Goal: Information Seeking & Learning: Learn about a topic

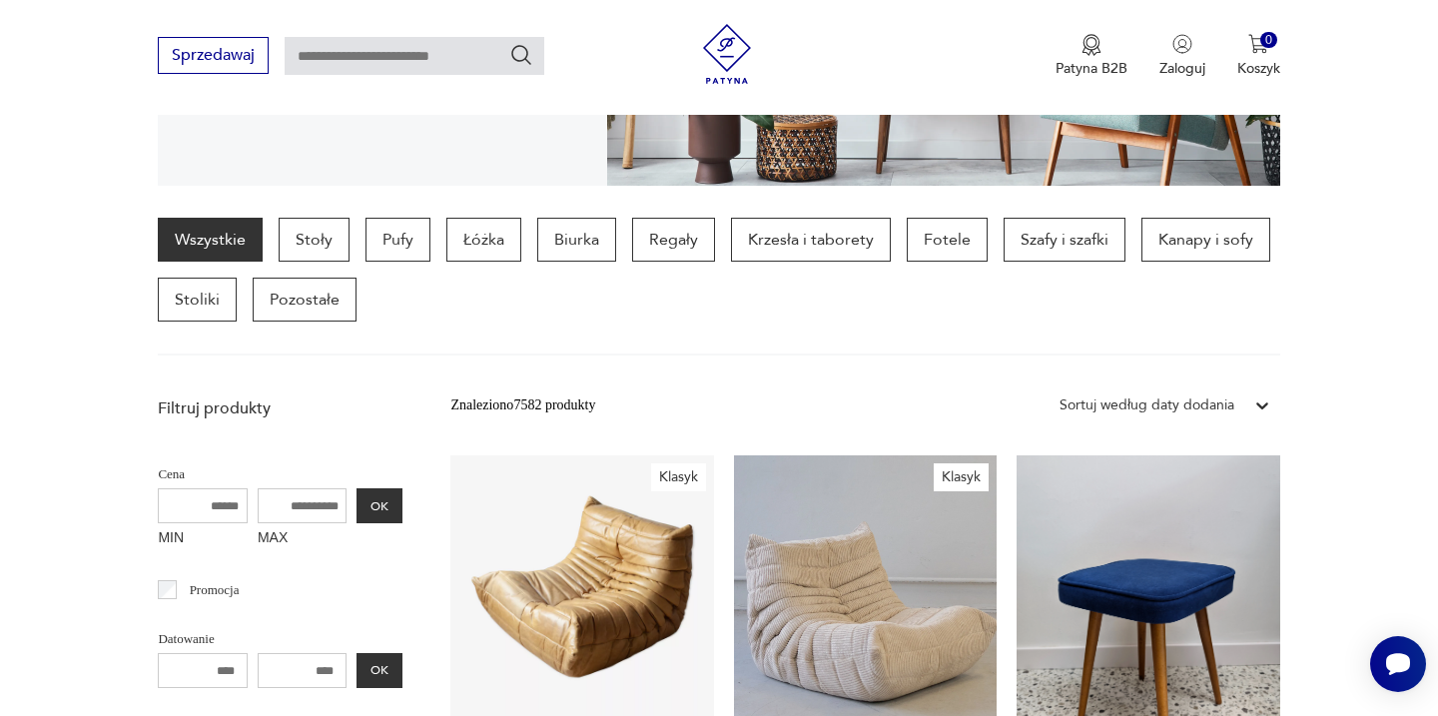
scroll to position [452, 0]
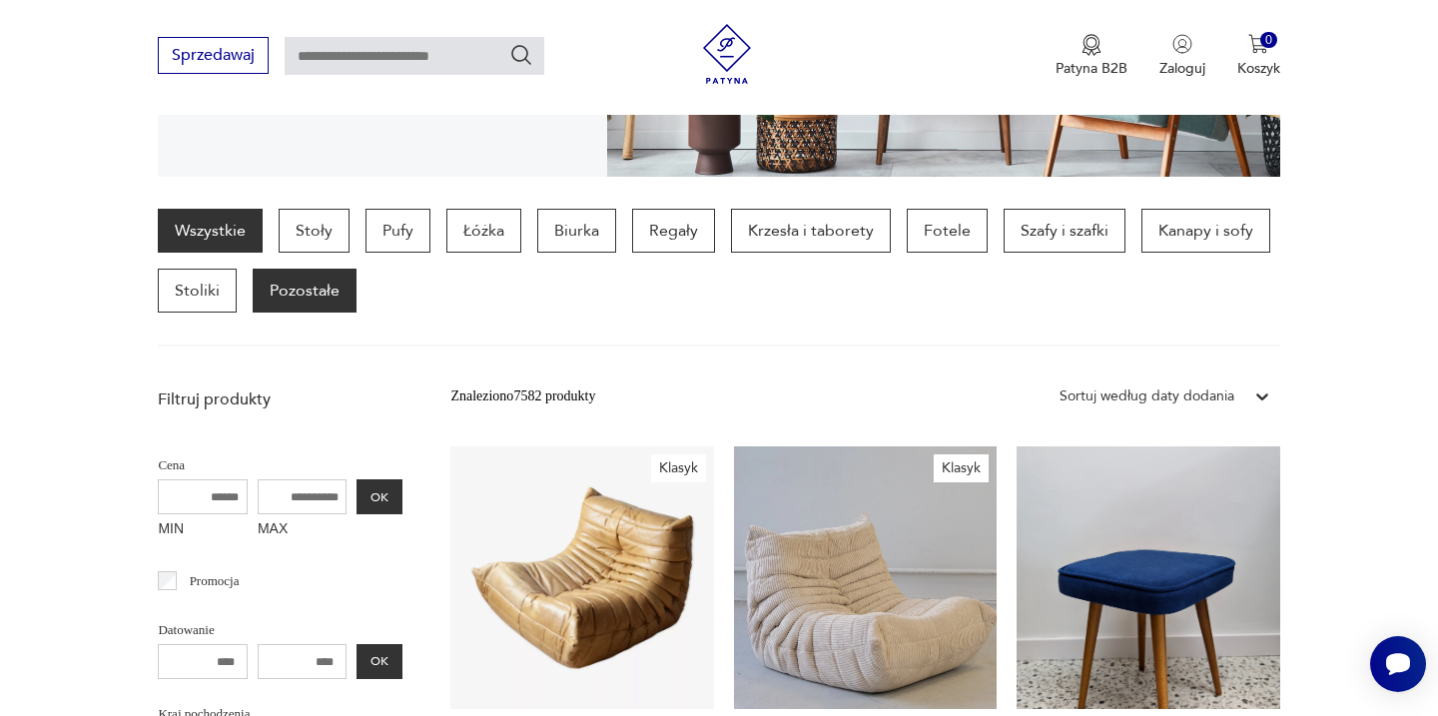
click at [288, 300] on p "Pozostałe" at bounding box center [305, 291] width 104 height 44
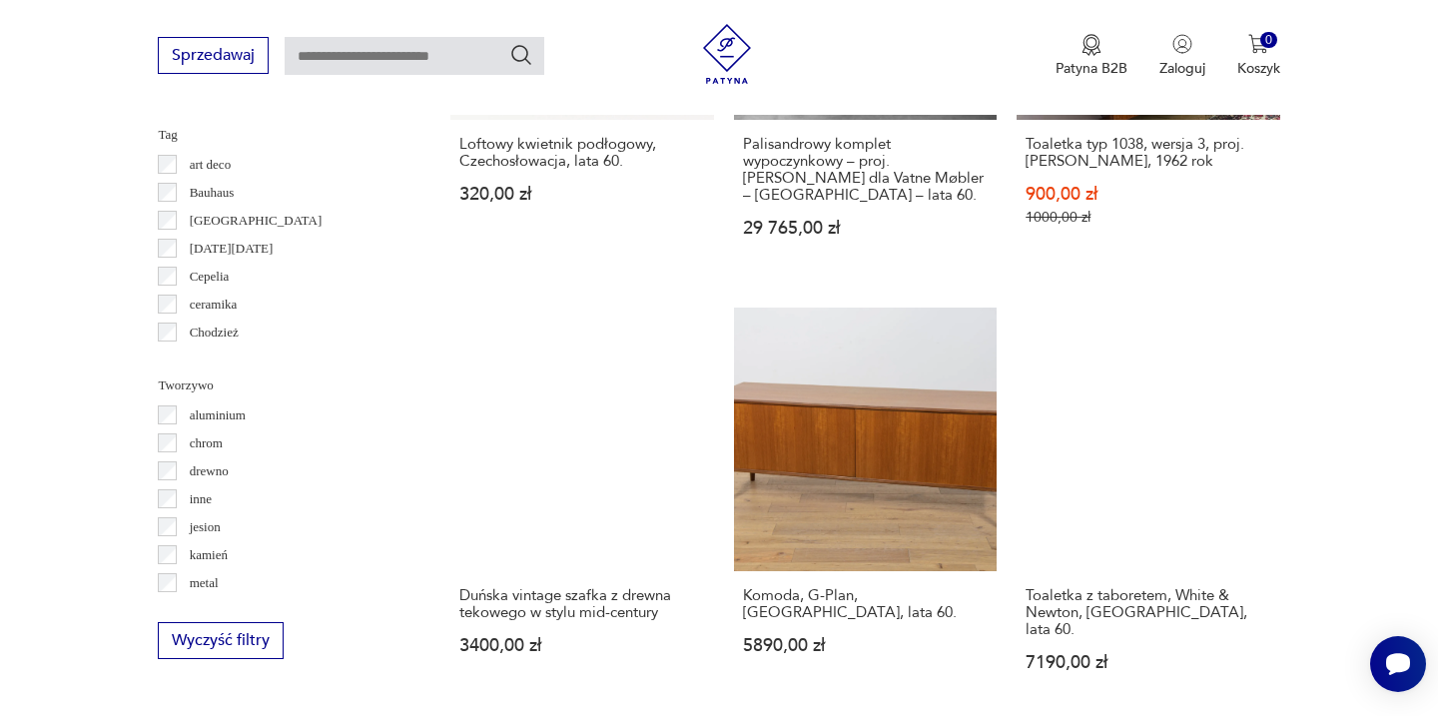
scroll to position [1899, 0]
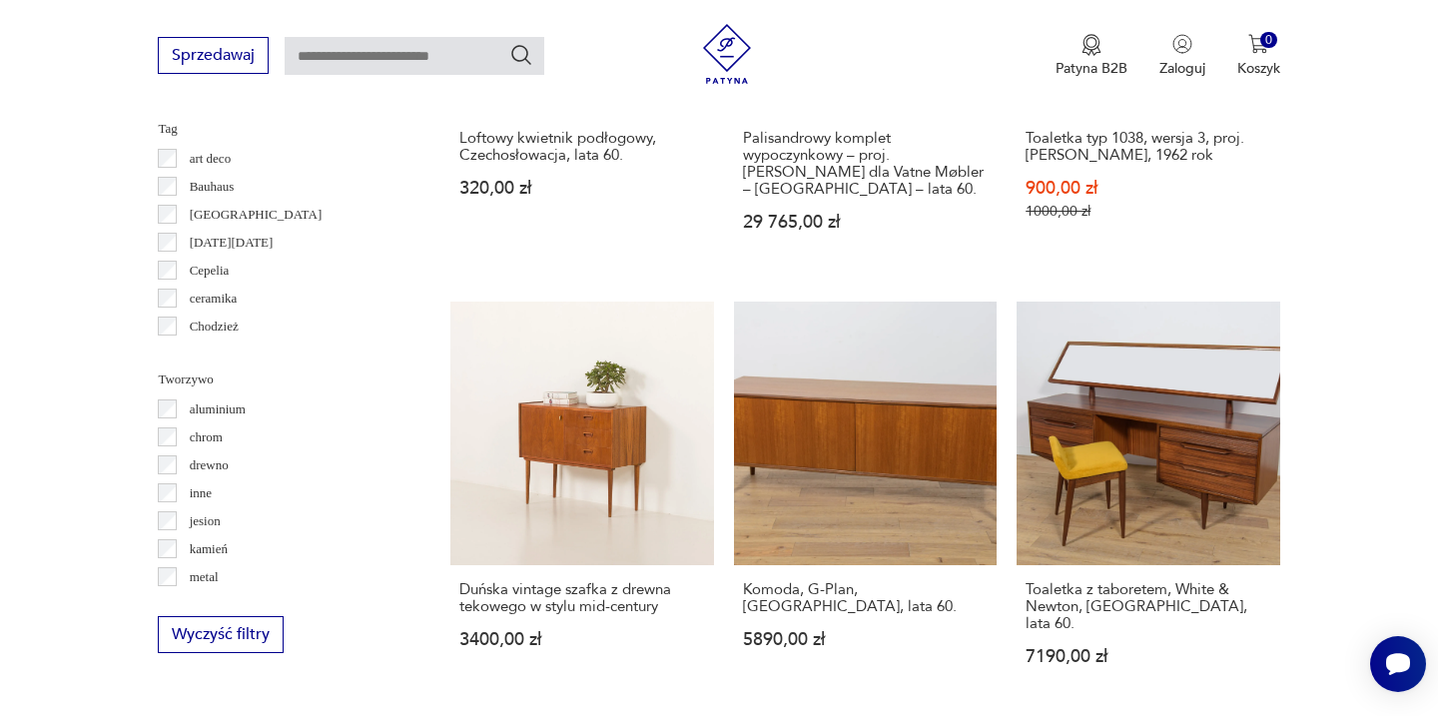
click at [336, 56] on input "text" at bounding box center [415, 56] width 260 height 38
type input "*******"
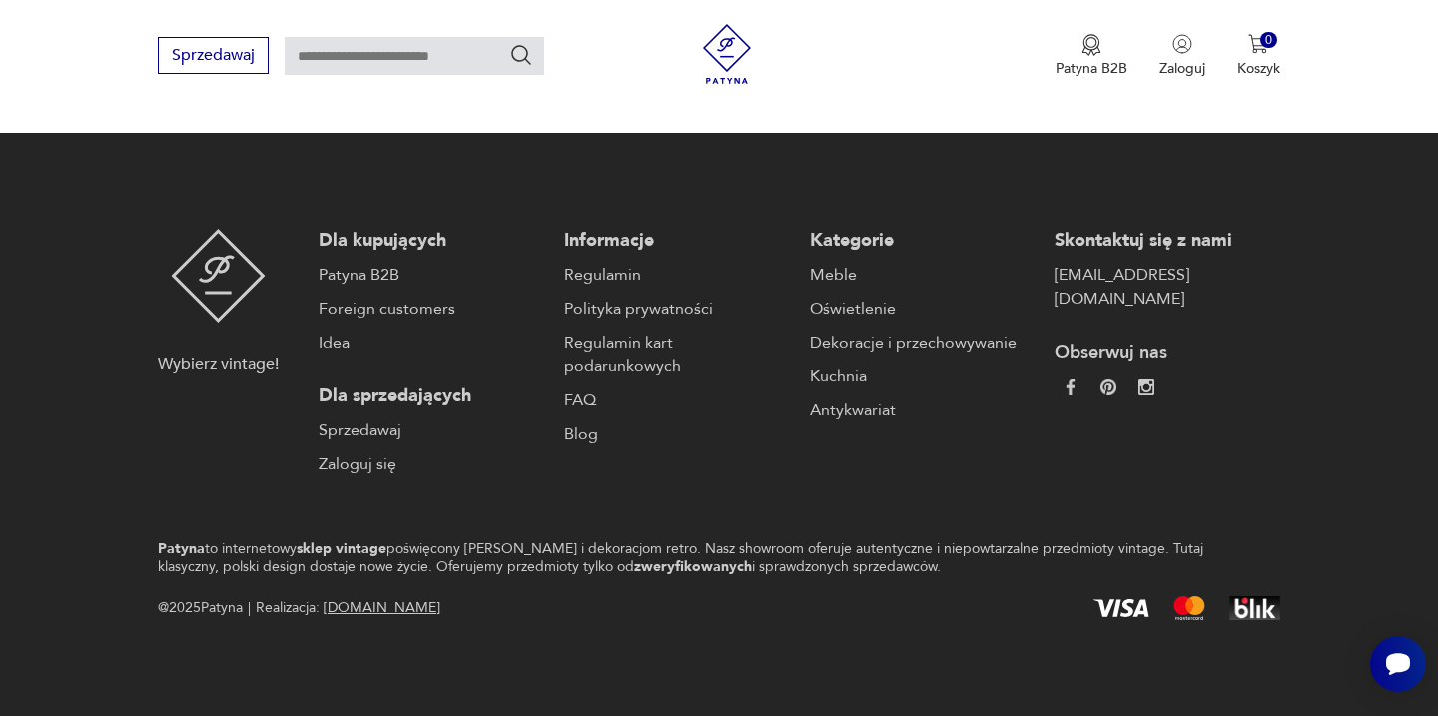
type input "*******"
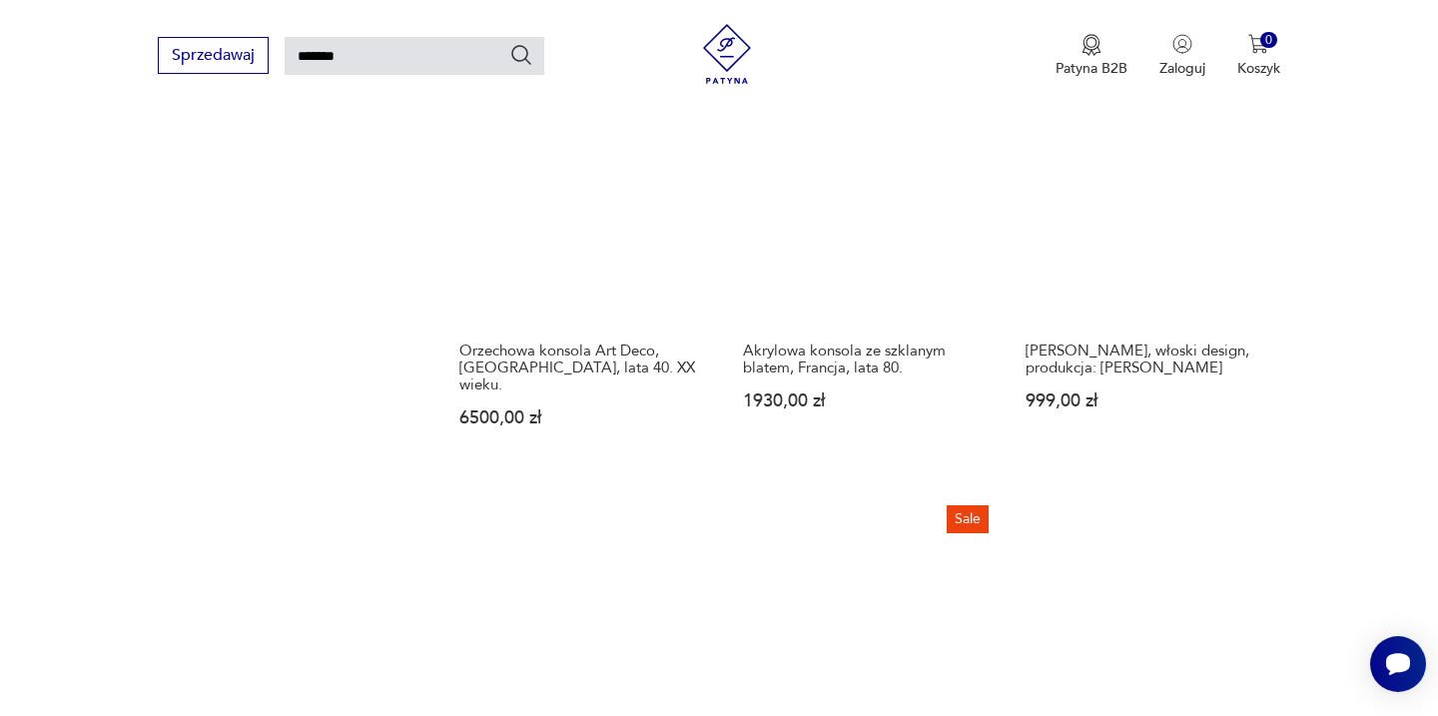
scroll to position [1689, 0]
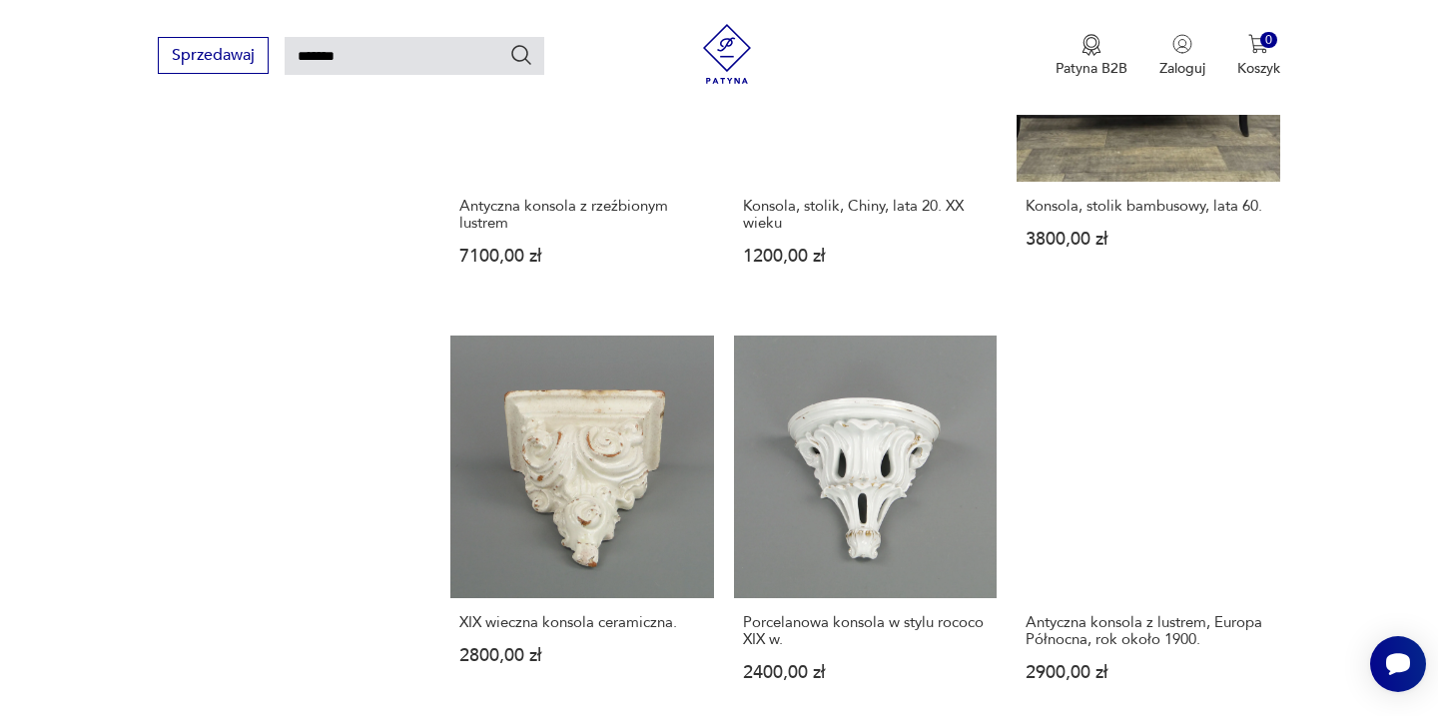
scroll to position [1861, 0]
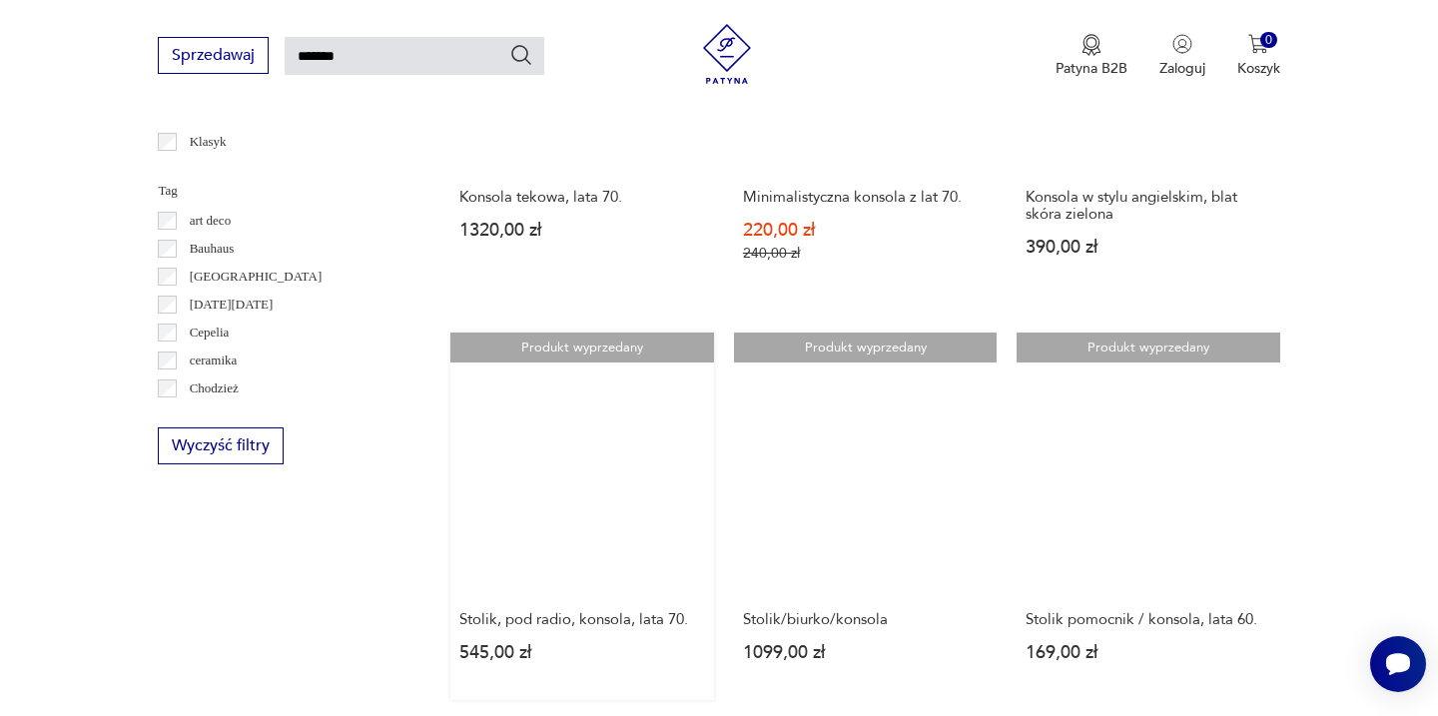
scroll to position [1010, 0]
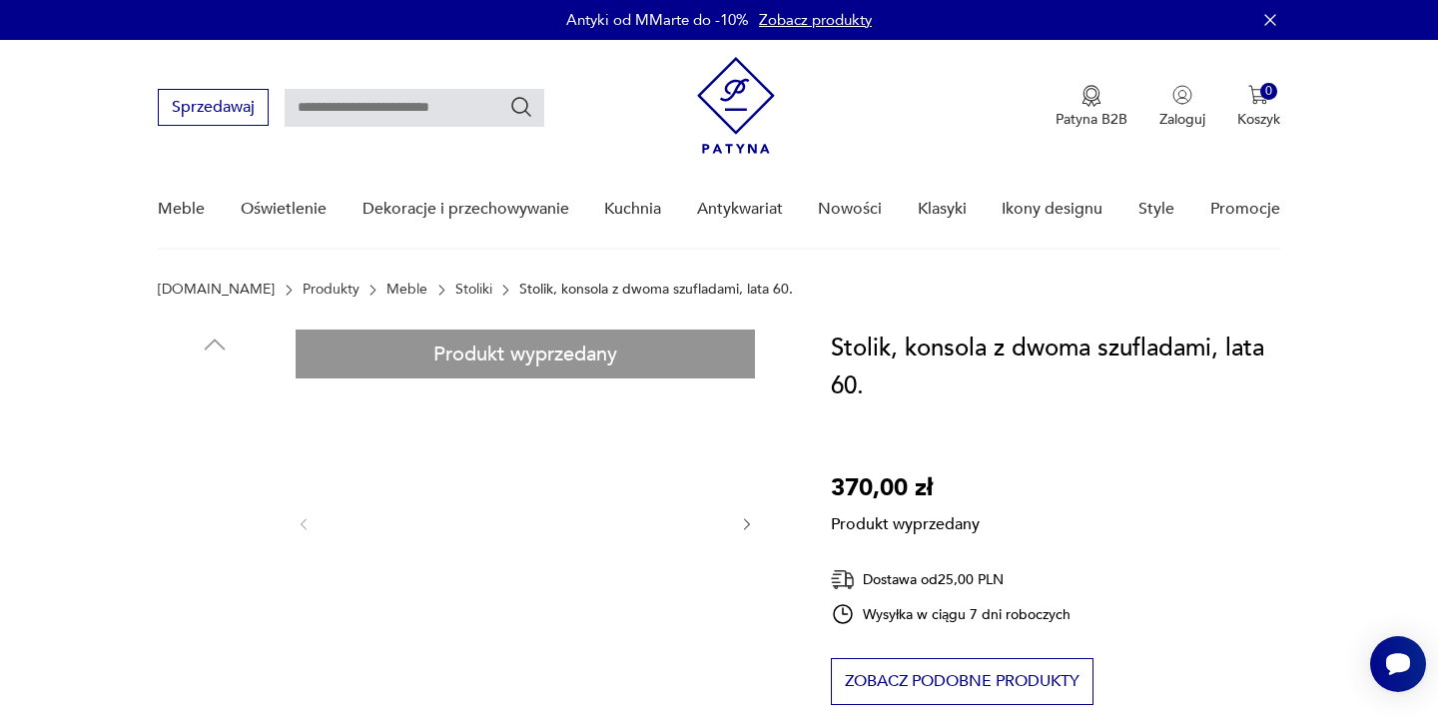
scroll to position [30, 0]
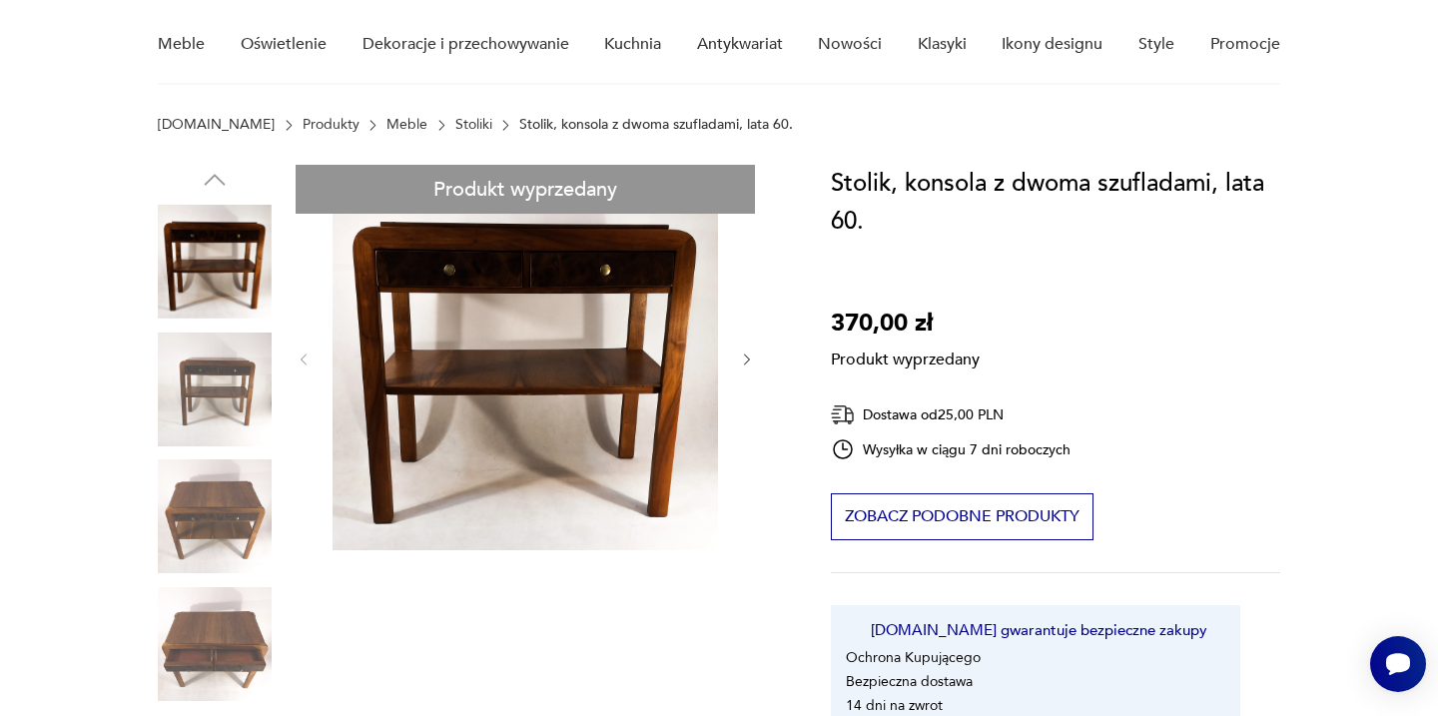
scroll to position [261, 0]
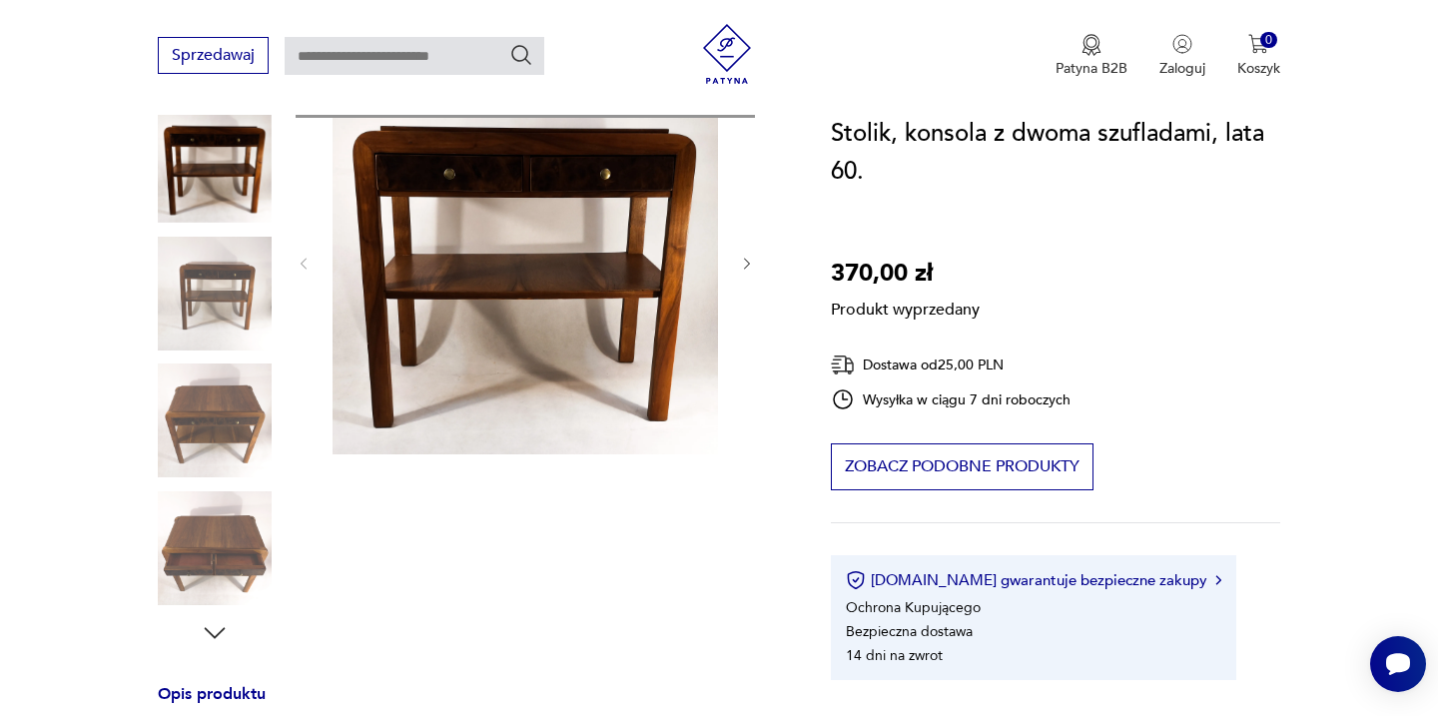
click at [747, 260] on div "Produkt wyprzedany Opis produktu Stolik, konsola z dwoma szufladami, lata 60-te…" at bounding box center [470, 711] width 625 height 1284
click at [747, 263] on div "Produkt wyprzedany Opis produktu Stolik, konsola z dwoma szufladami, lata 60-te…" at bounding box center [470, 711] width 625 height 1284
type input "*******"
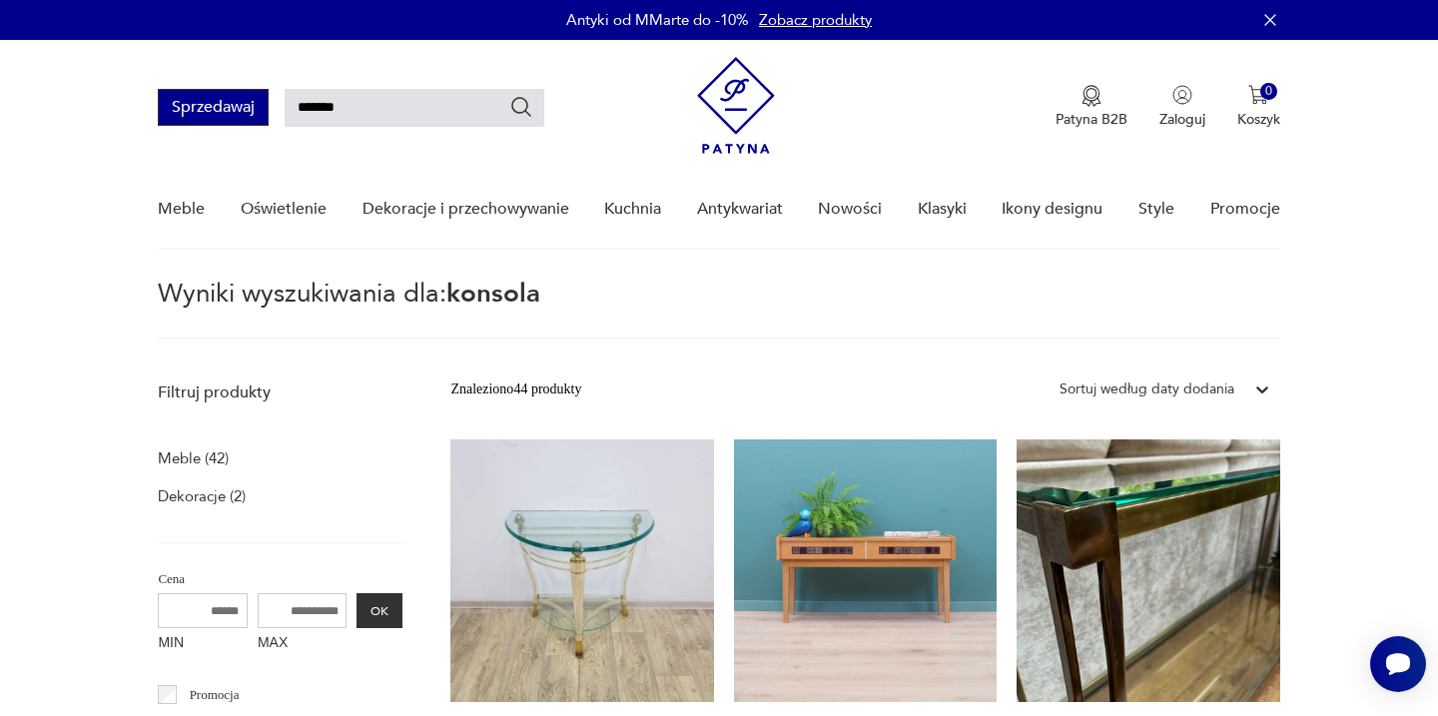
drag, startPoint x: 347, startPoint y: 109, endPoint x: 257, endPoint y: 109, distance: 89.9
click at [257, 109] on div "Sprzedawaj *******" at bounding box center [351, 107] width 387 height 37
type input "****"
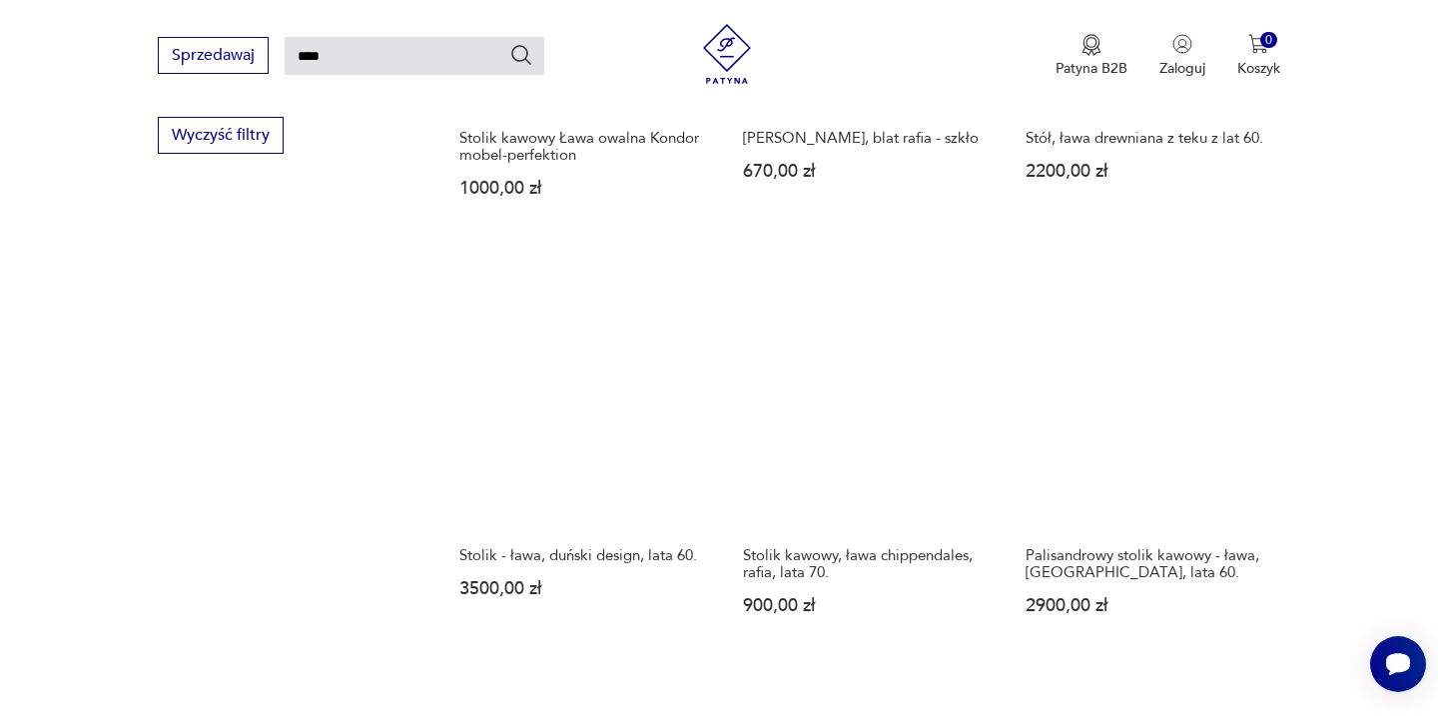
scroll to position [1392, 0]
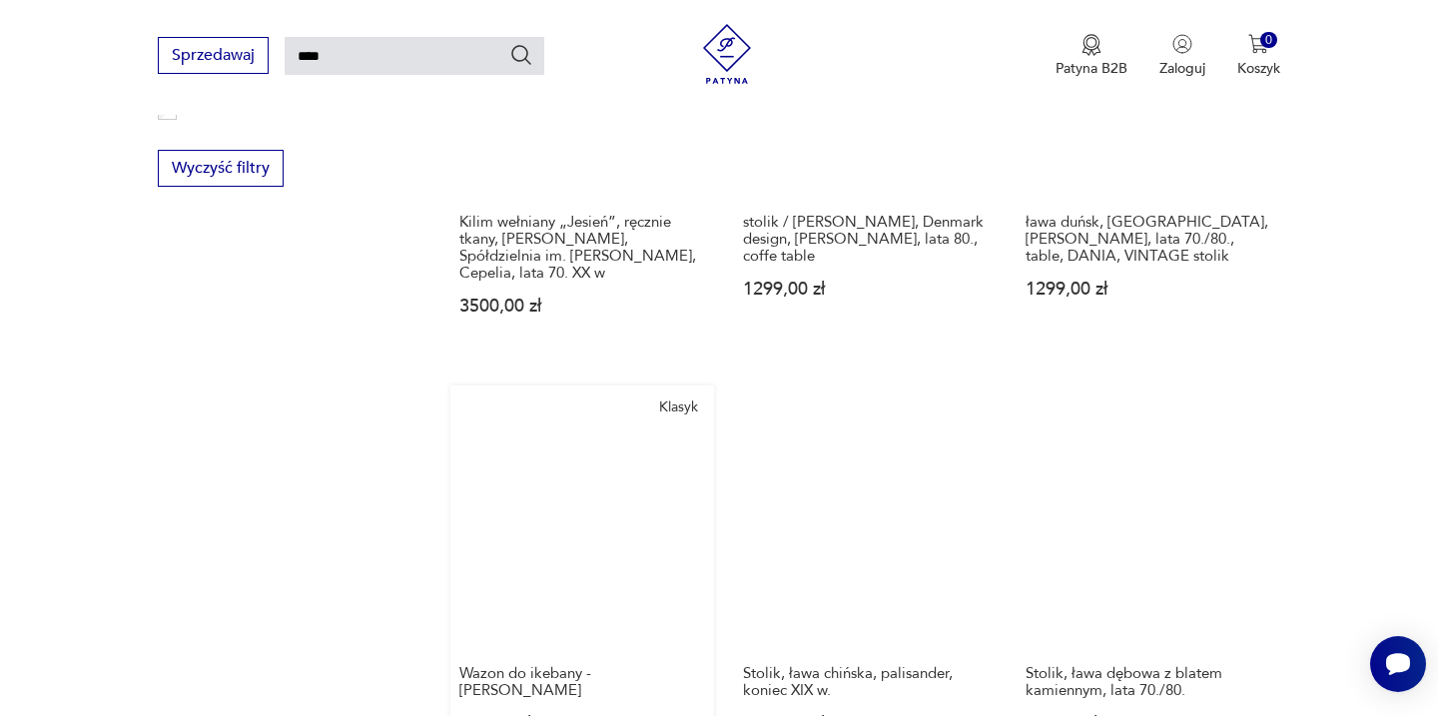
scroll to position [1405, 0]
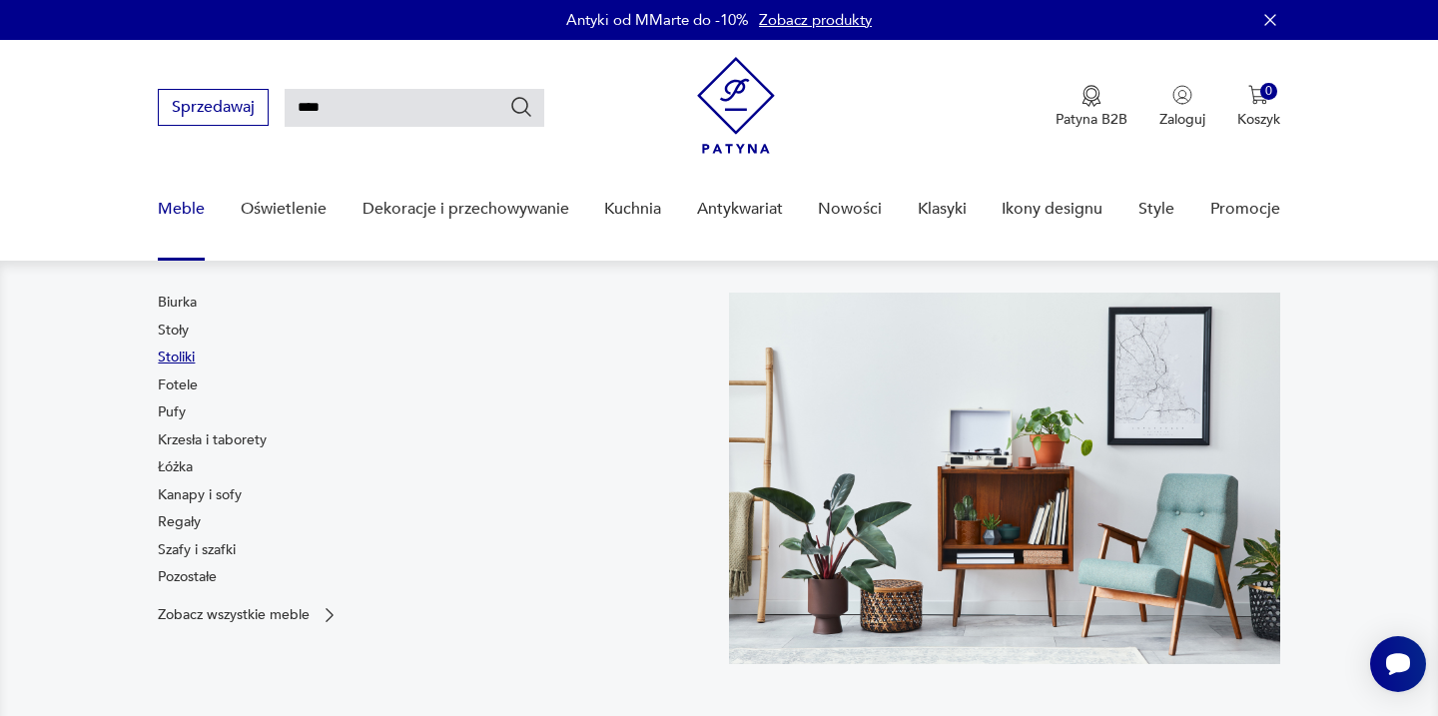
click at [182, 358] on link "Stoliki" at bounding box center [176, 358] width 37 height 20
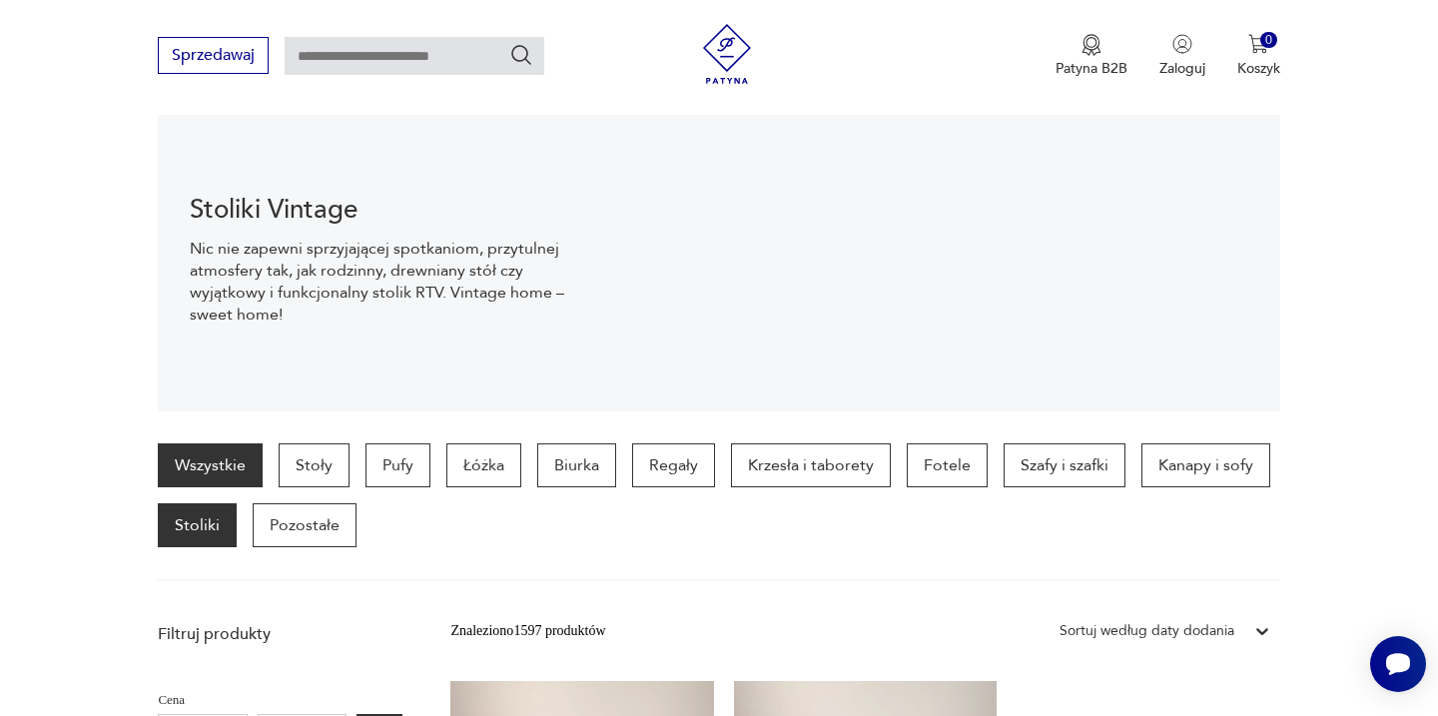
scroll to position [199, 0]
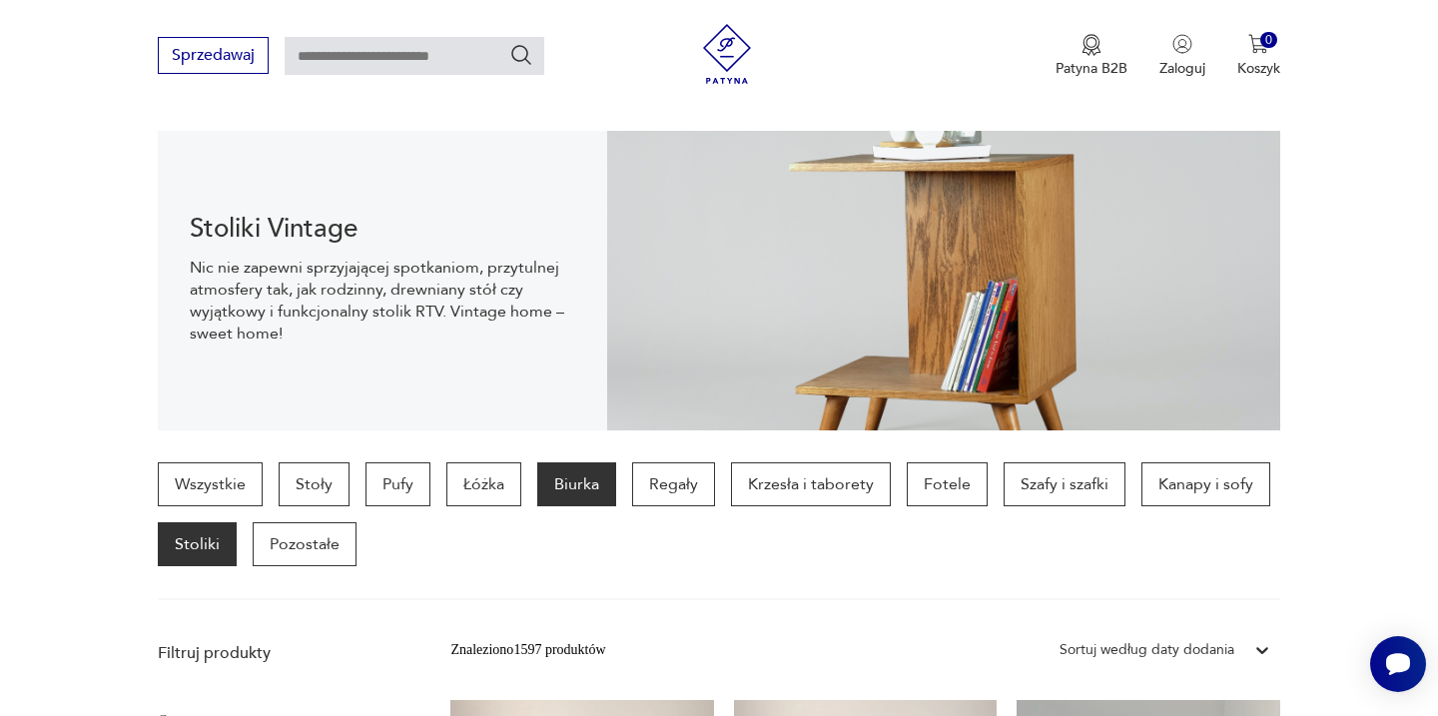
click at [574, 493] on p "Biurka" at bounding box center [576, 484] width 79 height 44
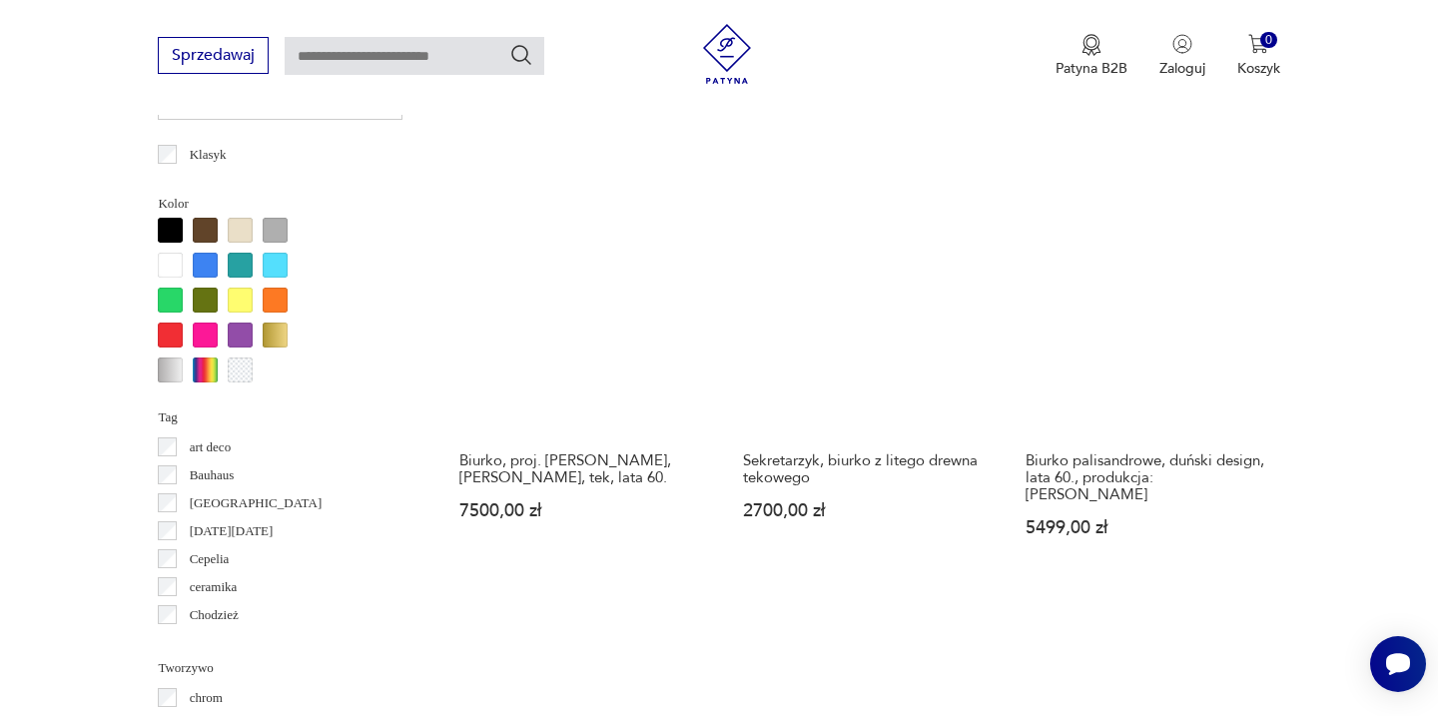
scroll to position [1724, 0]
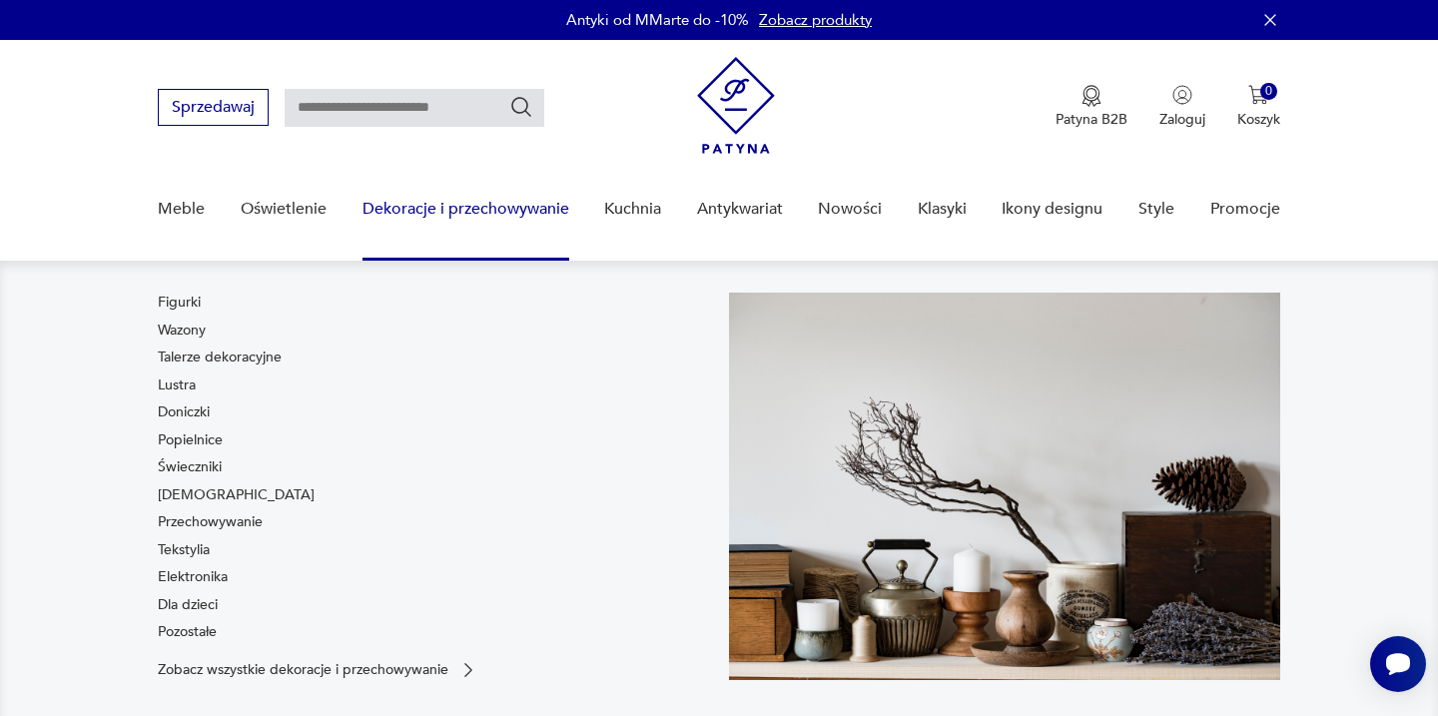
click at [520, 220] on link "Dekoracje i przechowywanie" at bounding box center [466, 209] width 207 height 77
click at [196, 392] on link "Lustra" at bounding box center [177, 386] width 38 height 20
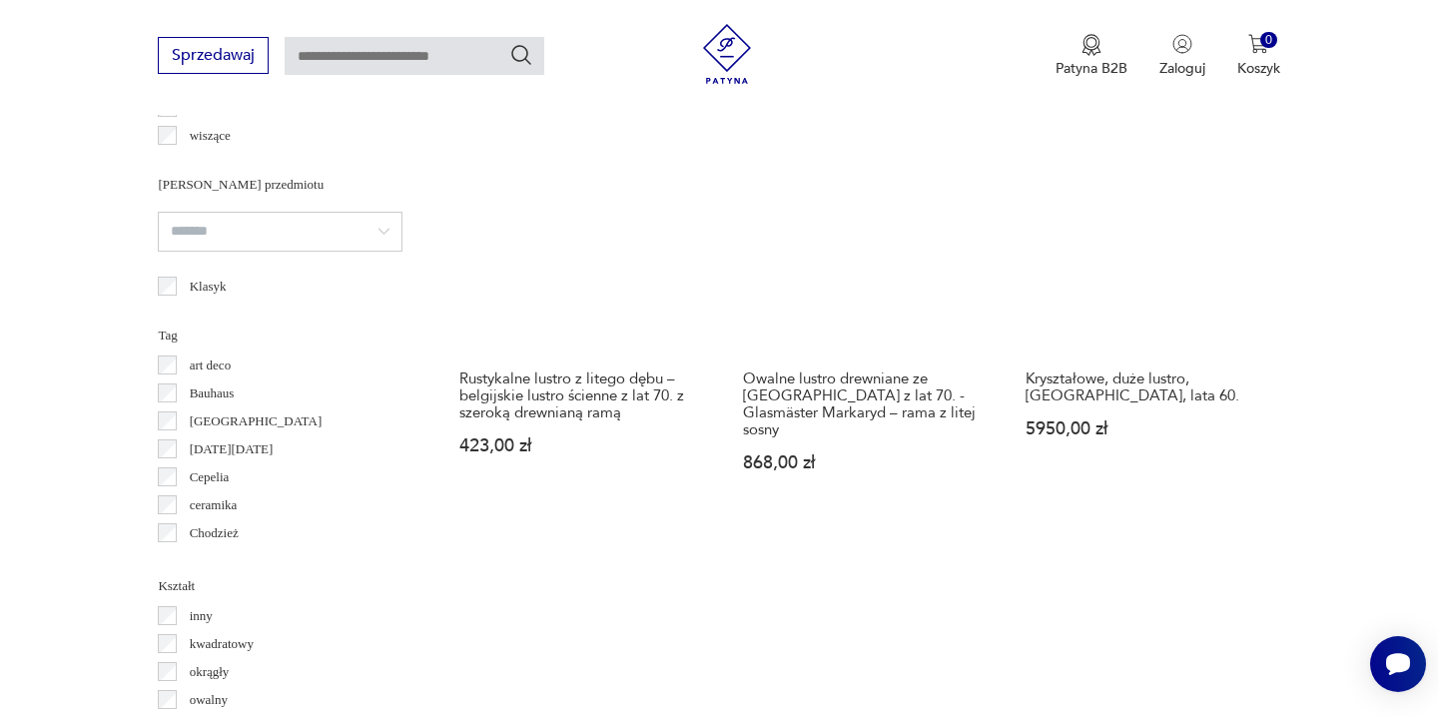
scroll to position [1892, 0]
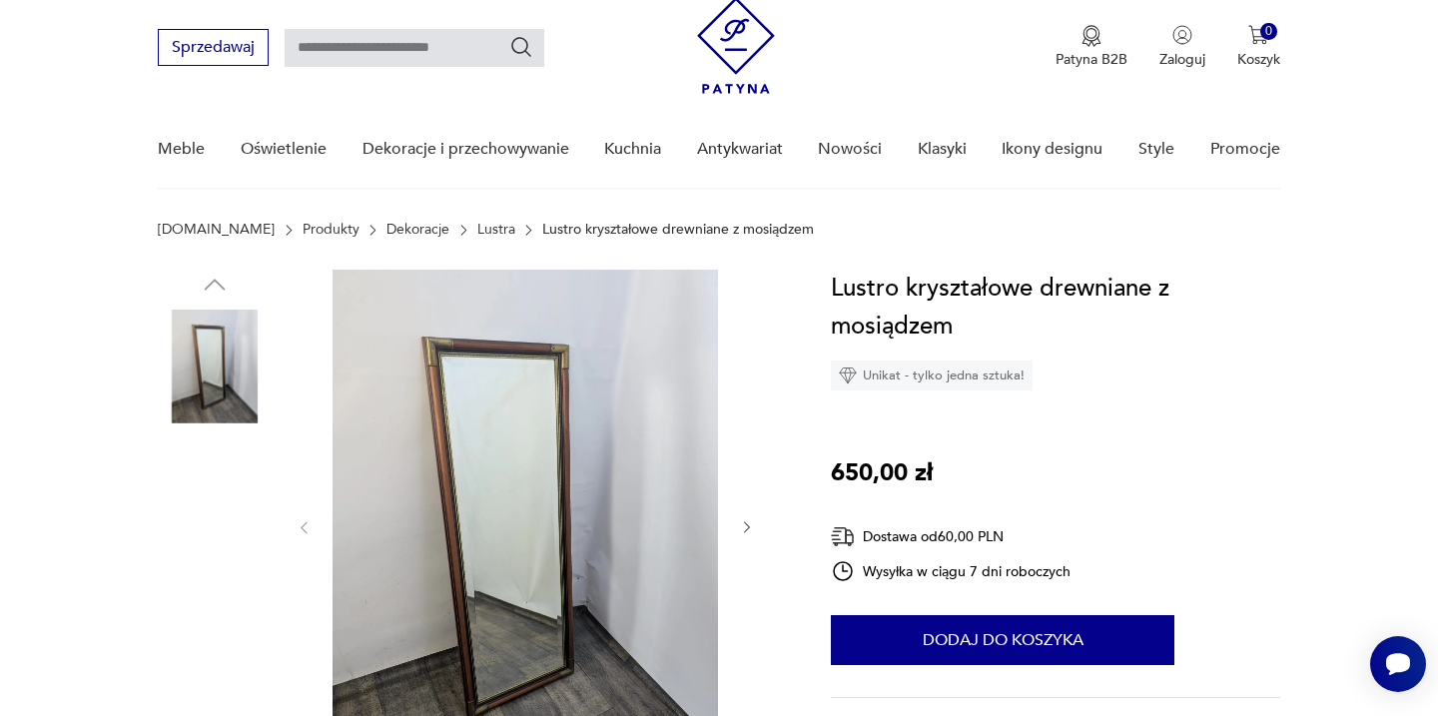
scroll to position [60, 0]
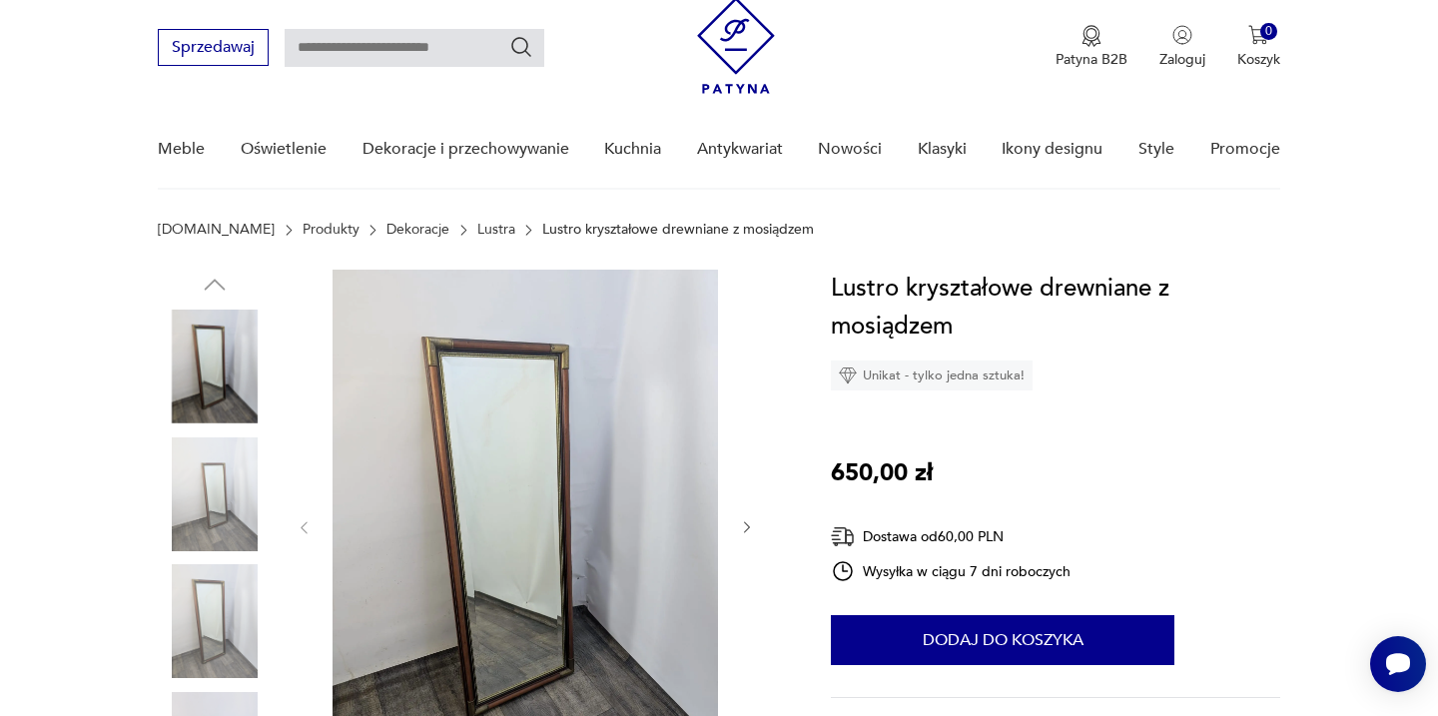
click at [231, 484] on img at bounding box center [215, 494] width 114 height 114
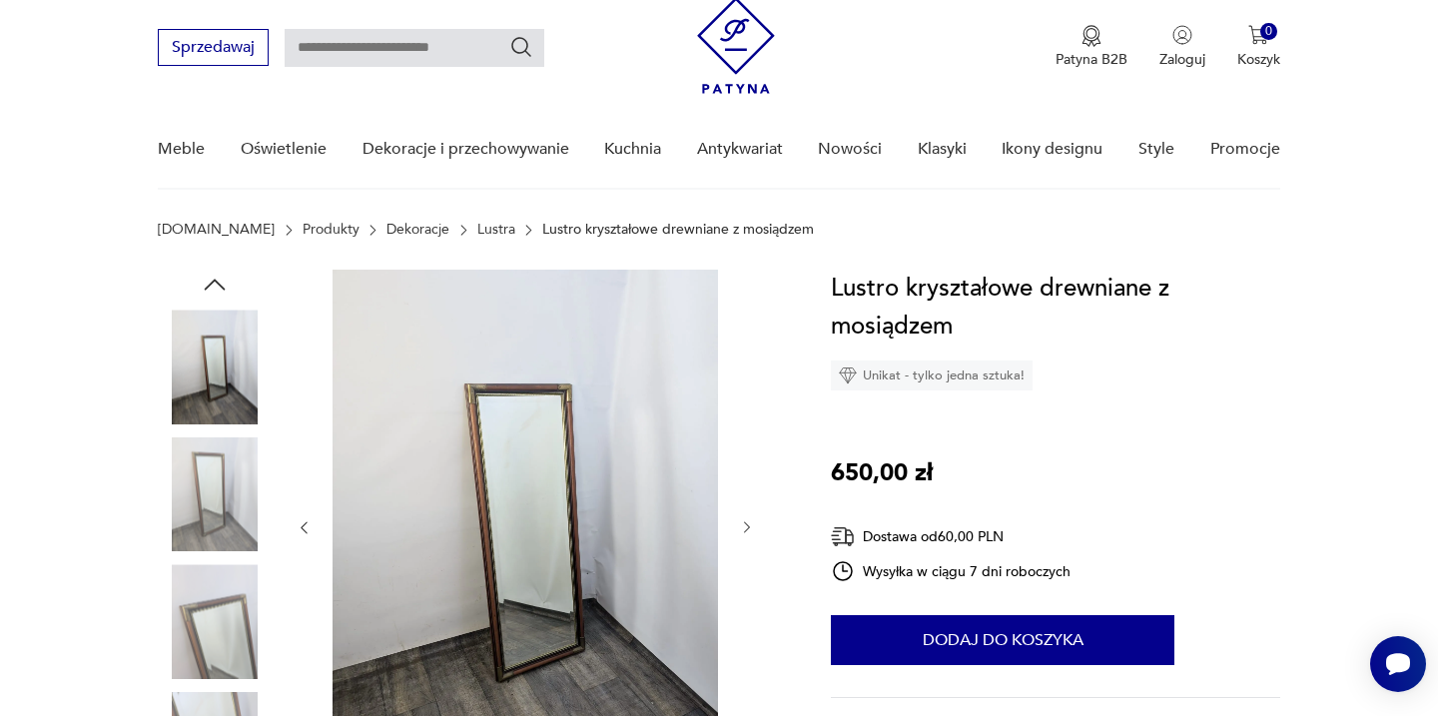
click at [222, 548] on img at bounding box center [215, 494] width 114 height 114
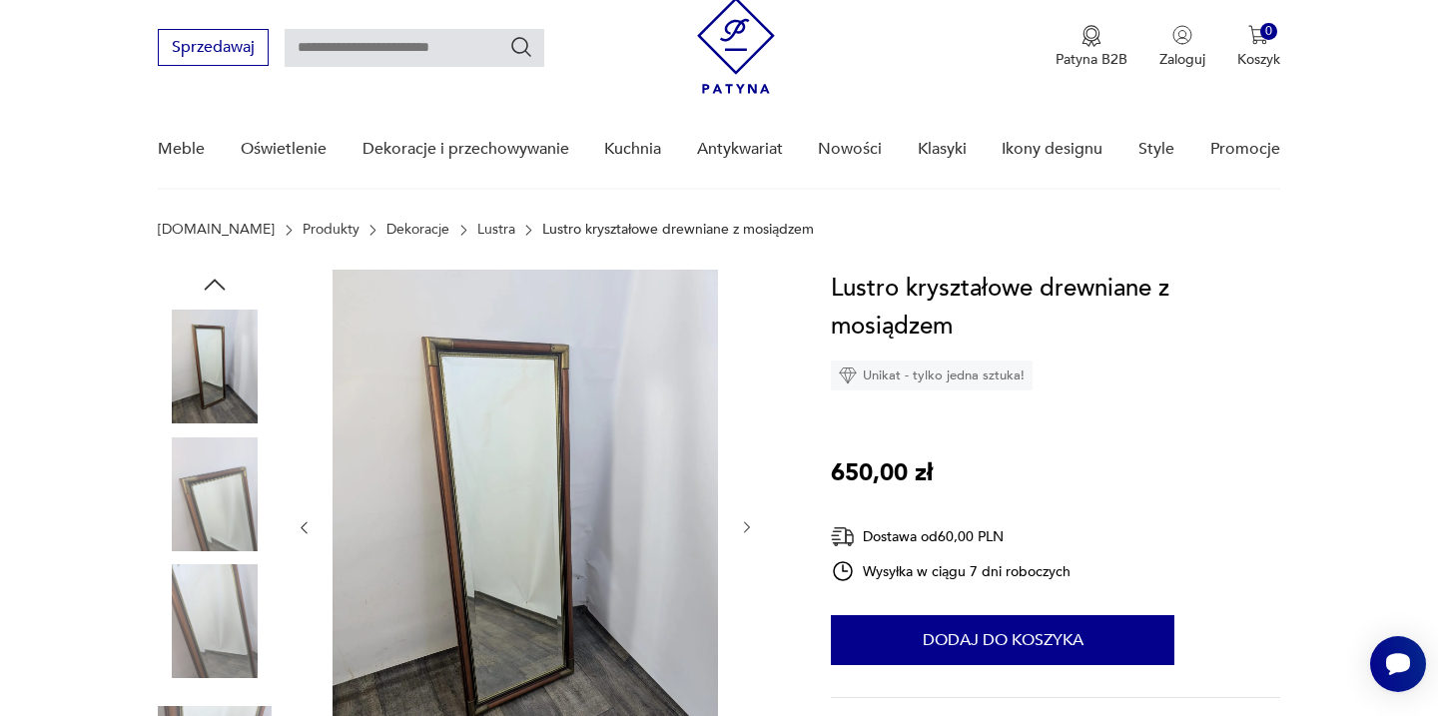
click at [222, 548] on img at bounding box center [215, 494] width 114 height 114
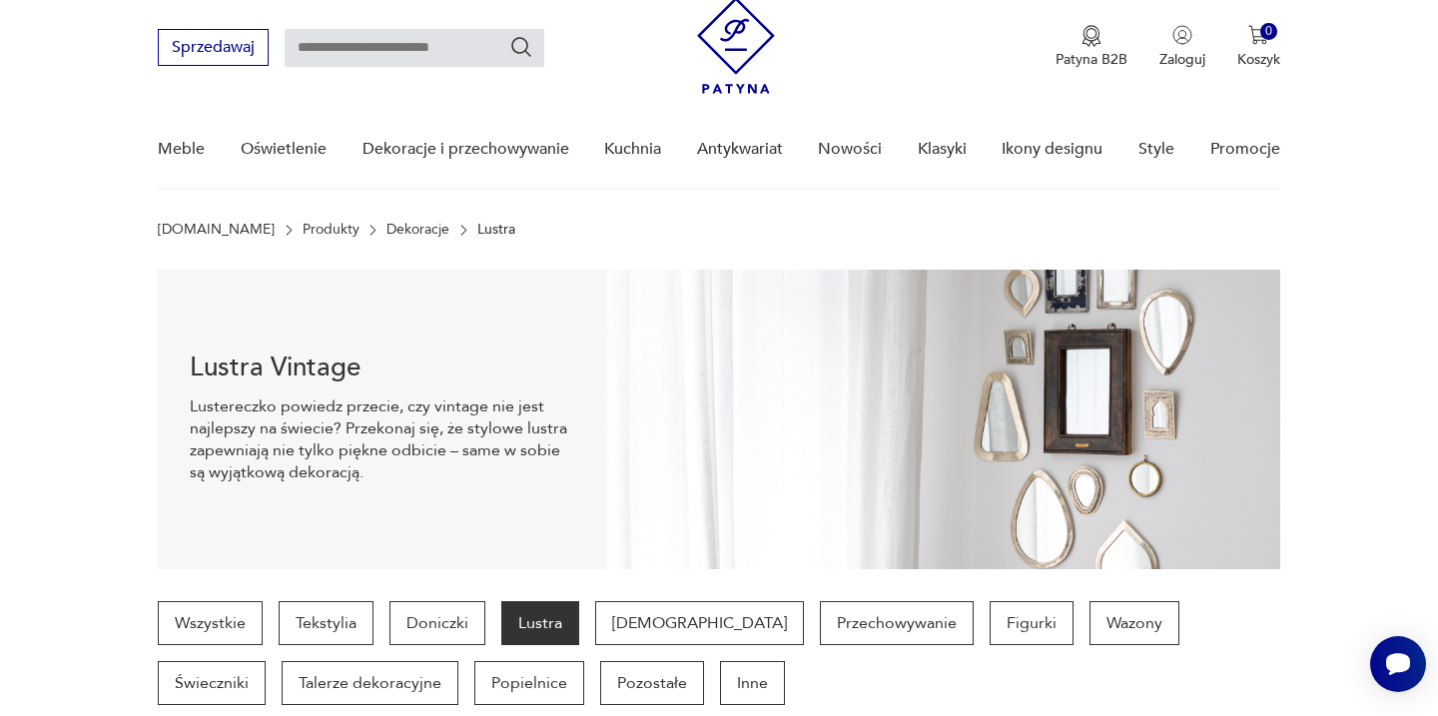
scroll to position [1891, 0]
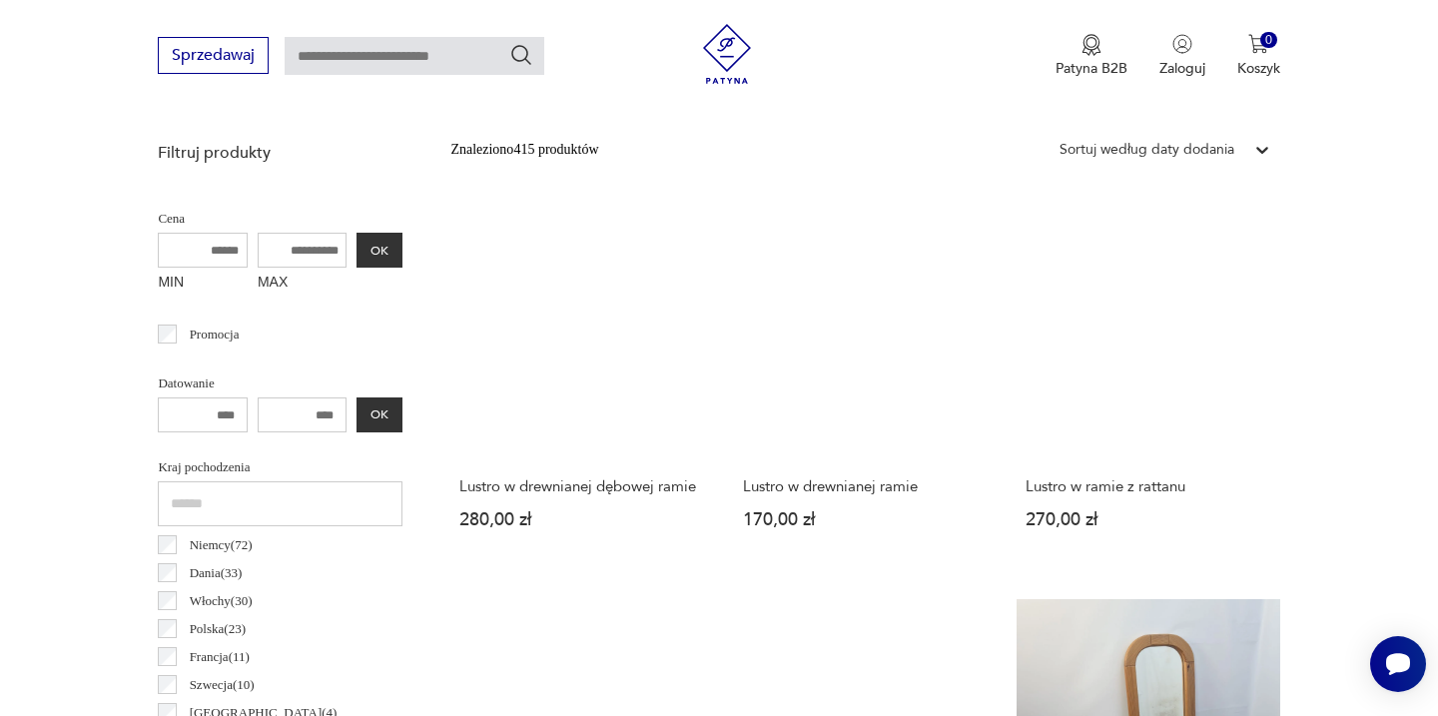
scroll to position [707, 0]
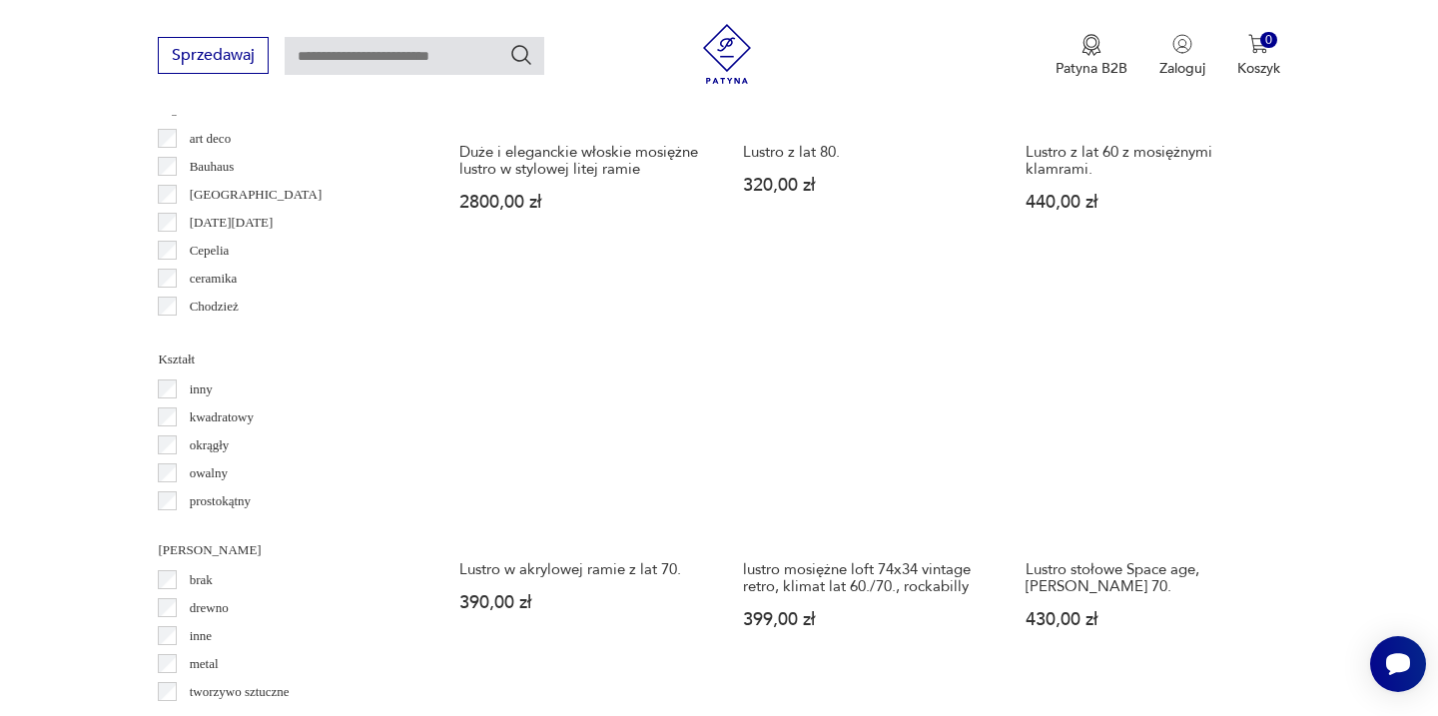
scroll to position [2001, 0]
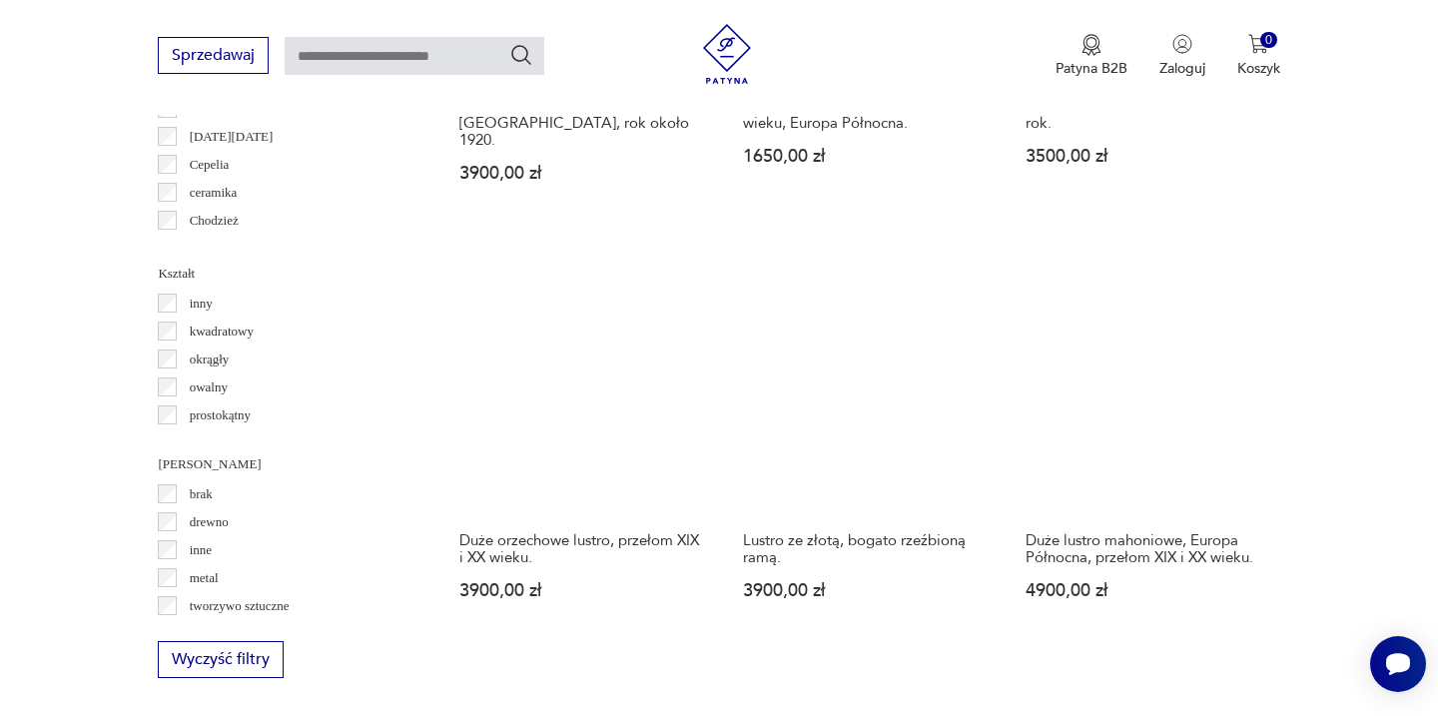
scroll to position [2168, 0]
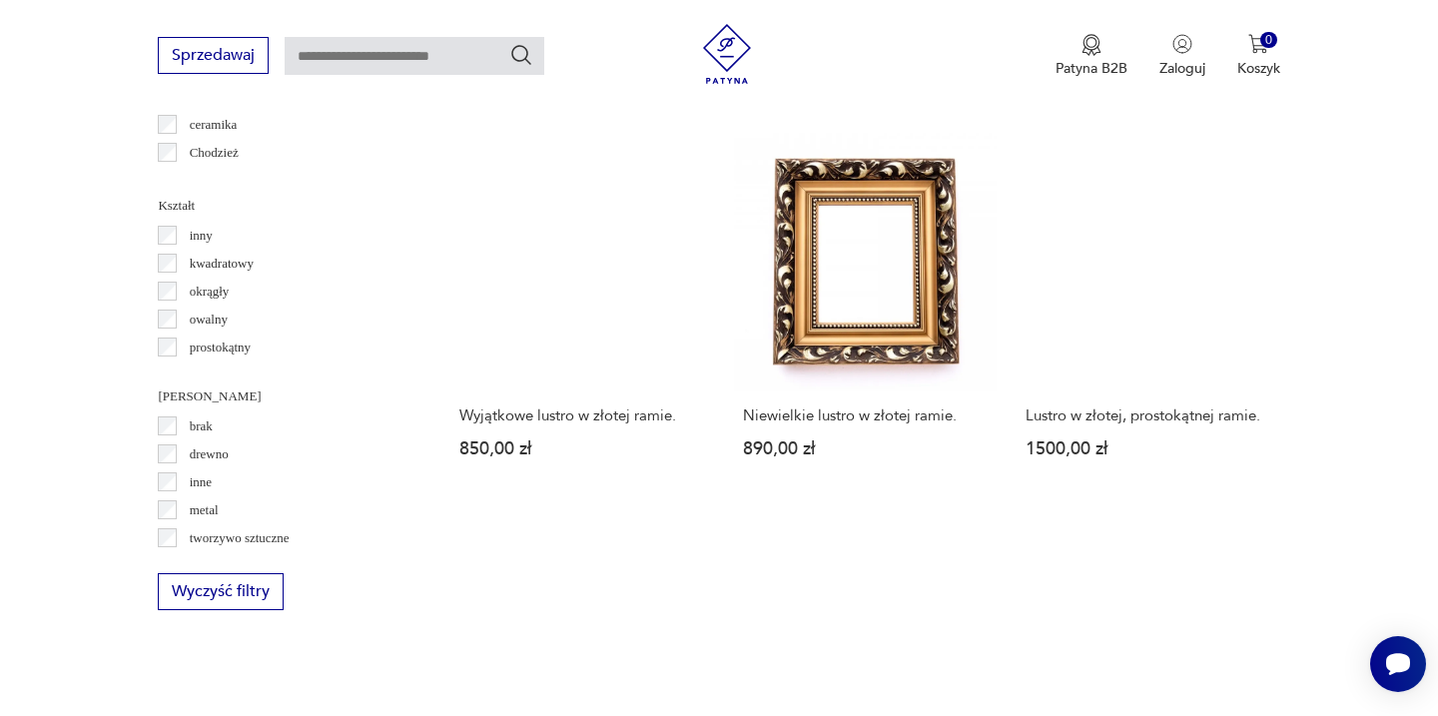
scroll to position [2046, 0]
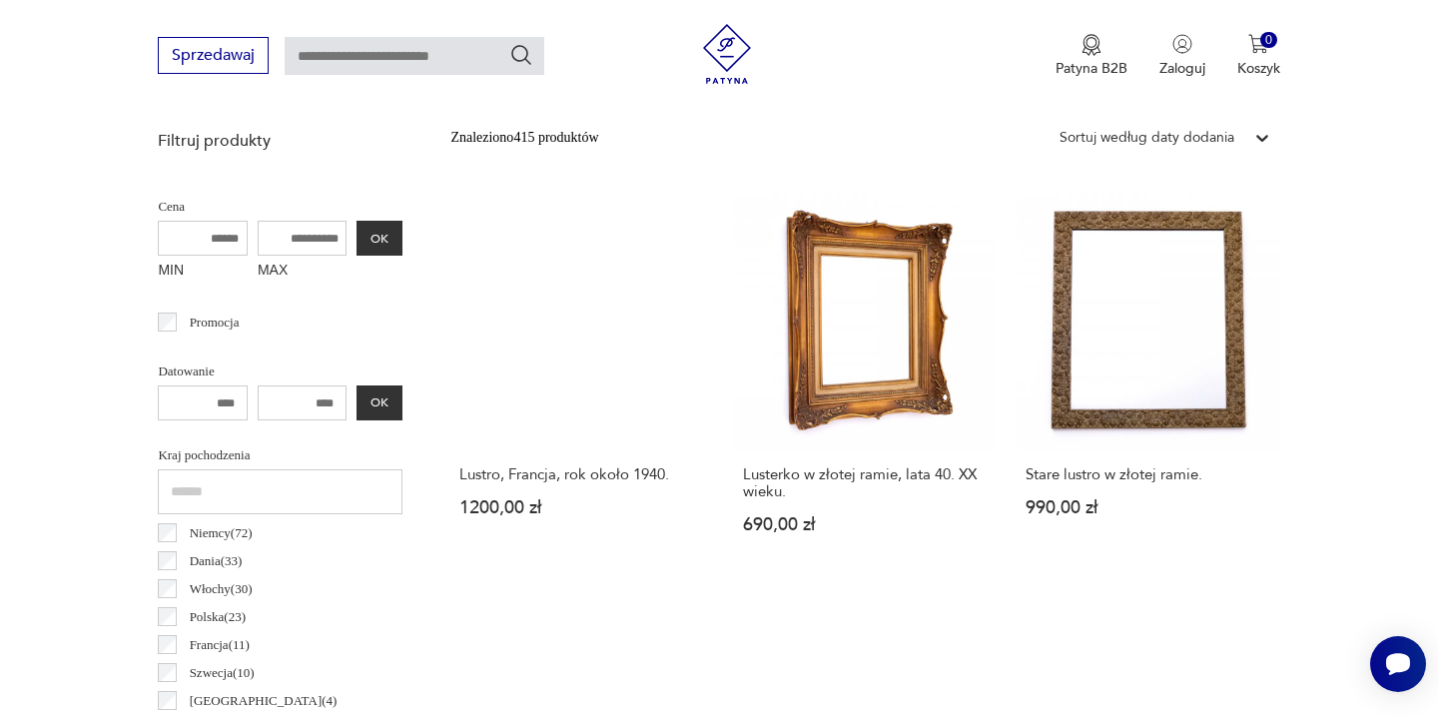
scroll to position [531, 0]
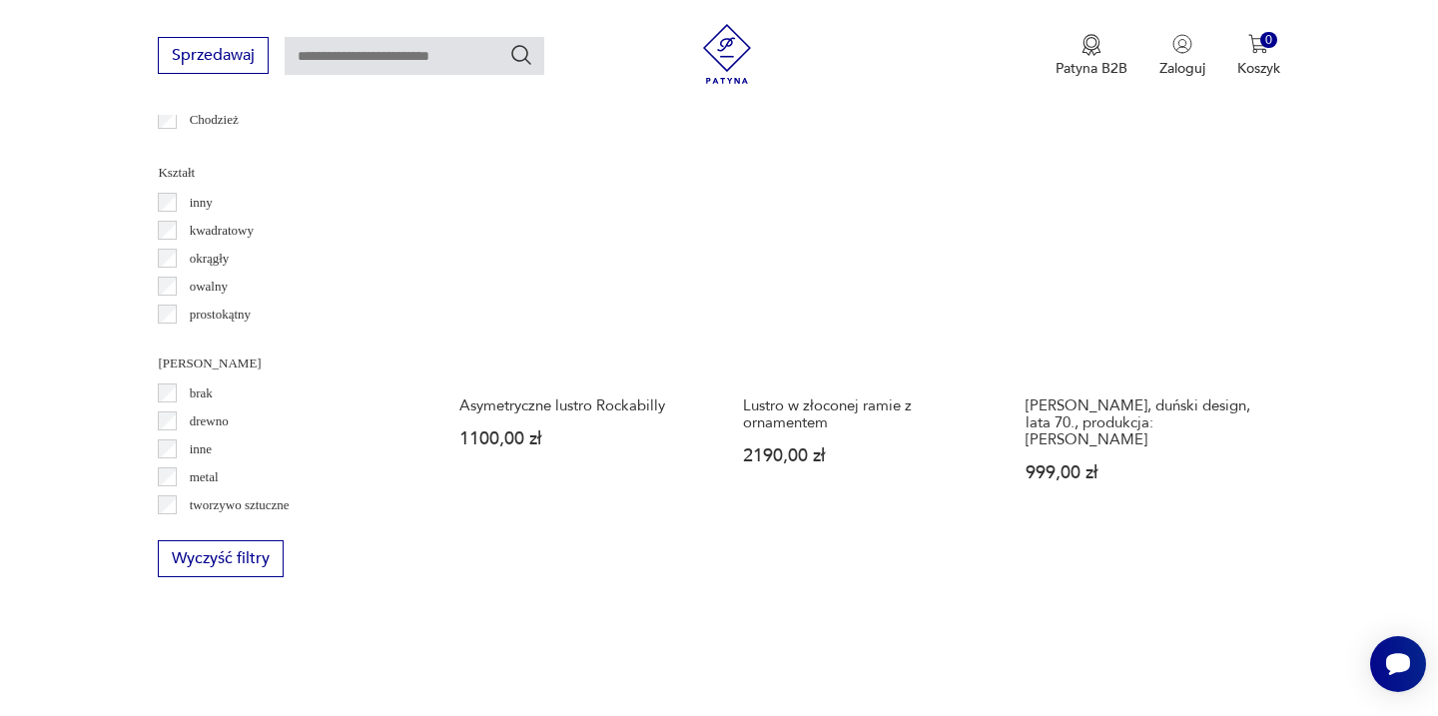
scroll to position [2062, 0]
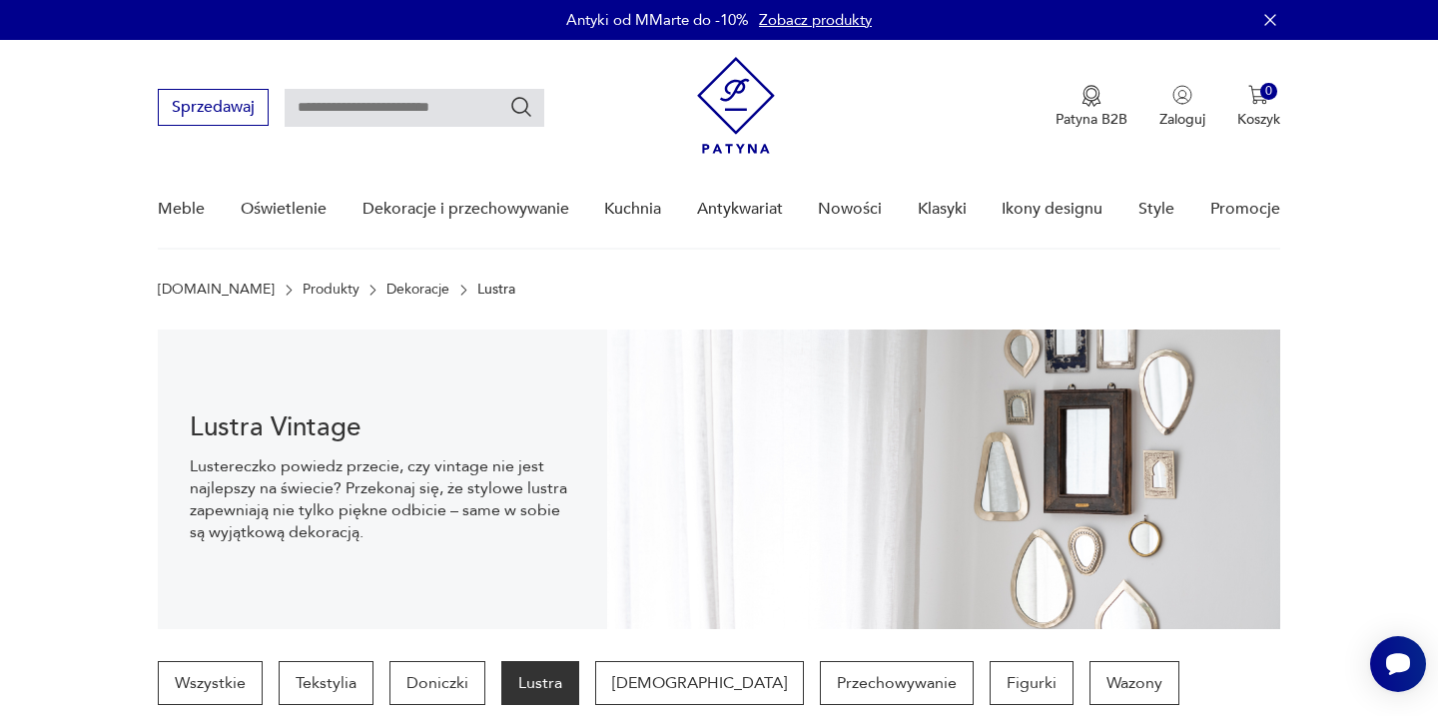
click at [334, 124] on input "text" at bounding box center [415, 108] width 260 height 38
type input "*****"
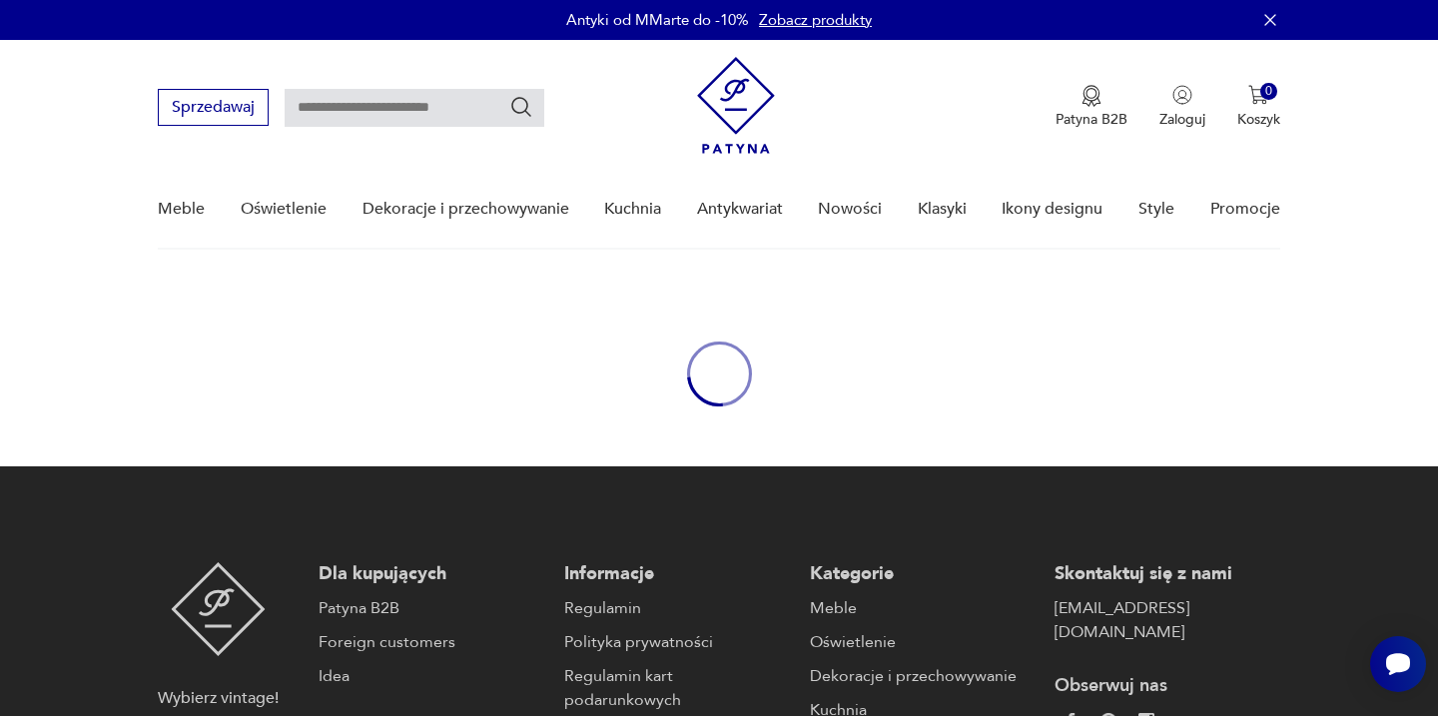
type input "*****"
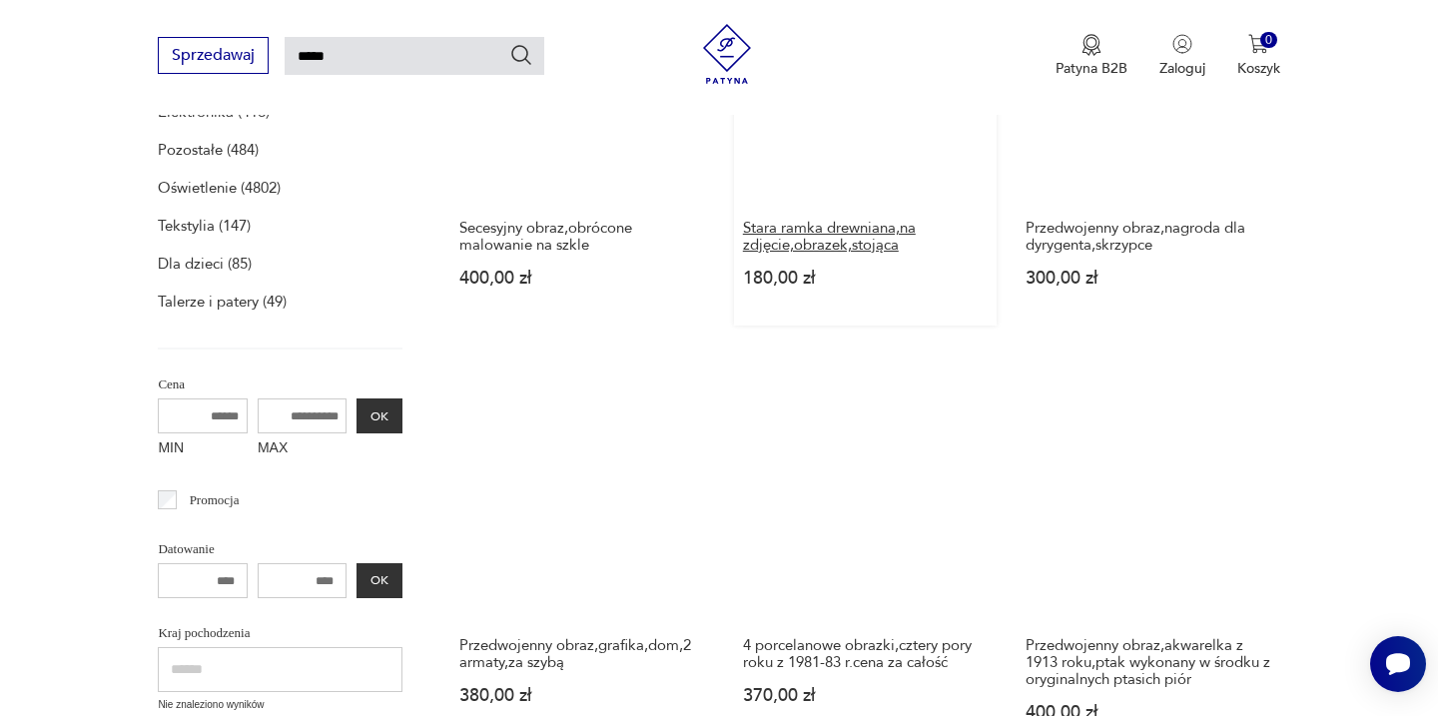
scroll to position [506, 0]
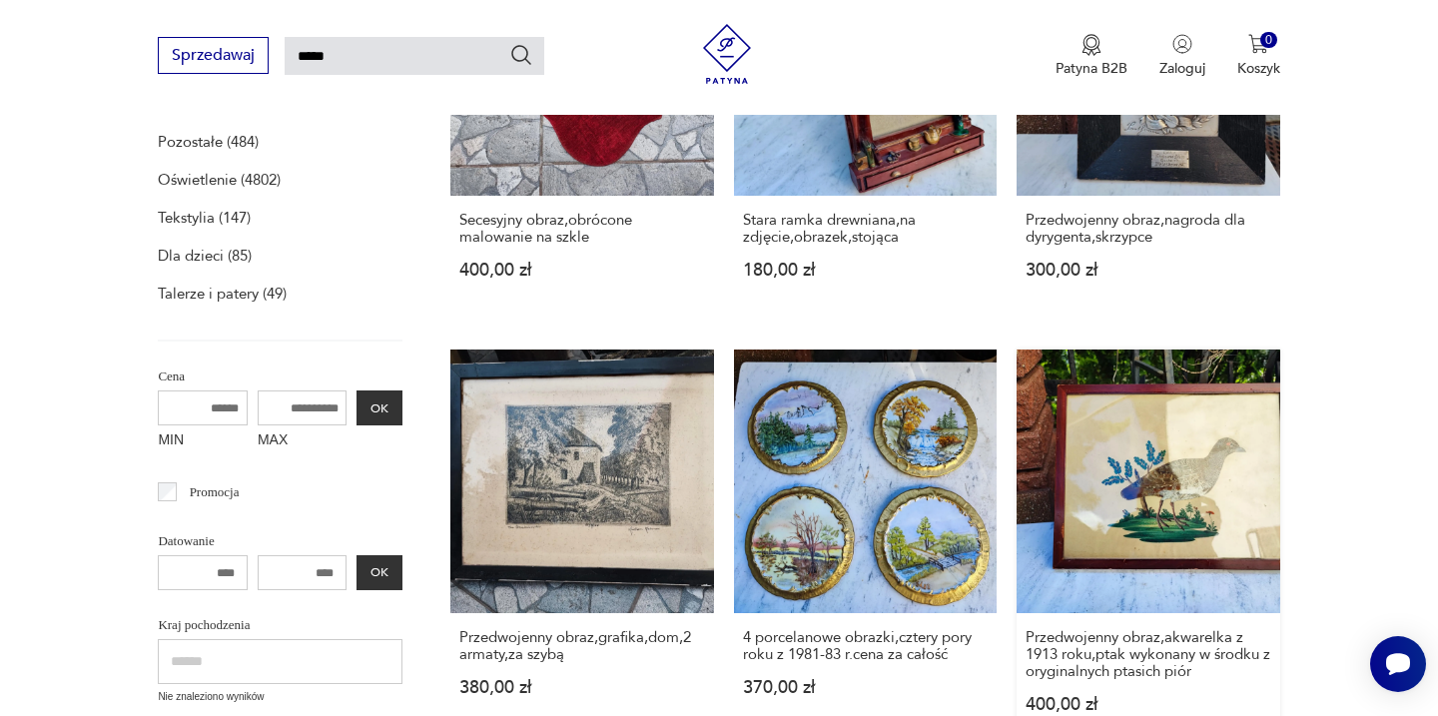
click at [1017, 435] on link "Przedwojenny obraz,akwarelka z 1913 roku,ptak wykonany w środku z oryginalnych …" at bounding box center [1148, 551] width 263 height 402
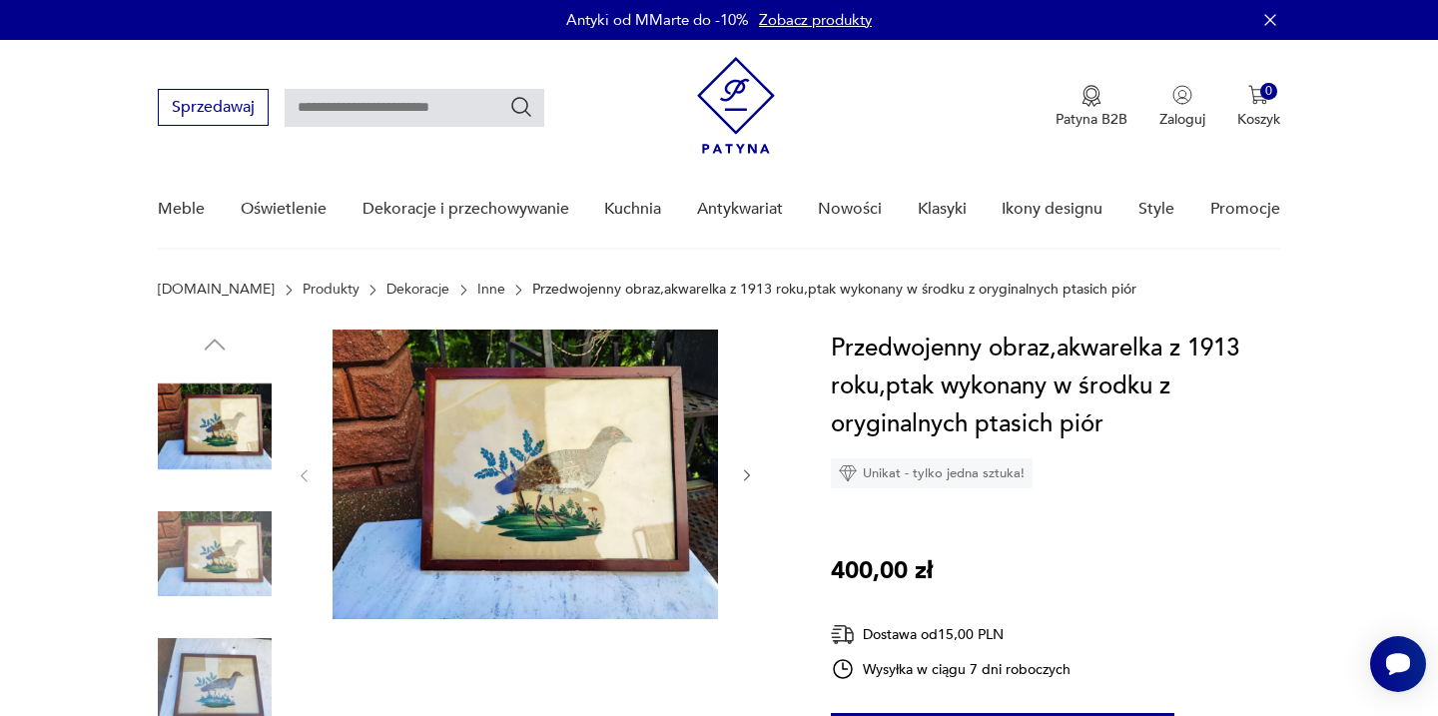
click at [220, 556] on img at bounding box center [215, 554] width 114 height 114
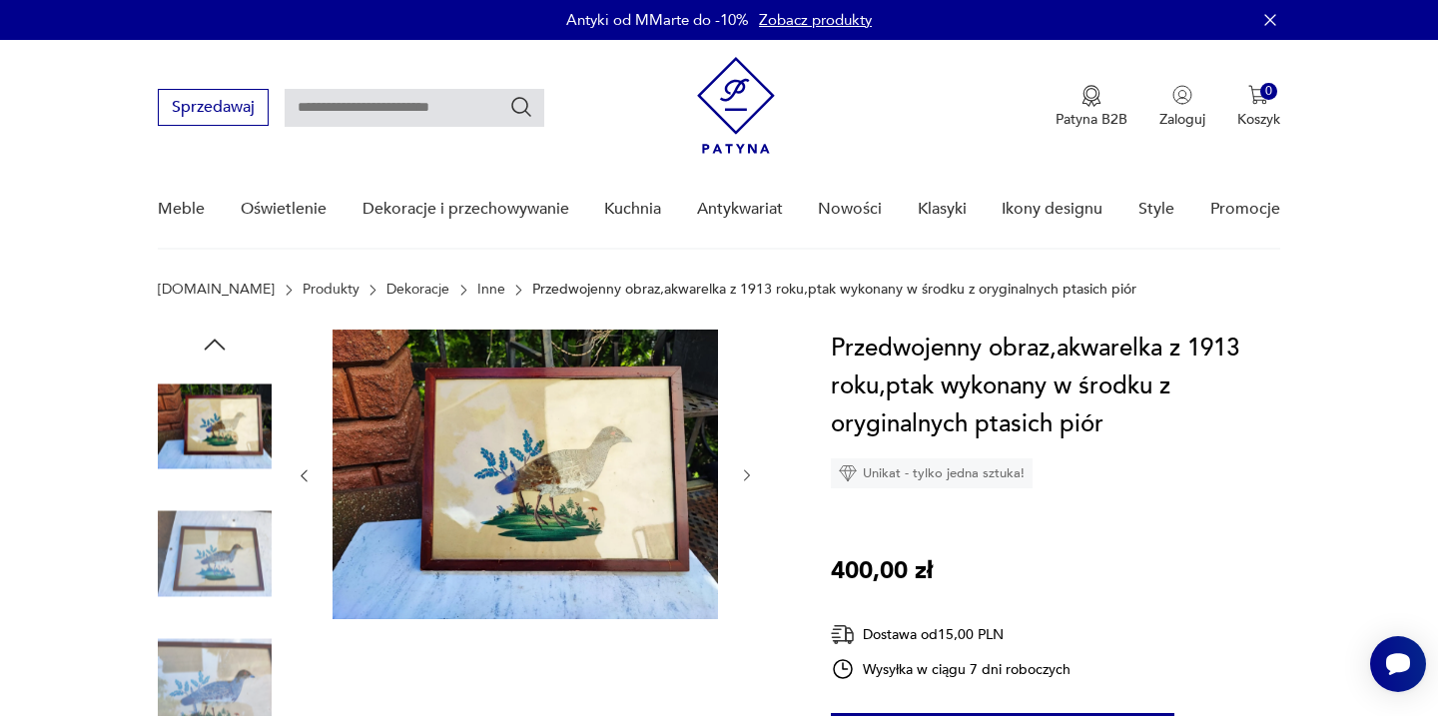
click at [479, 477] on img at bounding box center [526, 475] width 386 height 290
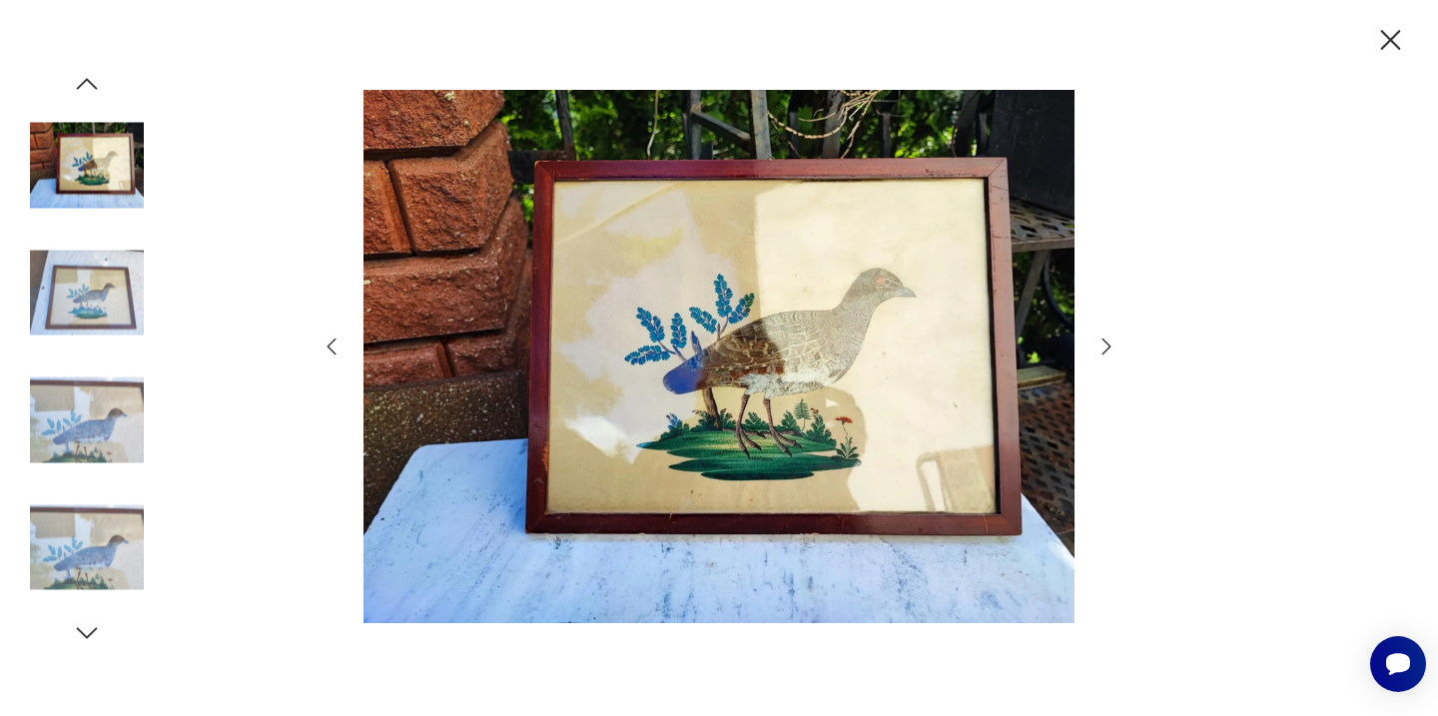
type input "*****"
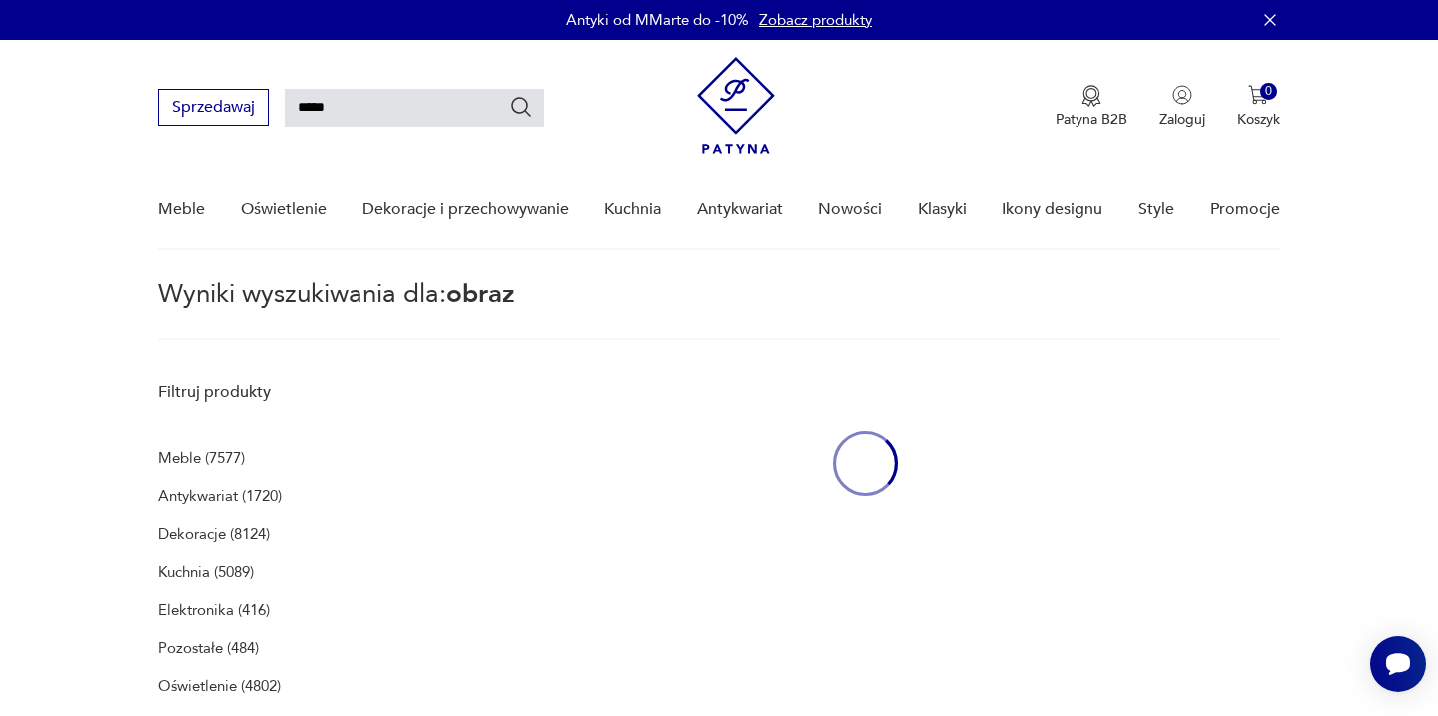
scroll to position [506, 0]
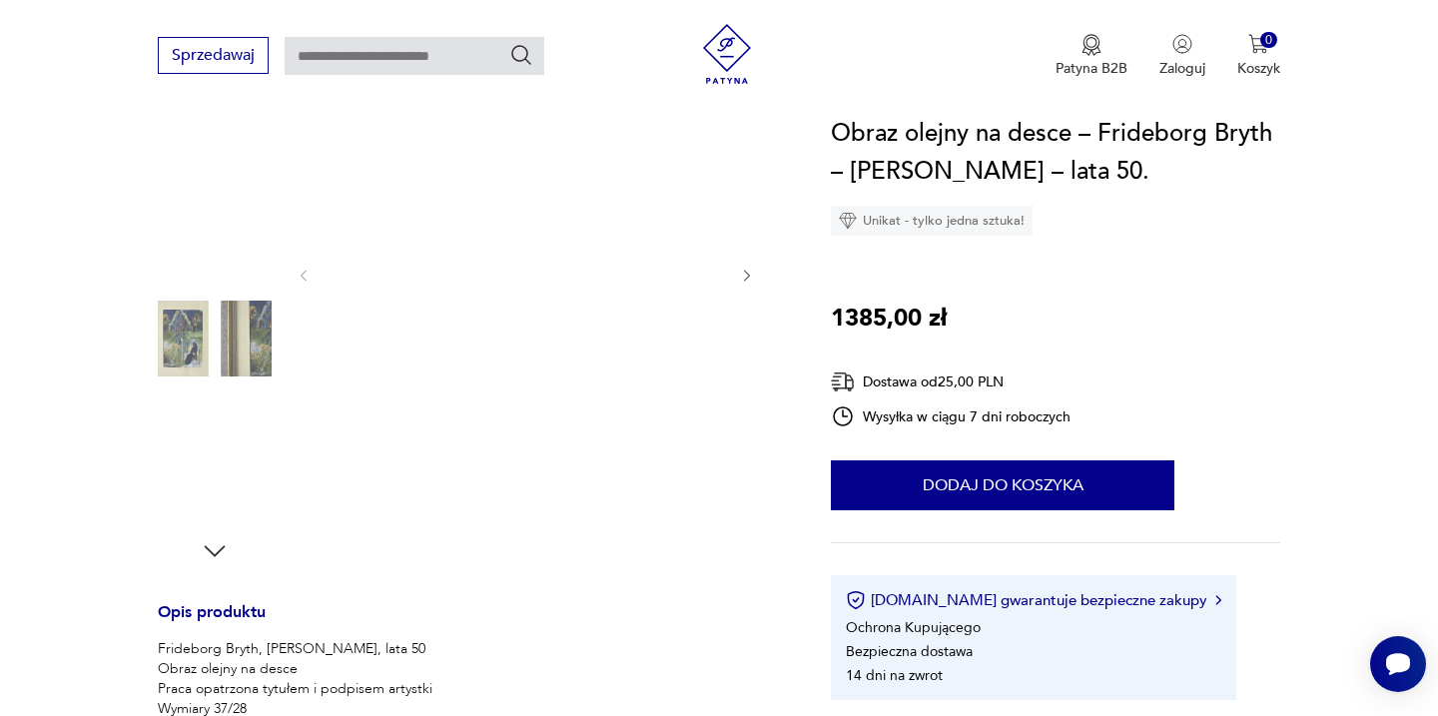
scroll to position [352, 0]
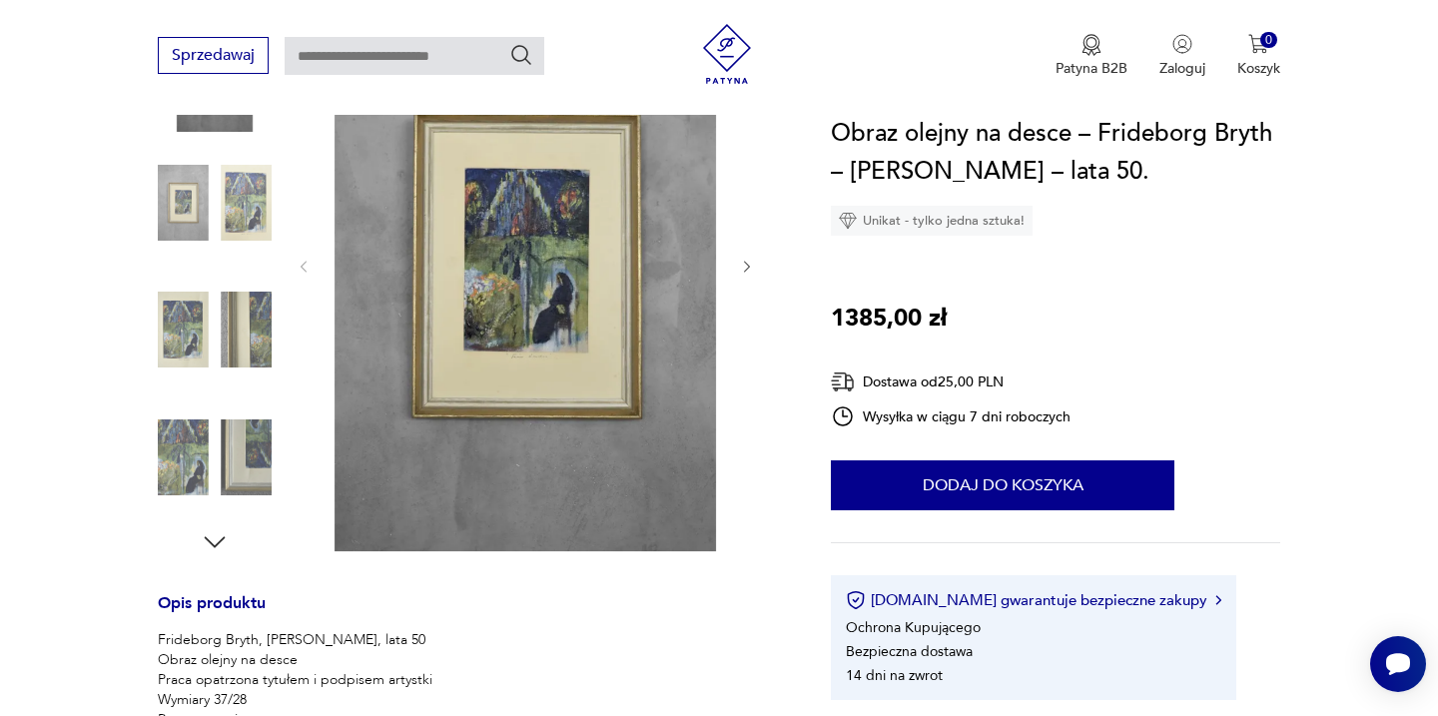
click at [607, 263] on img at bounding box center [526, 264] width 386 height 573
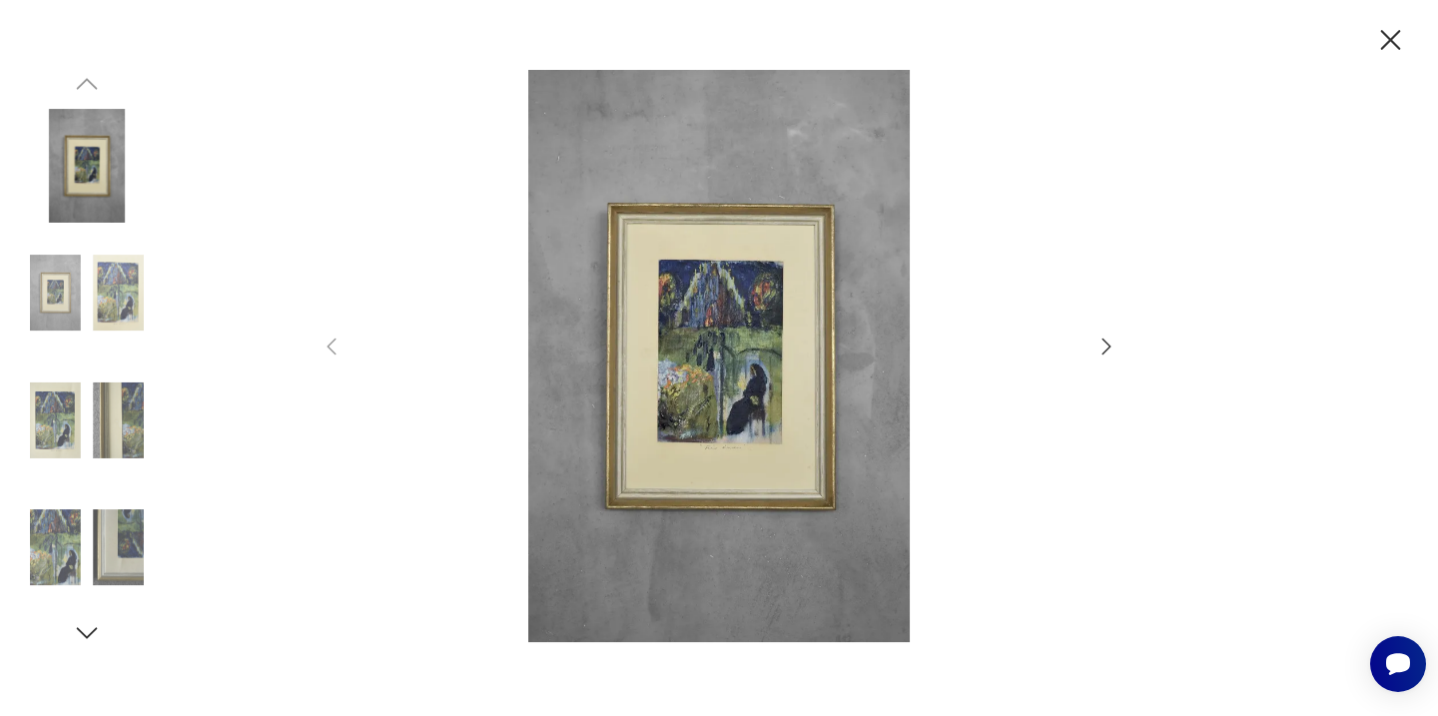
type input "*****"
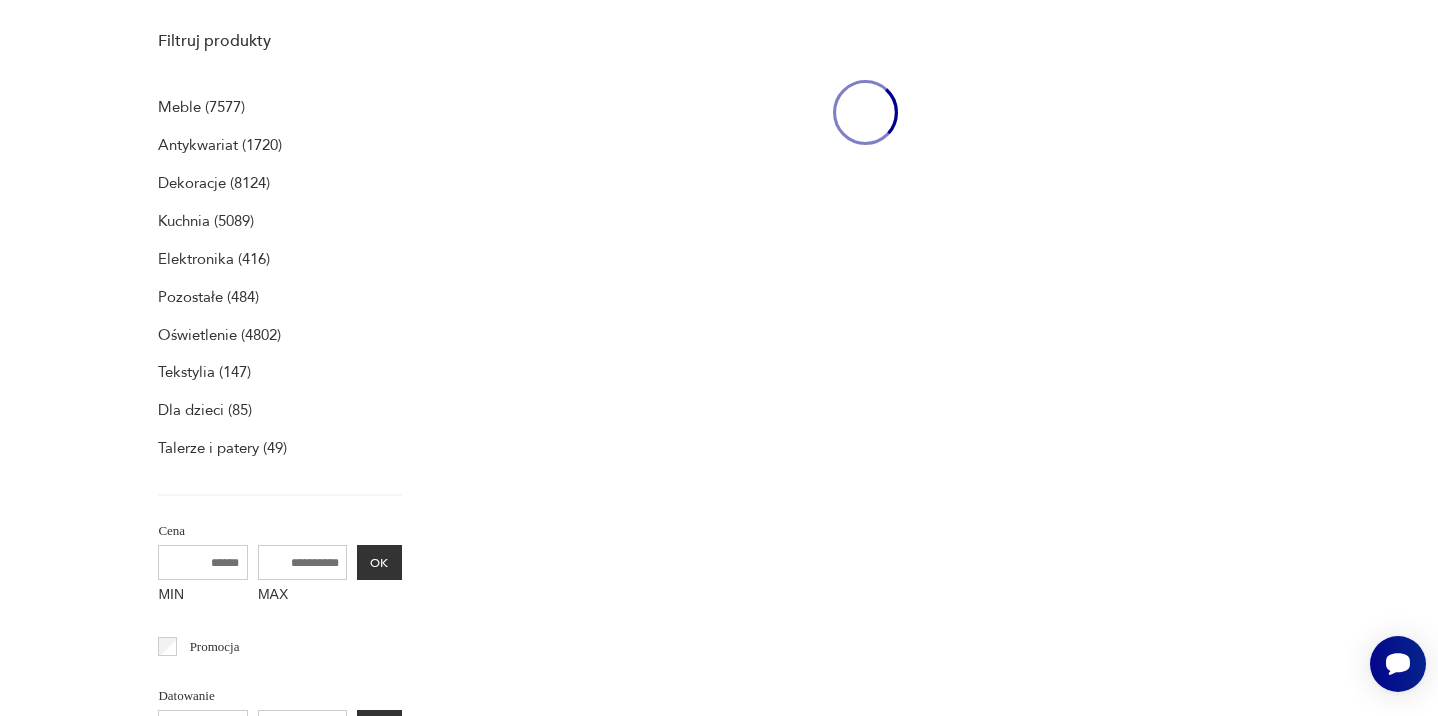
scroll to position [491, 0]
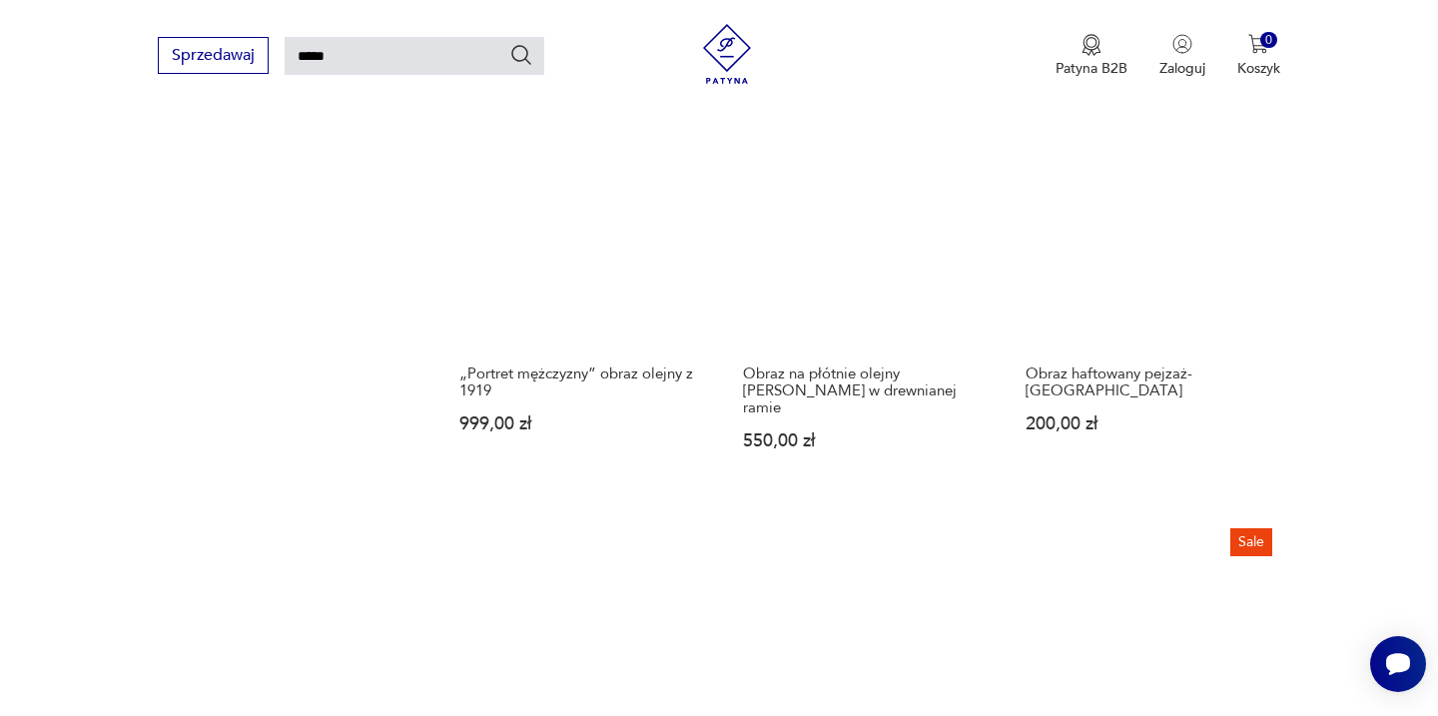
scroll to position [1622, 0]
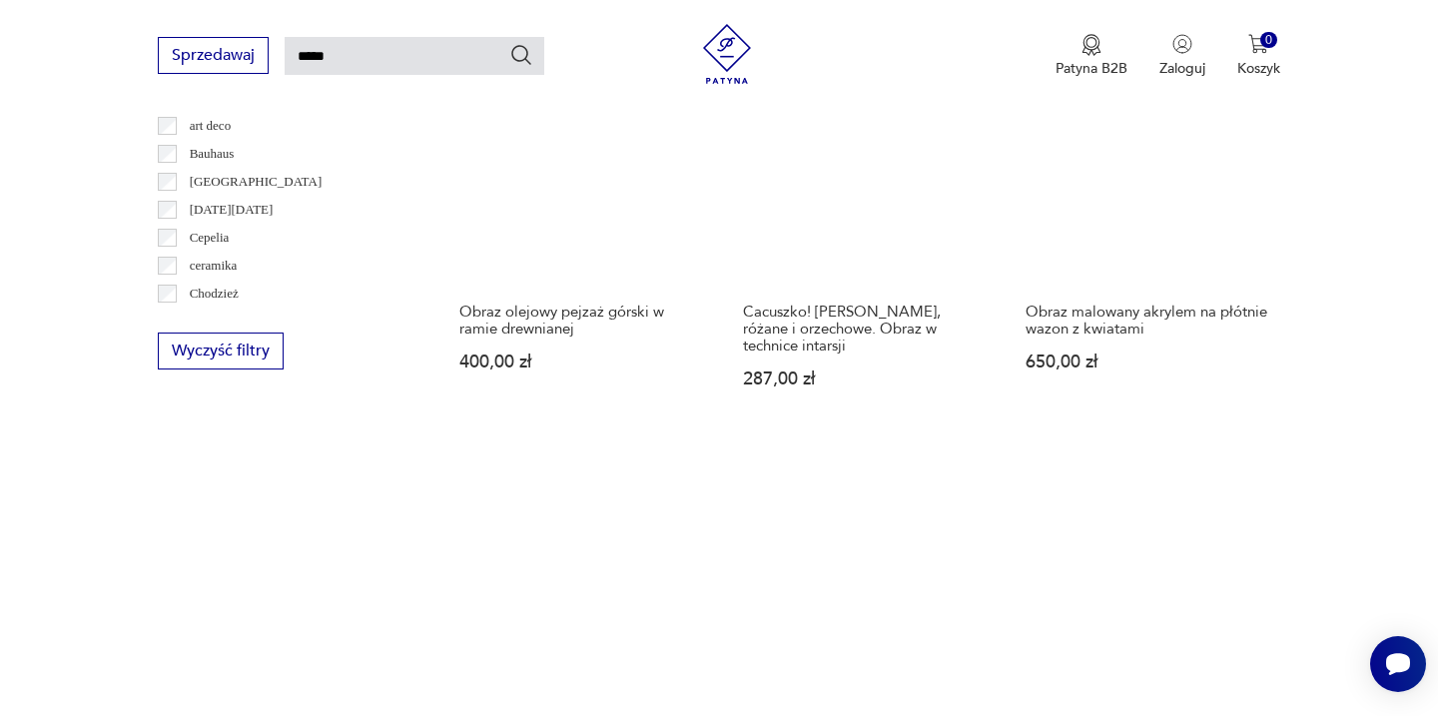
scroll to position [1287, 0]
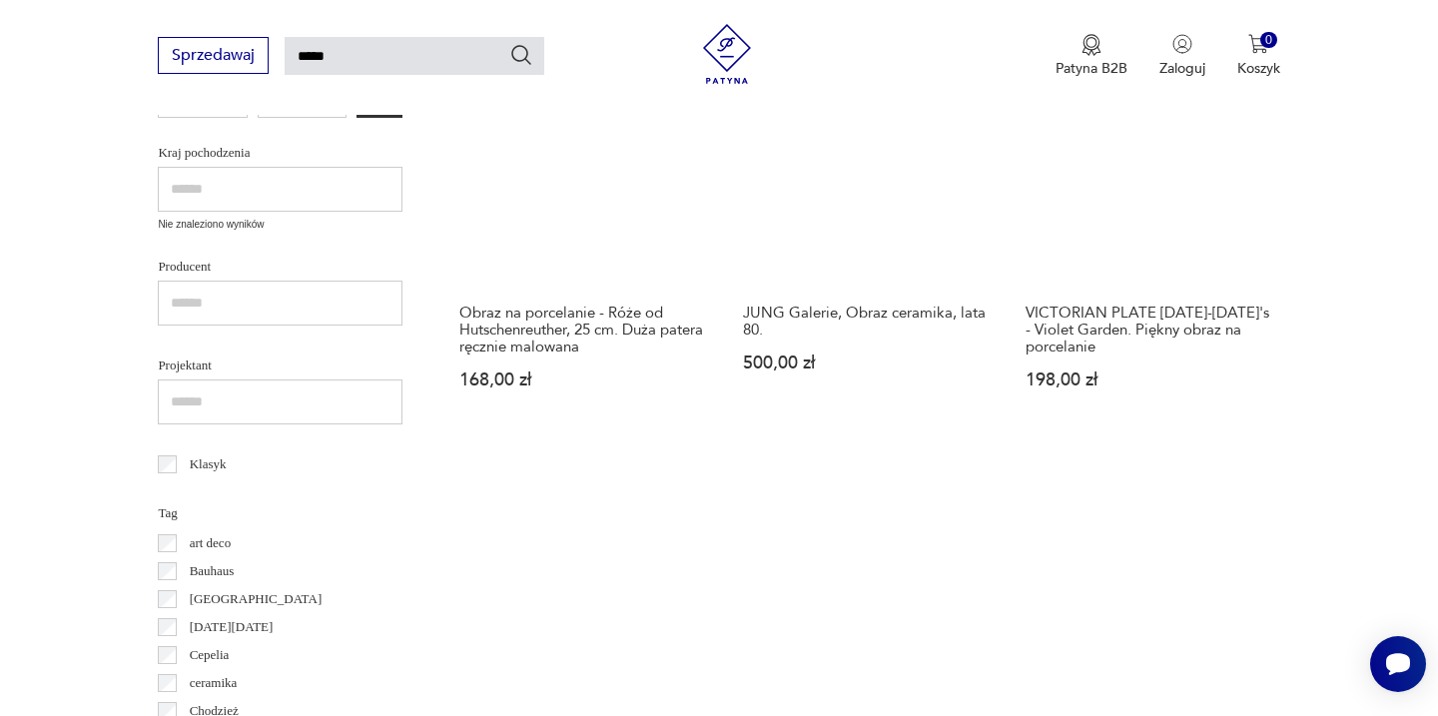
scroll to position [881, 0]
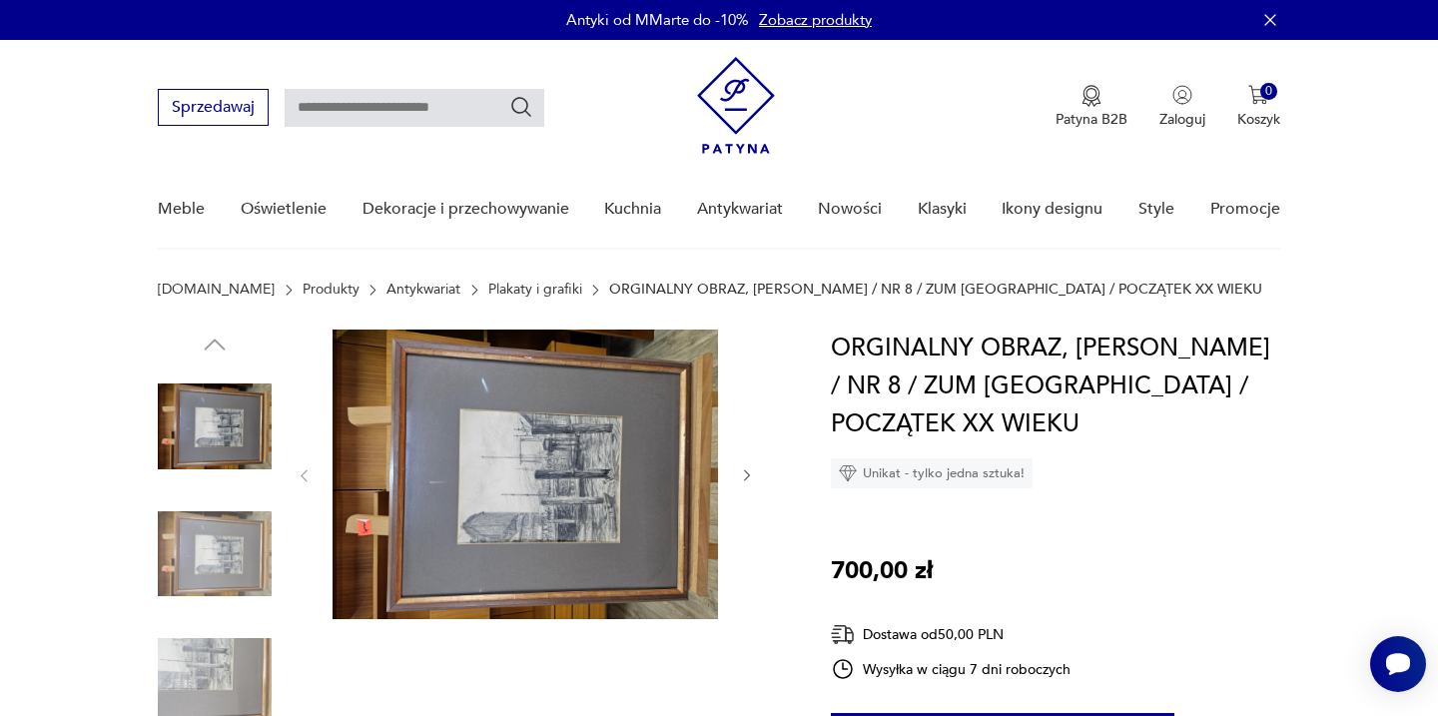
click at [251, 554] on img at bounding box center [215, 554] width 114 height 114
click at [637, 504] on img at bounding box center [526, 475] width 386 height 290
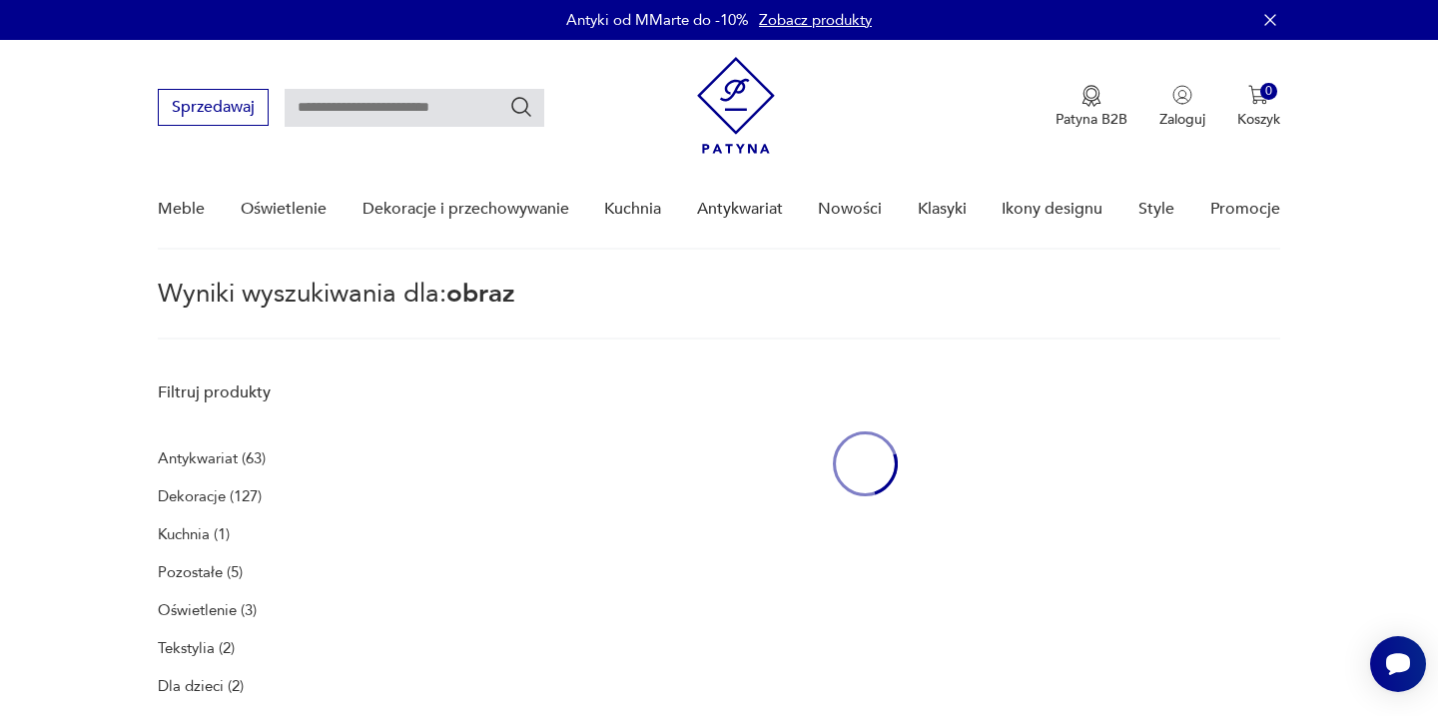
type input "*****"
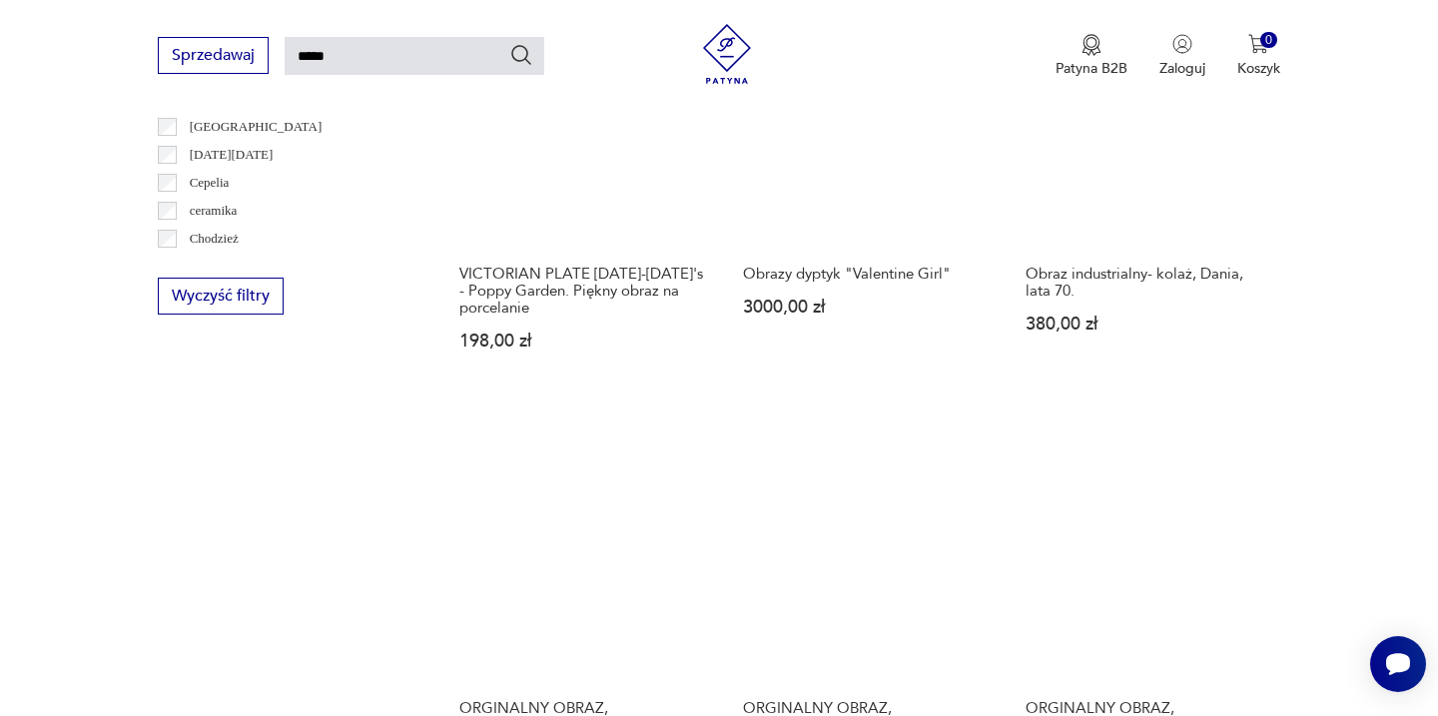
scroll to position [1479, 0]
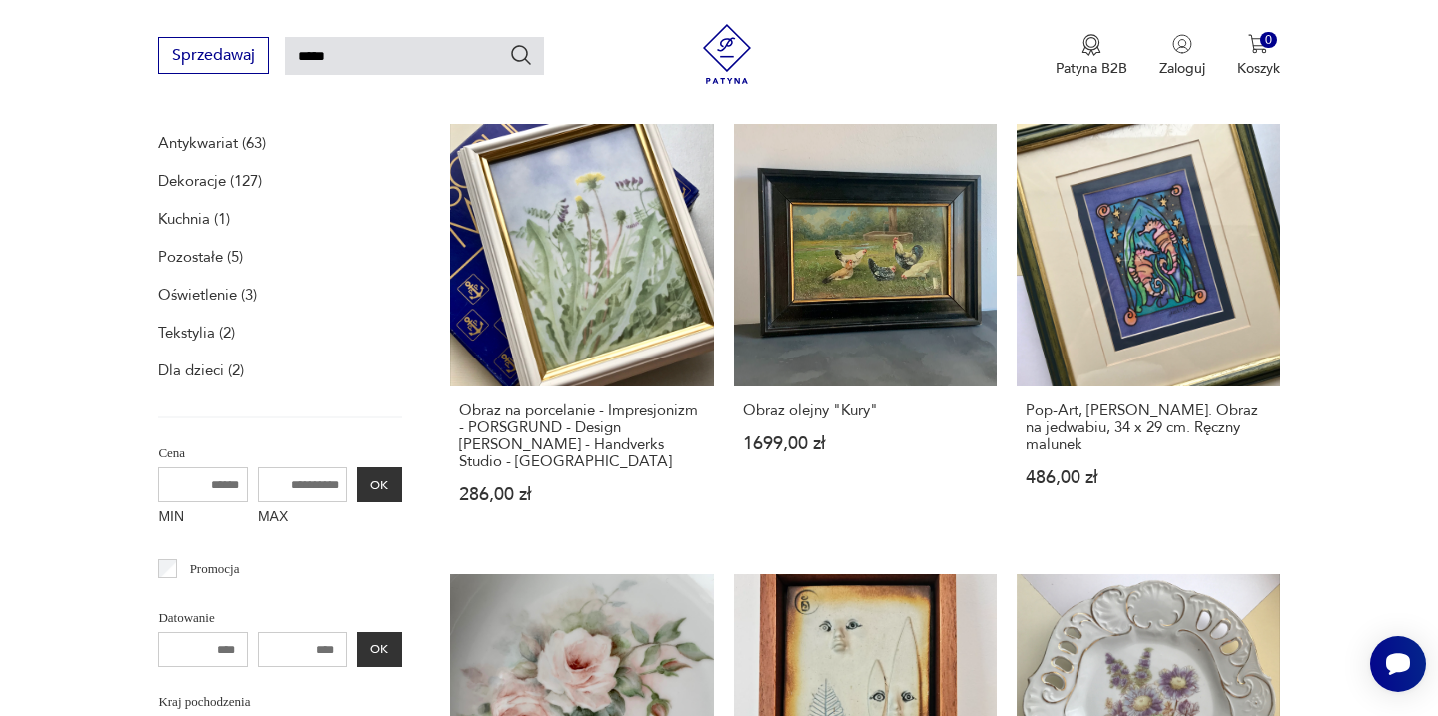
scroll to position [72, 0]
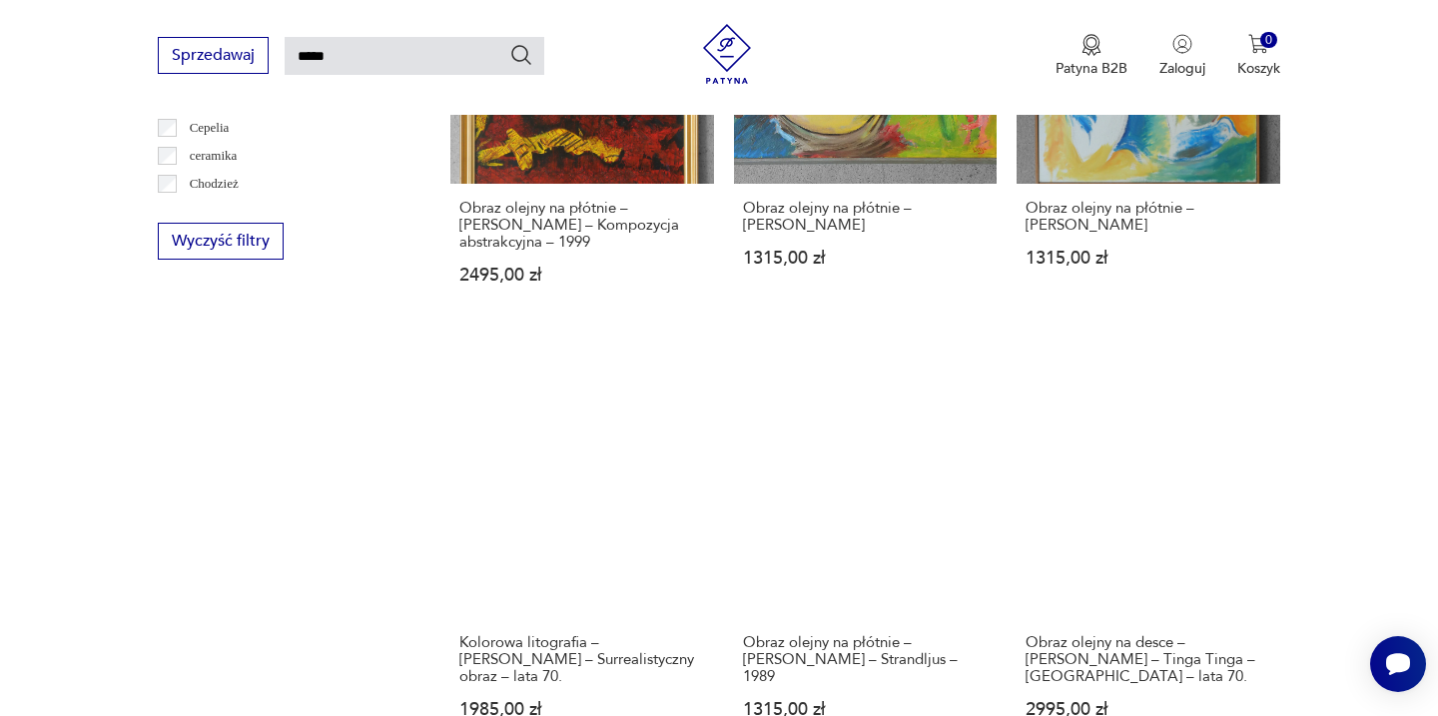
scroll to position [1410, 0]
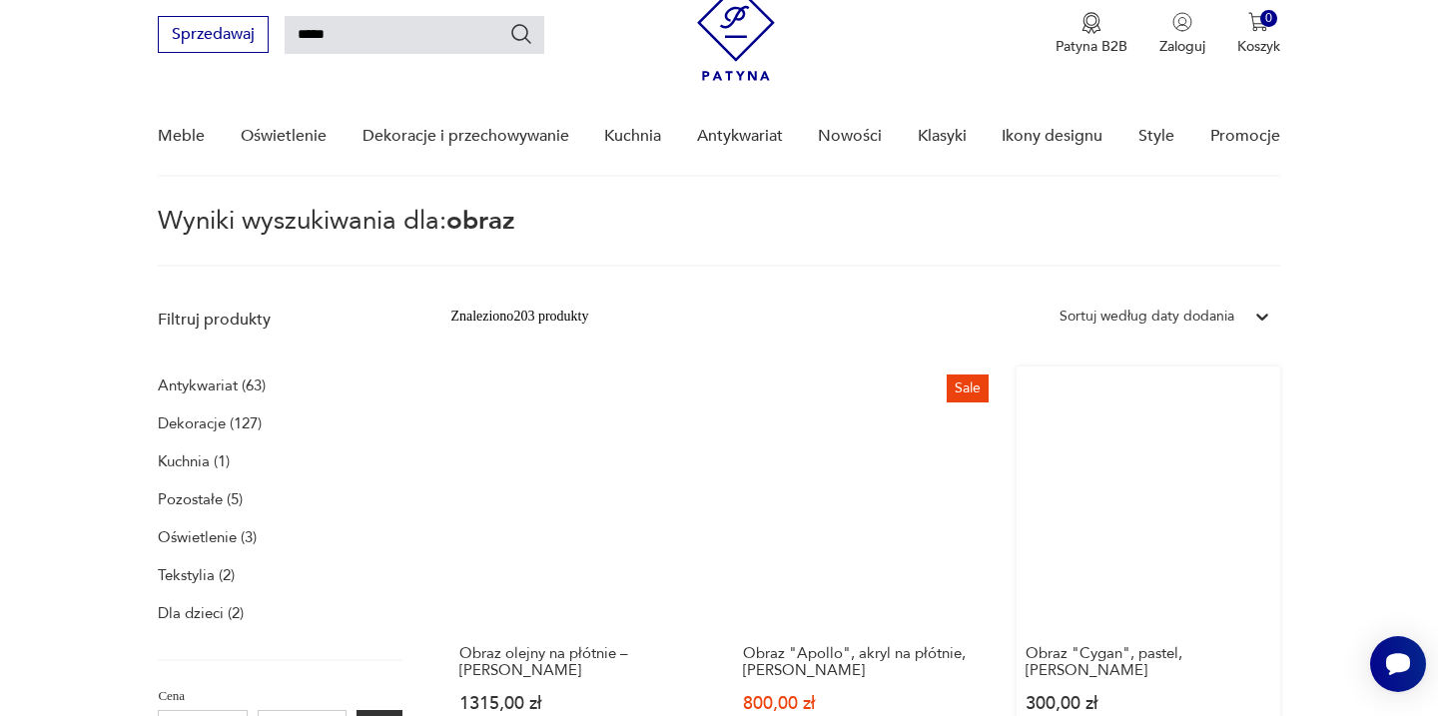
scroll to position [72, 0]
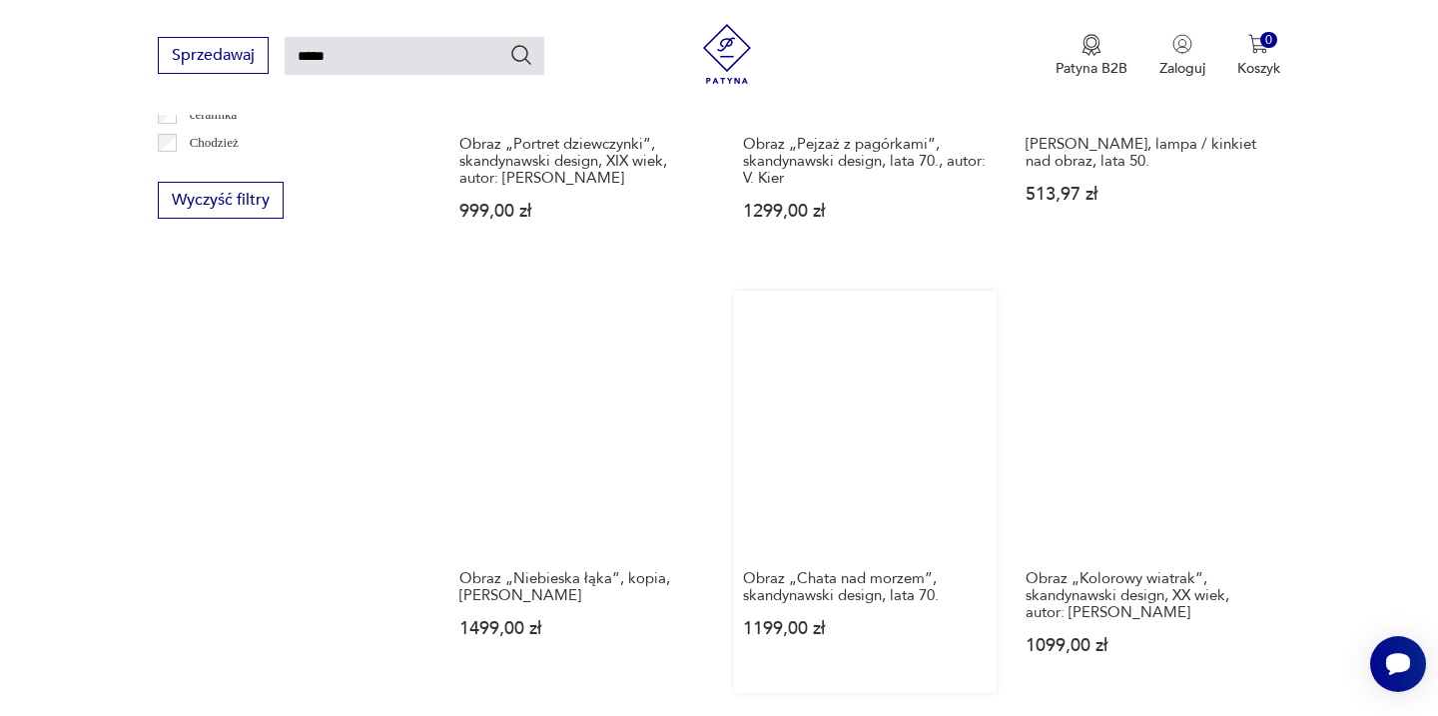
scroll to position [1436, 0]
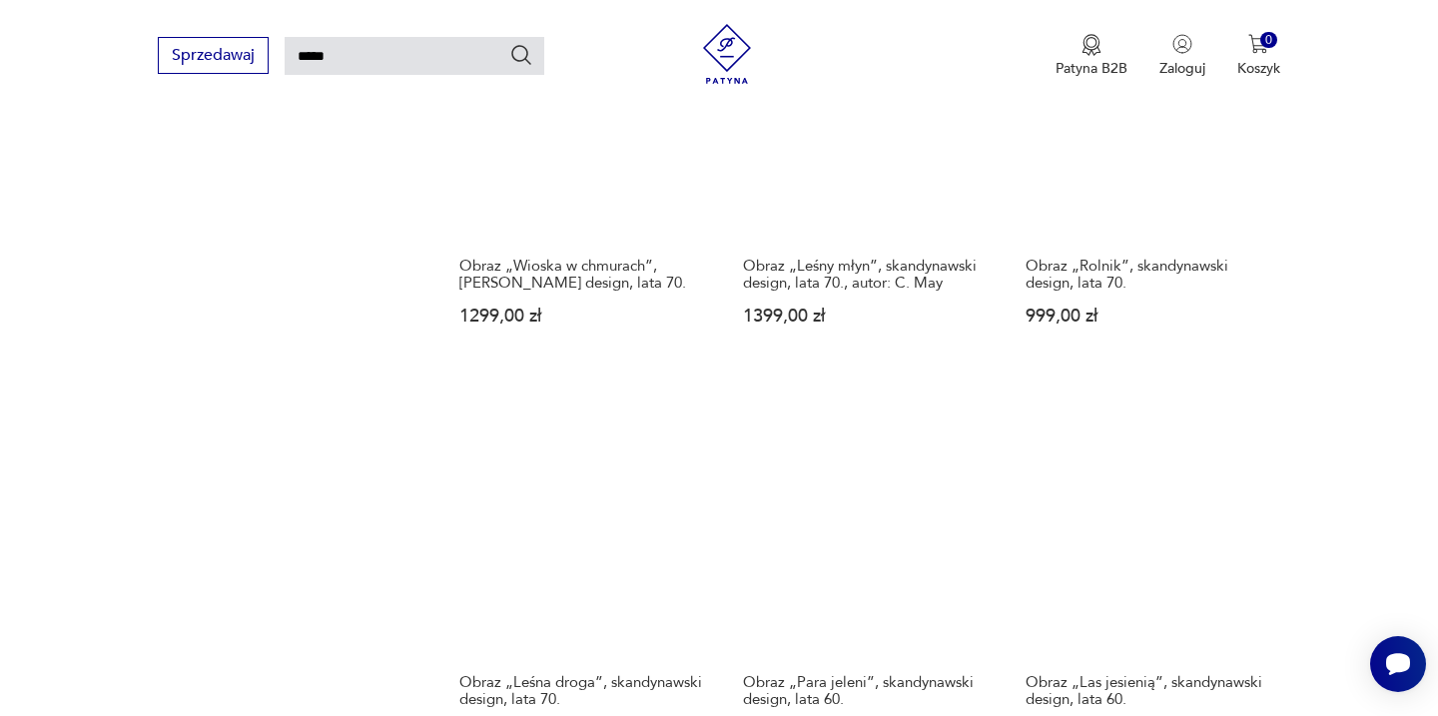
scroll to position [1789, 0]
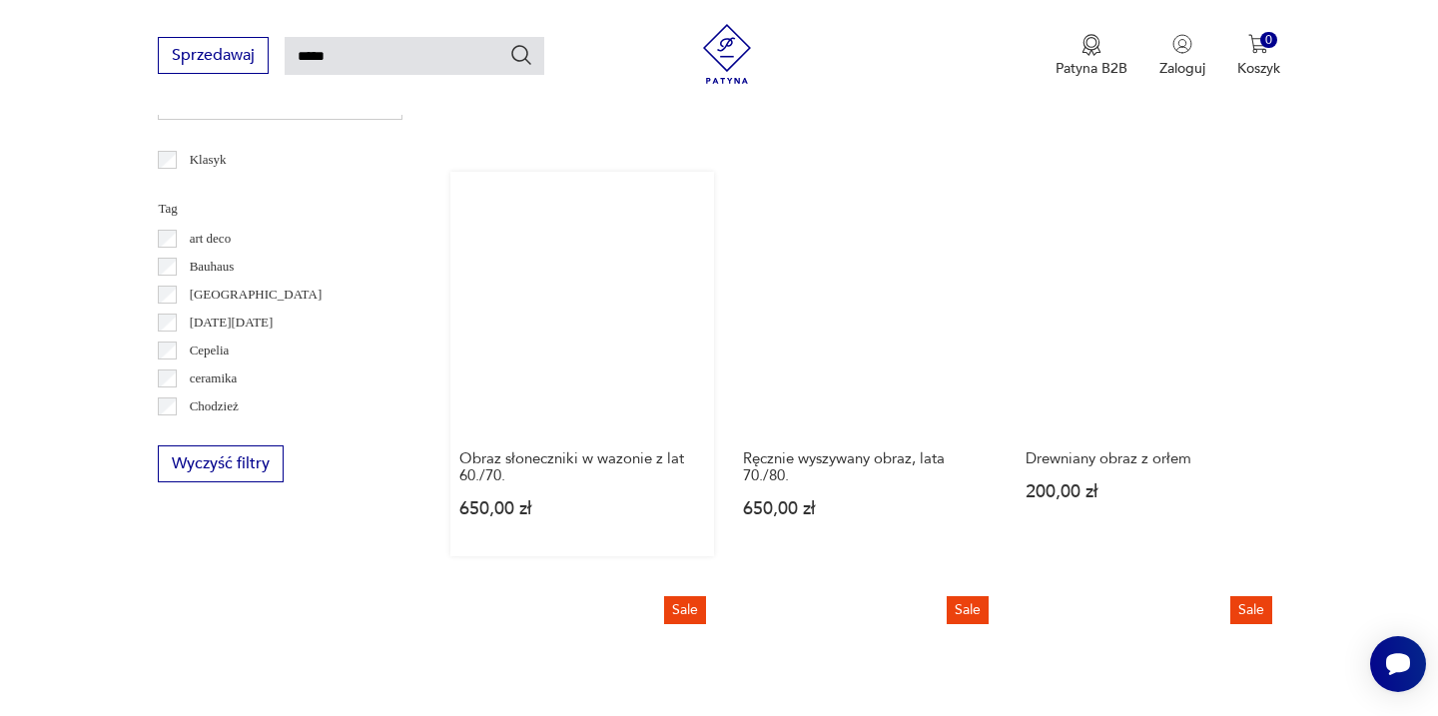
scroll to position [1171, 0]
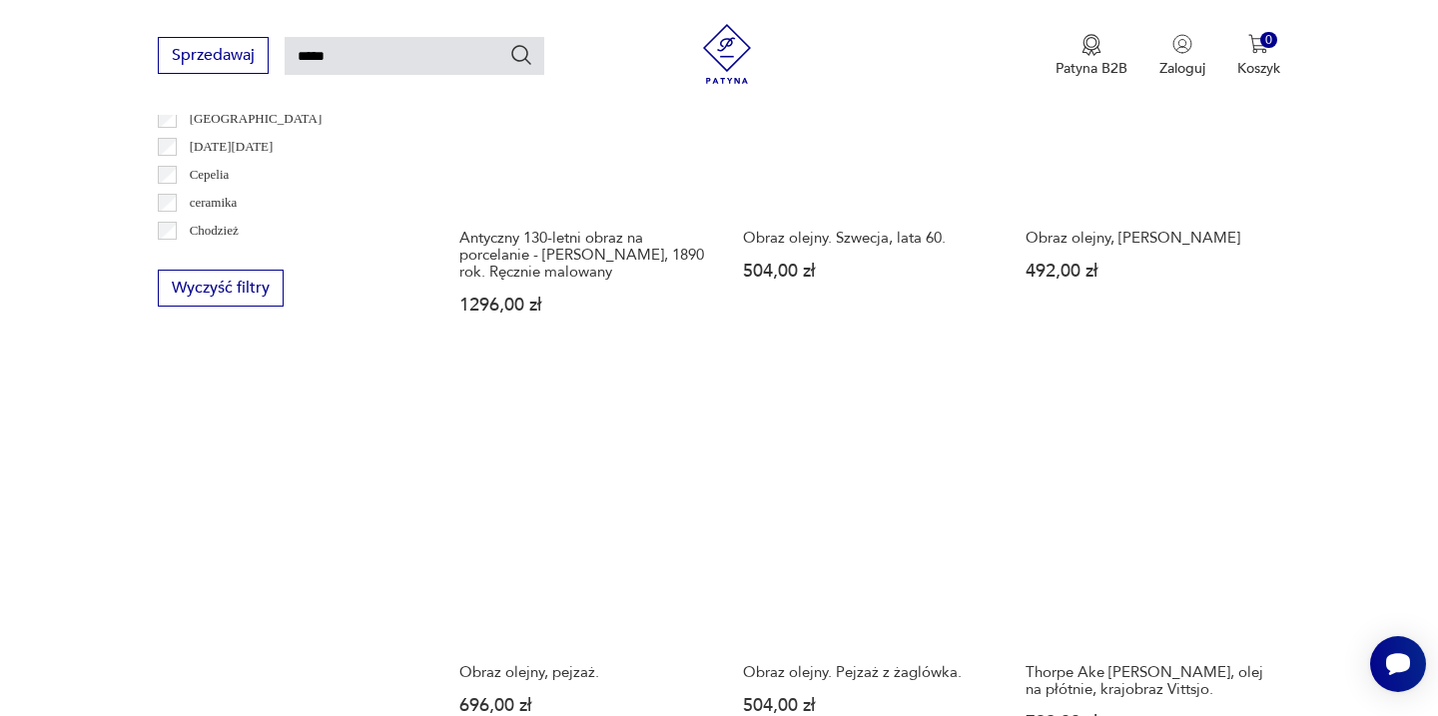
scroll to position [1346, 0]
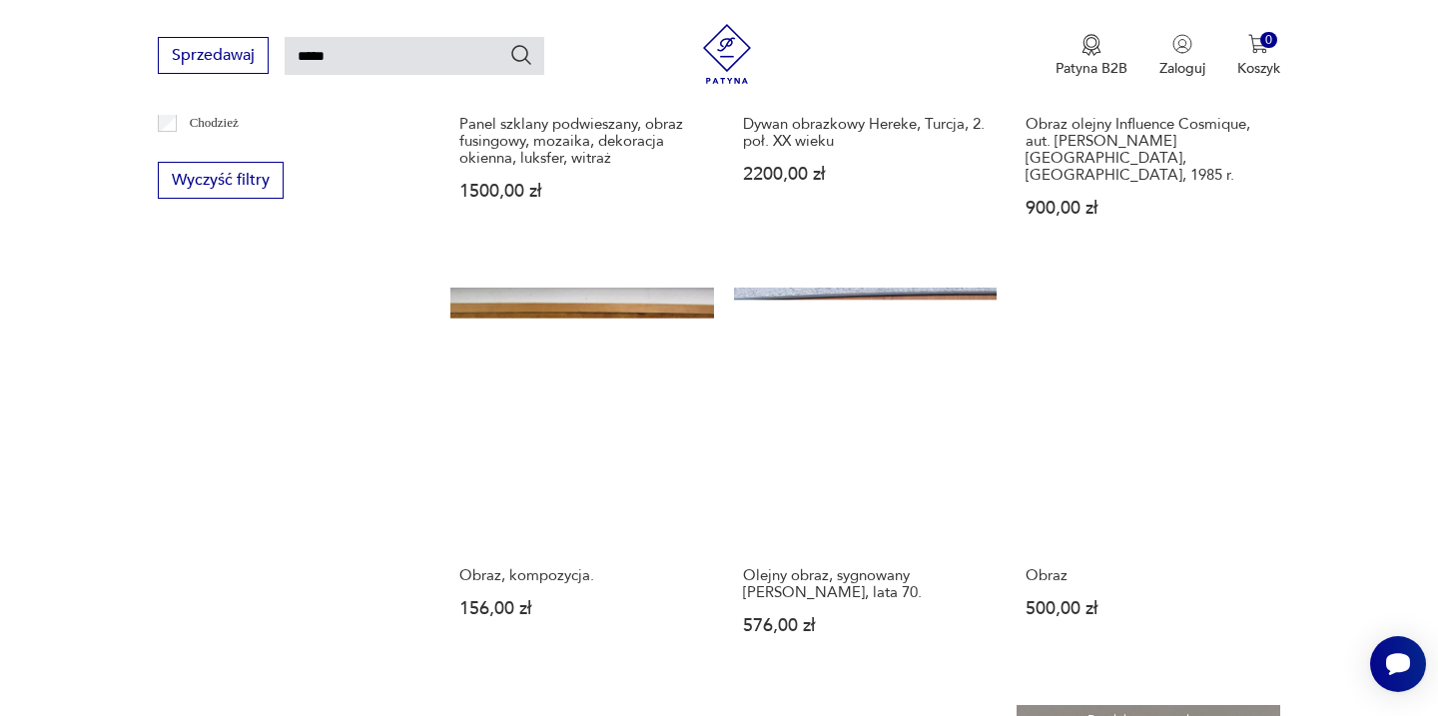
scroll to position [1454, 0]
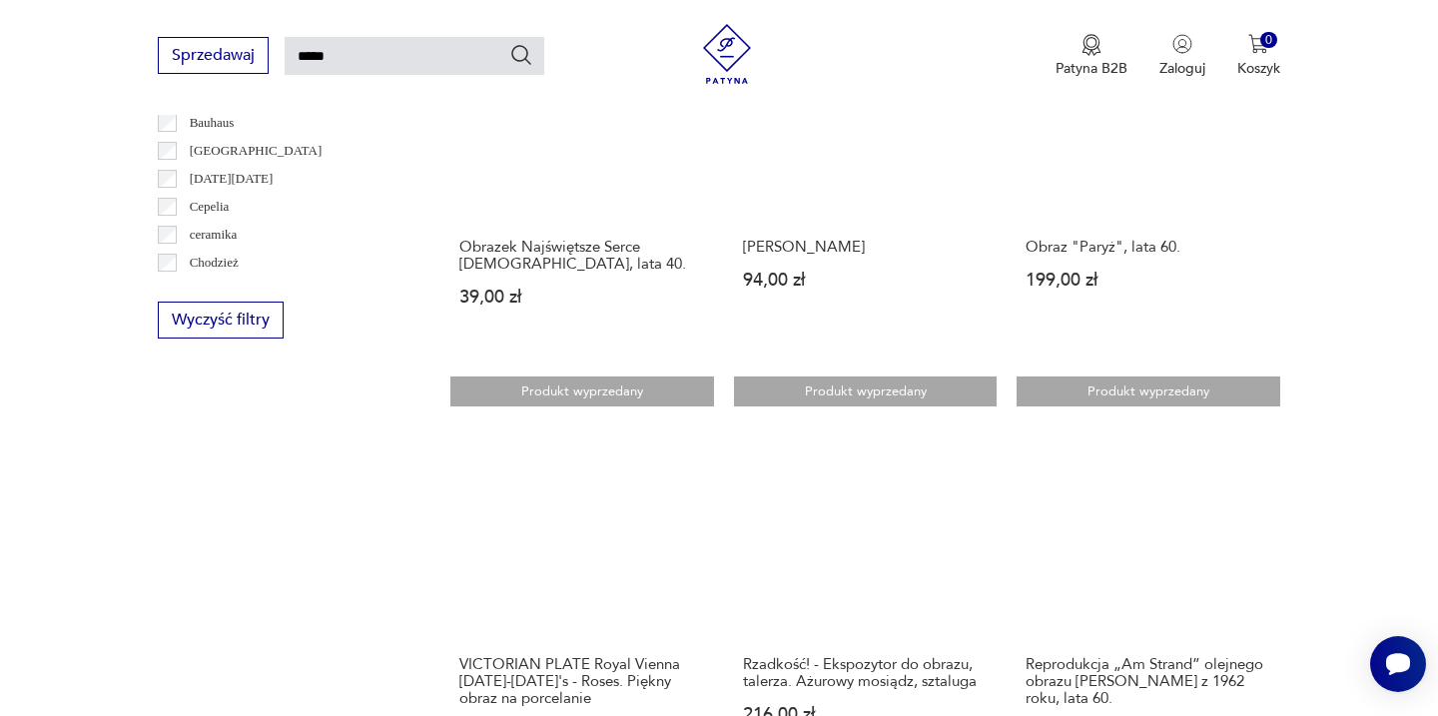
scroll to position [1314, 0]
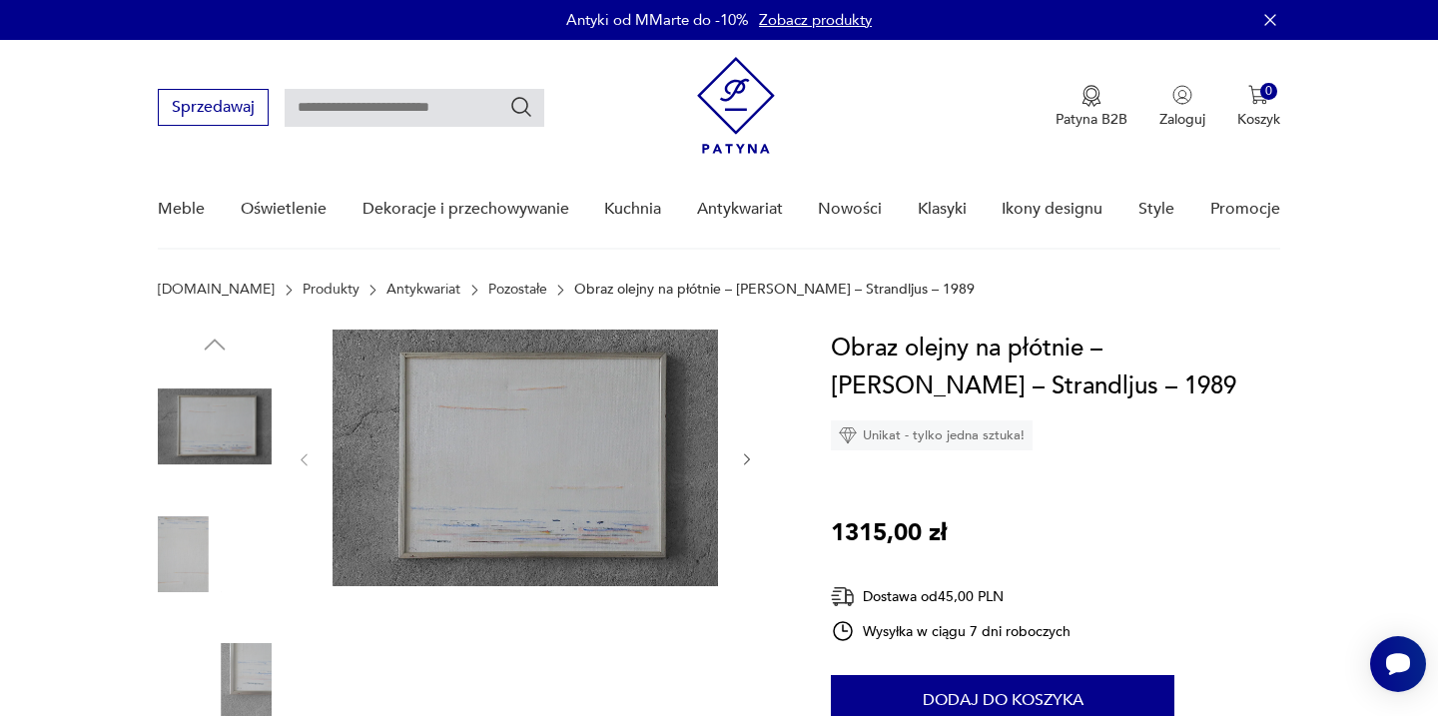
click at [543, 446] on img at bounding box center [526, 458] width 386 height 257
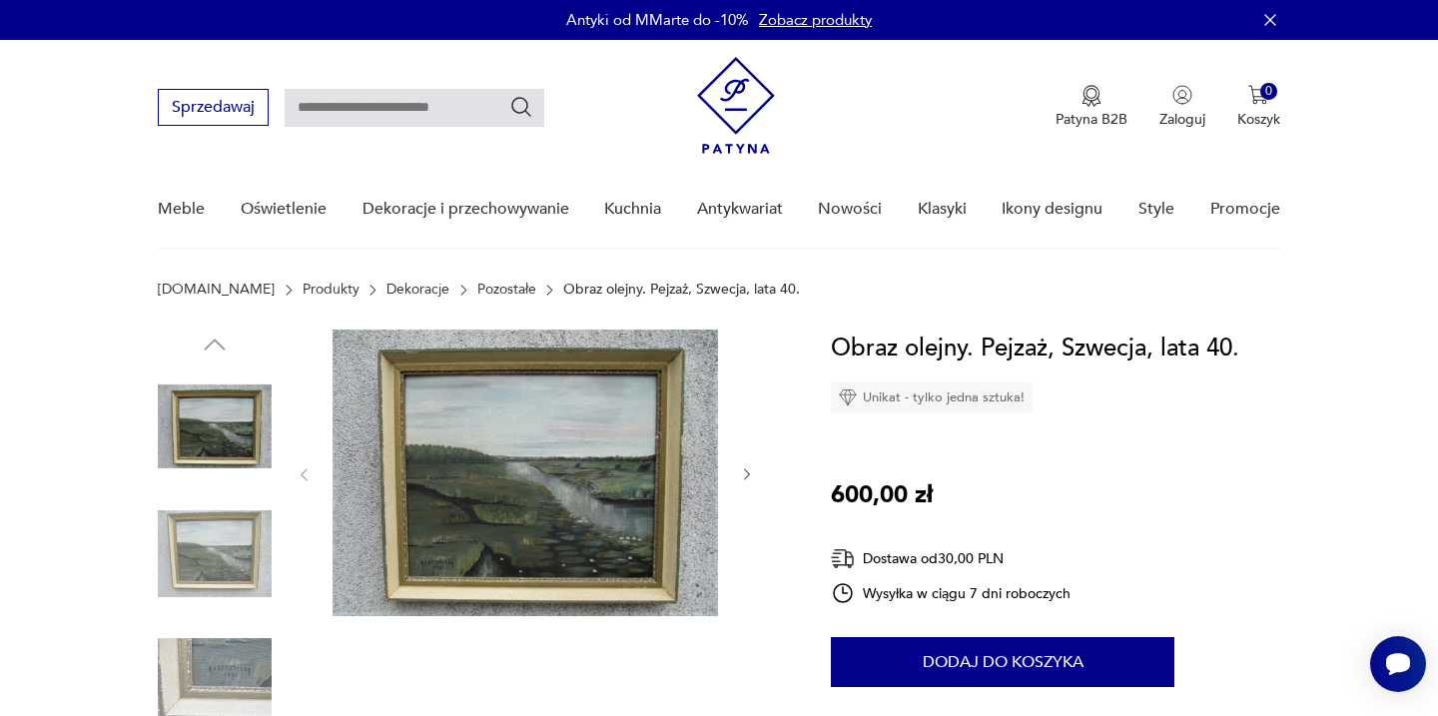
click at [552, 513] on img at bounding box center [526, 473] width 386 height 287
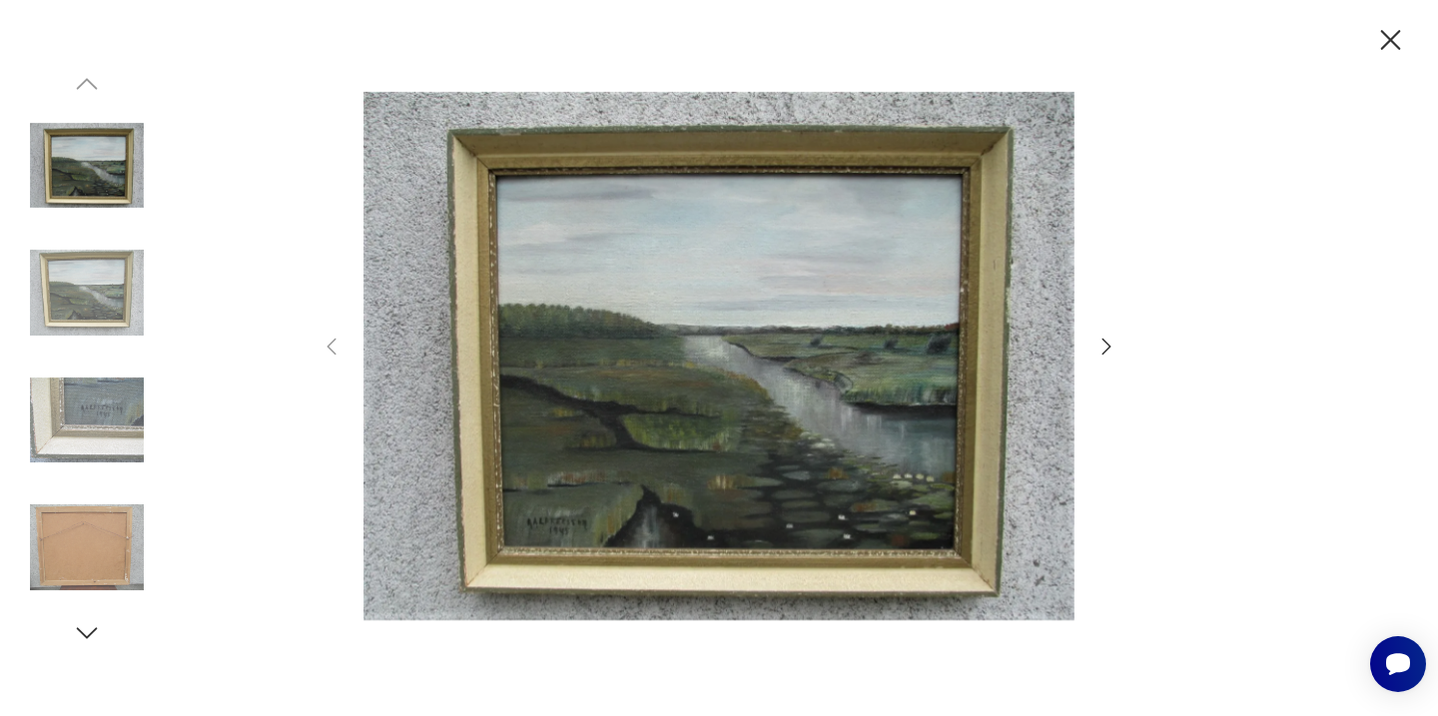
click at [108, 292] on img at bounding box center [87, 293] width 114 height 114
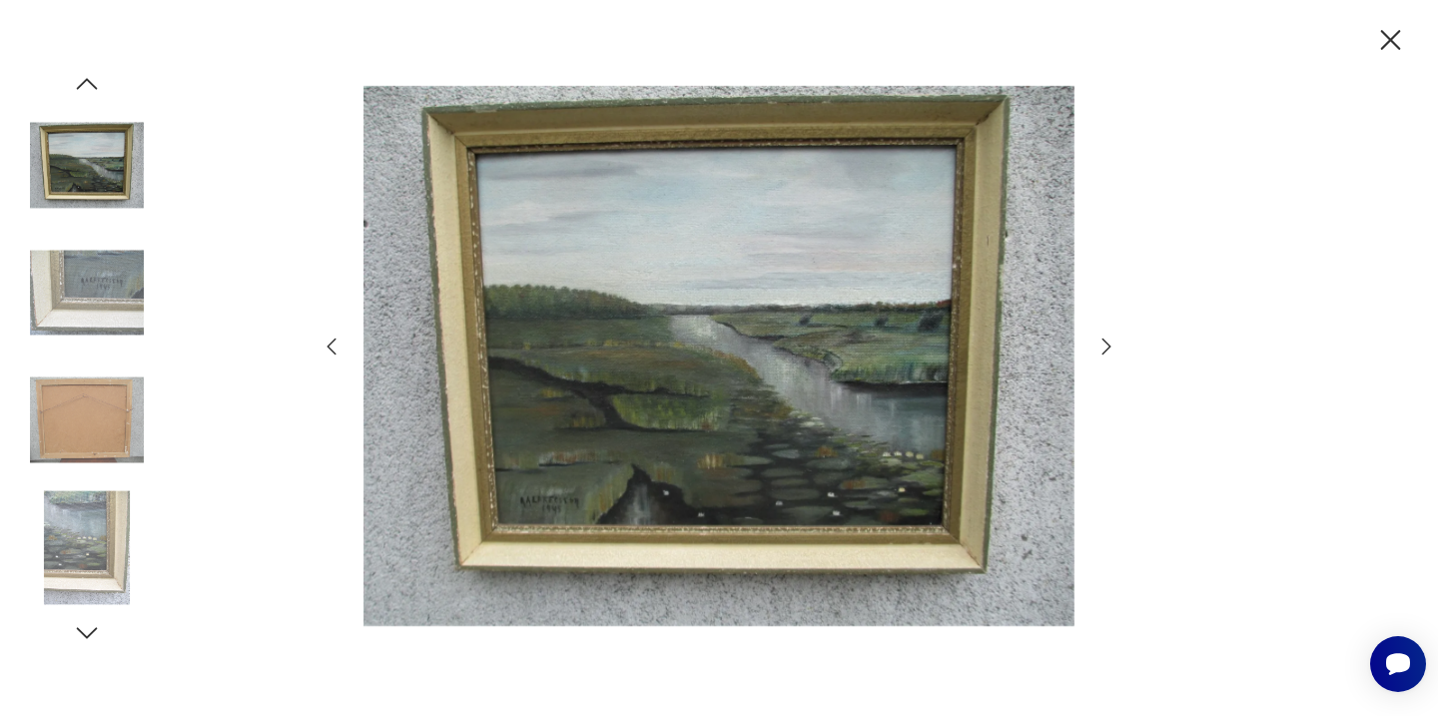
click at [100, 344] on img at bounding box center [87, 293] width 114 height 114
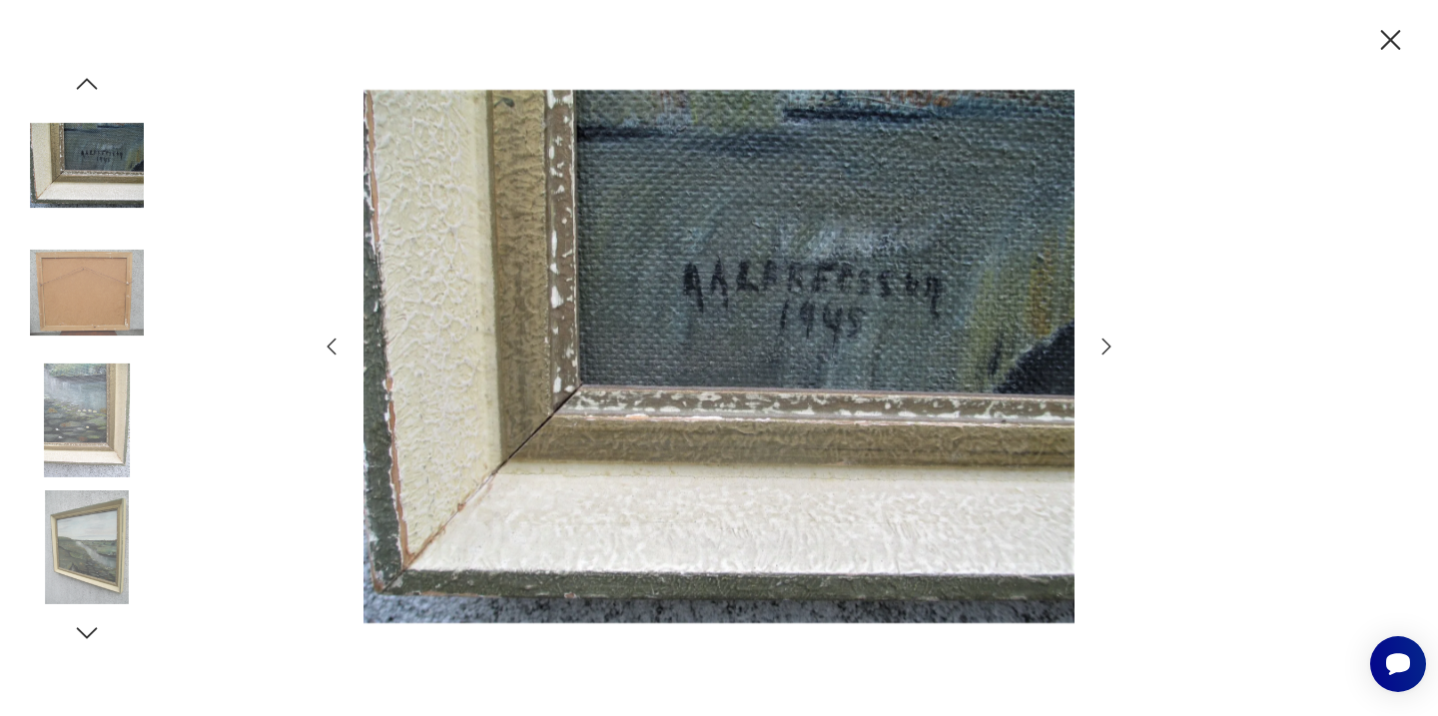
click at [92, 384] on img at bounding box center [87, 421] width 114 height 114
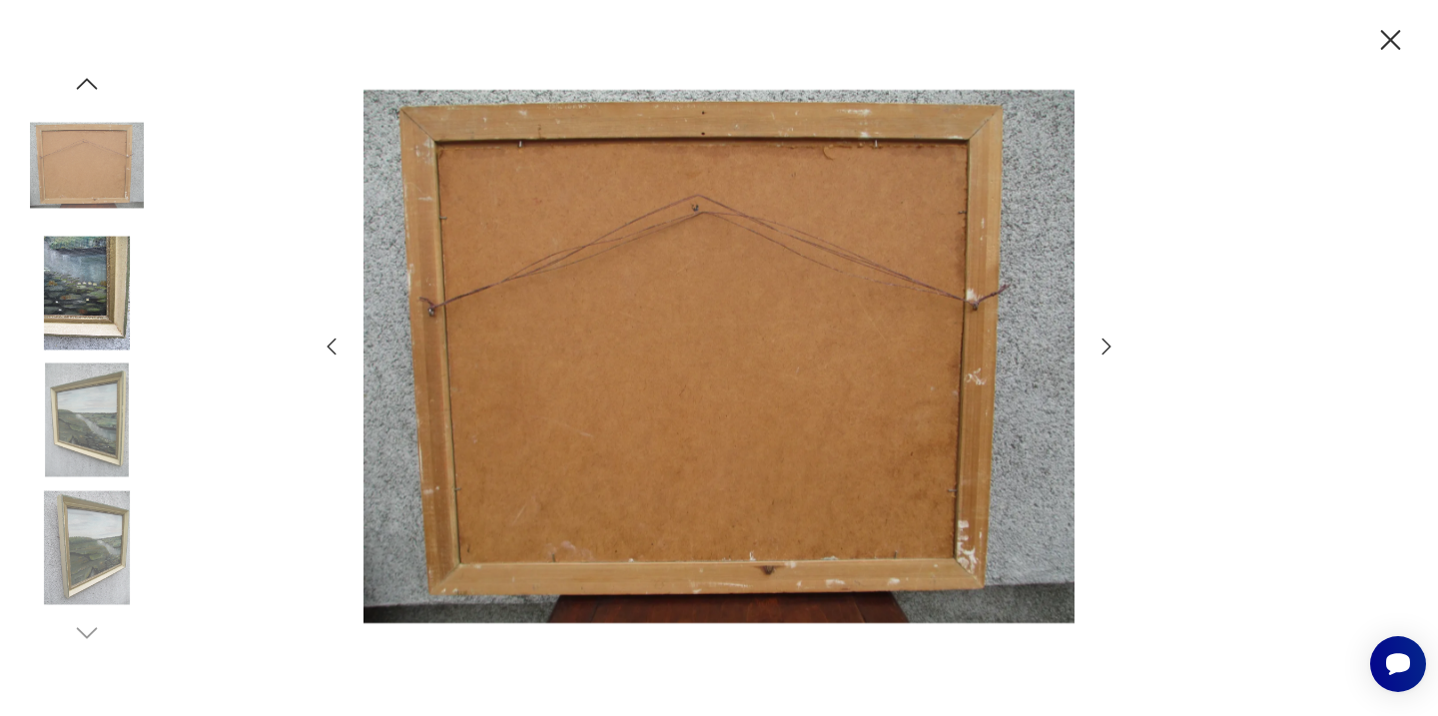
click at [91, 438] on img at bounding box center [87, 421] width 114 height 114
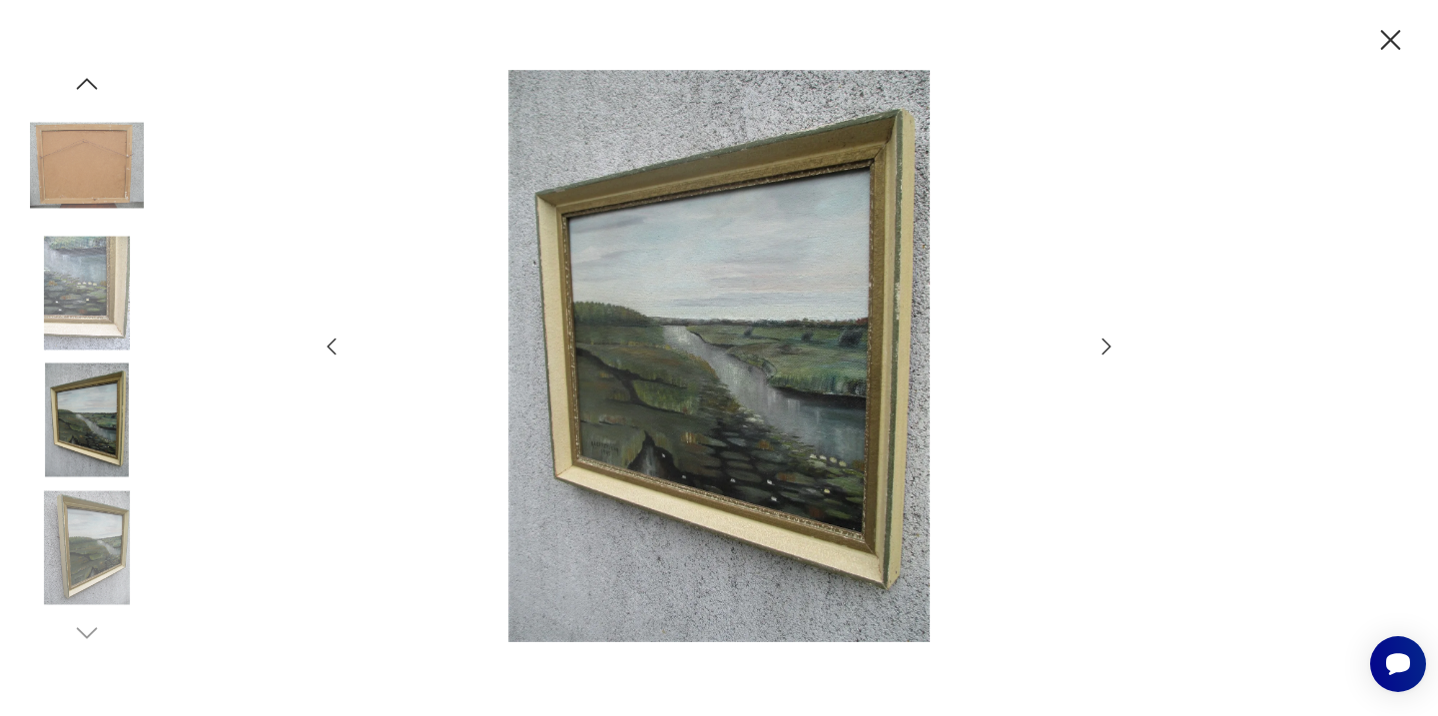
click at [1378, 26] on icon "button" at bounding box center [1390, 40] width 35 height 35
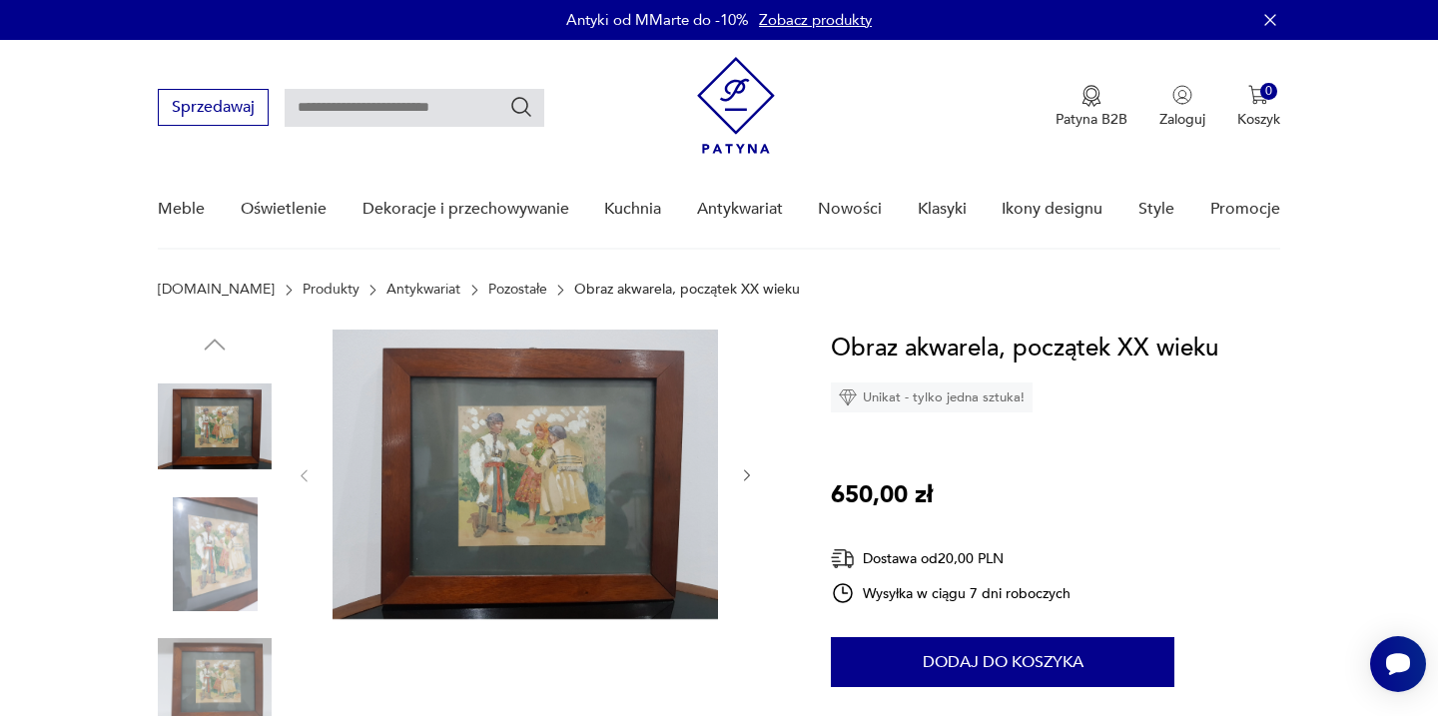
click at [191, 548] on img at bounding box center [215, 554] width 114 height 114
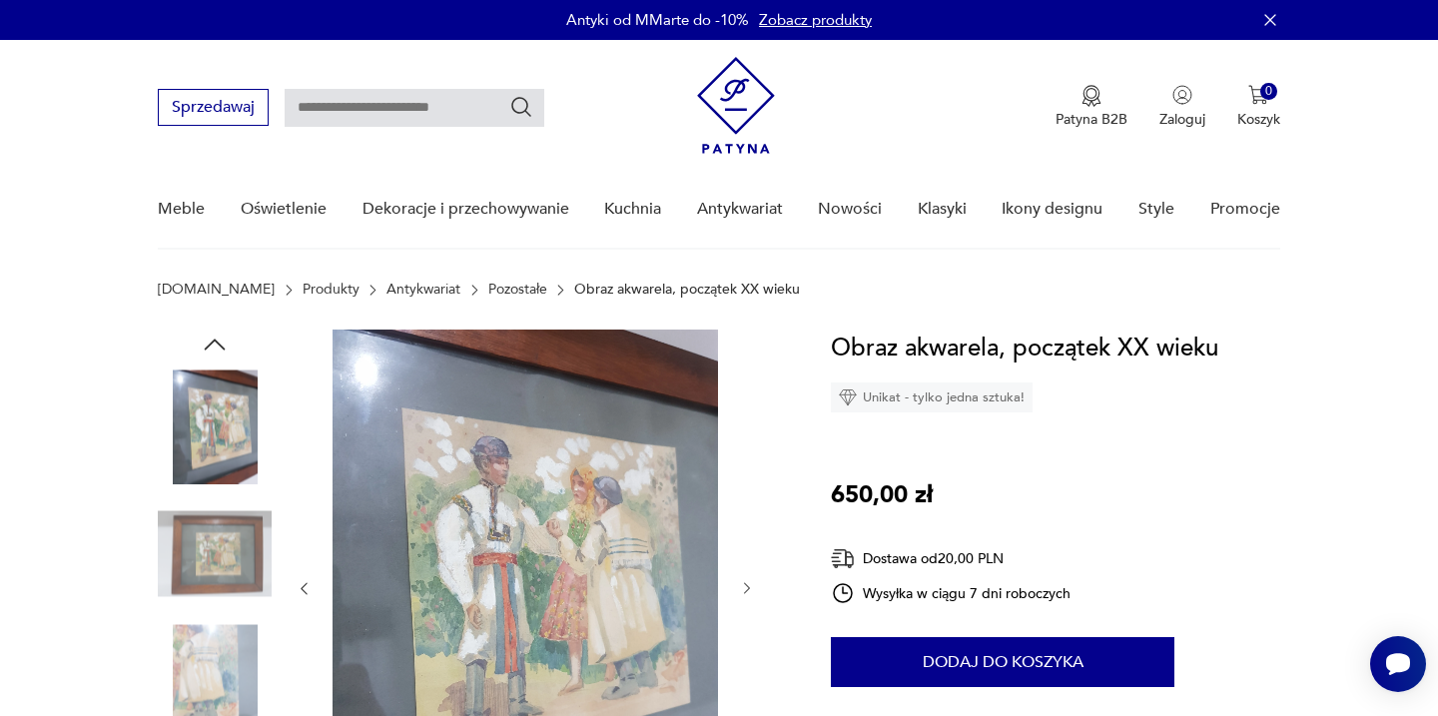
click at [197, 629] on img at bounding box center [215, 681] width 114 height 114
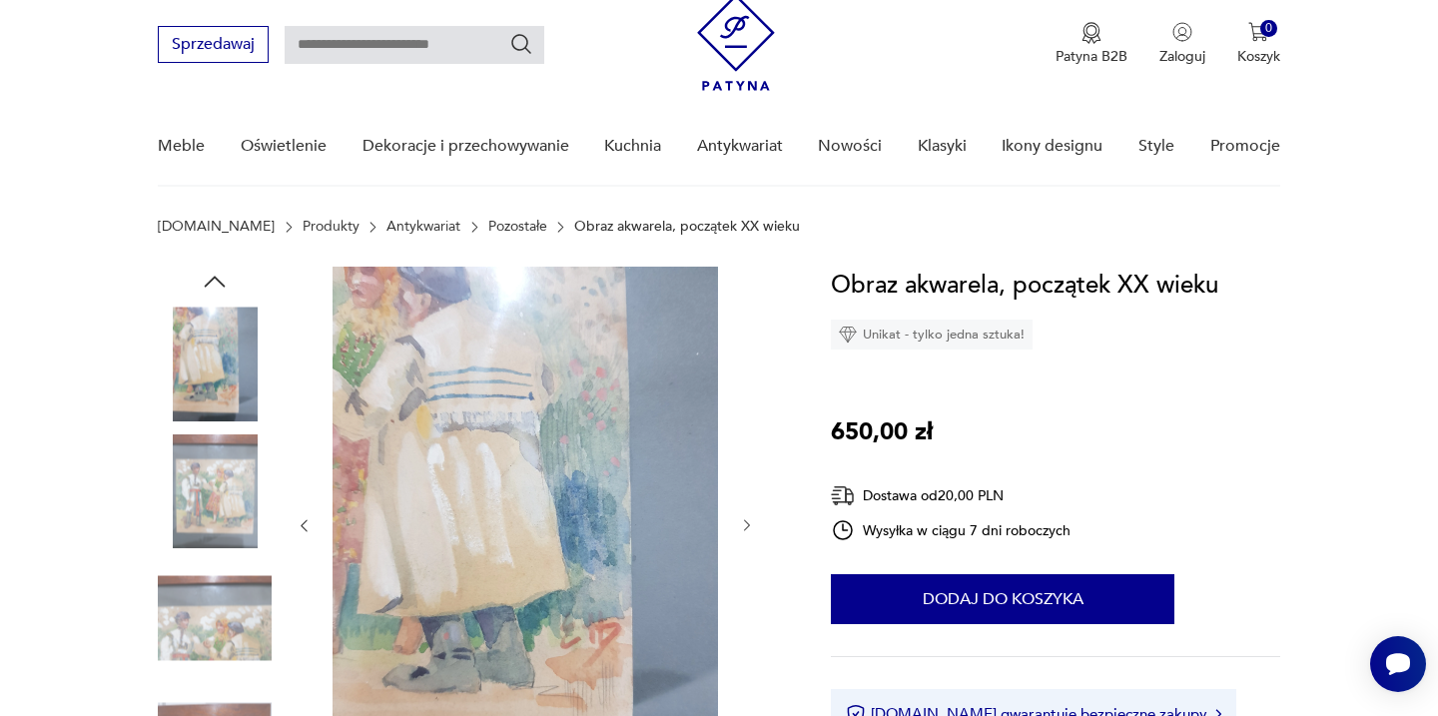
scroll to position [200, 0]
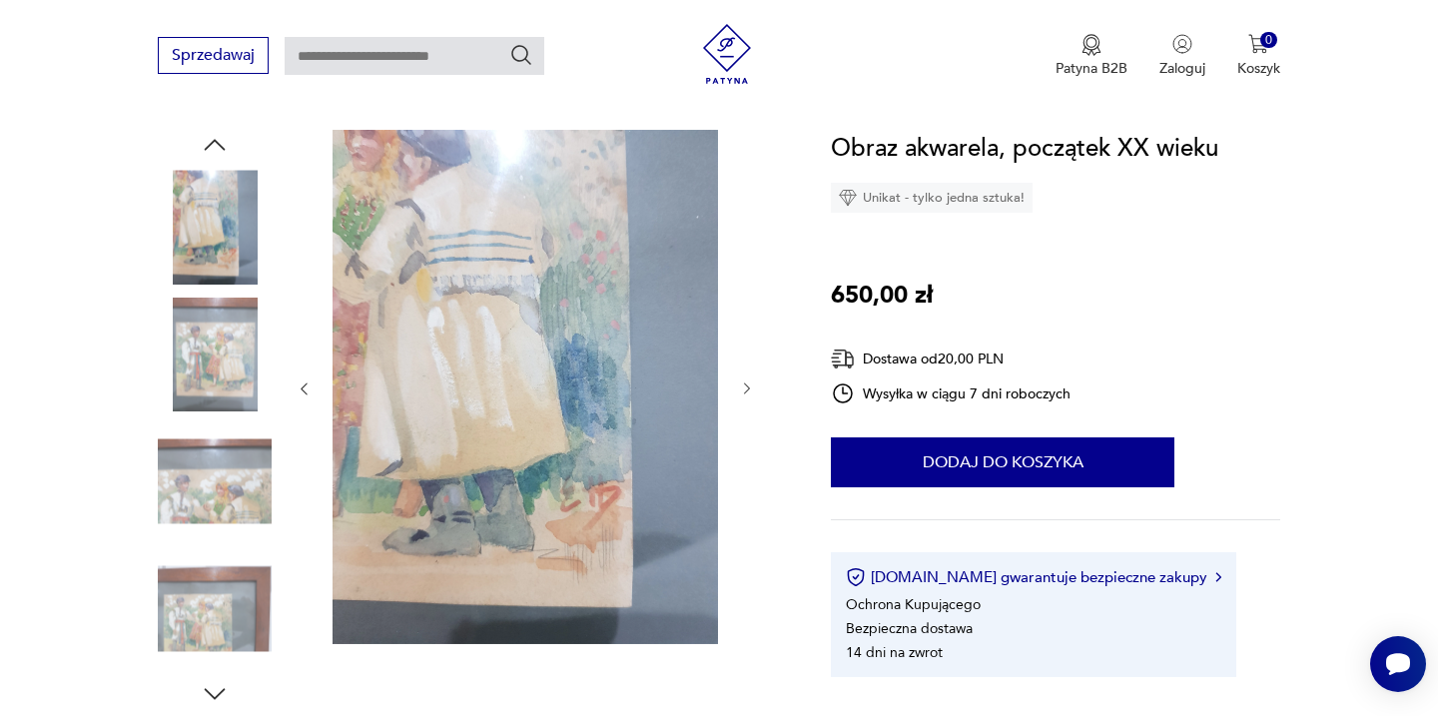
click at [197, 629] on img at bounding box center [215, 609] width 114 height 114
